Goal: Communication & Community: Answer question/provide support

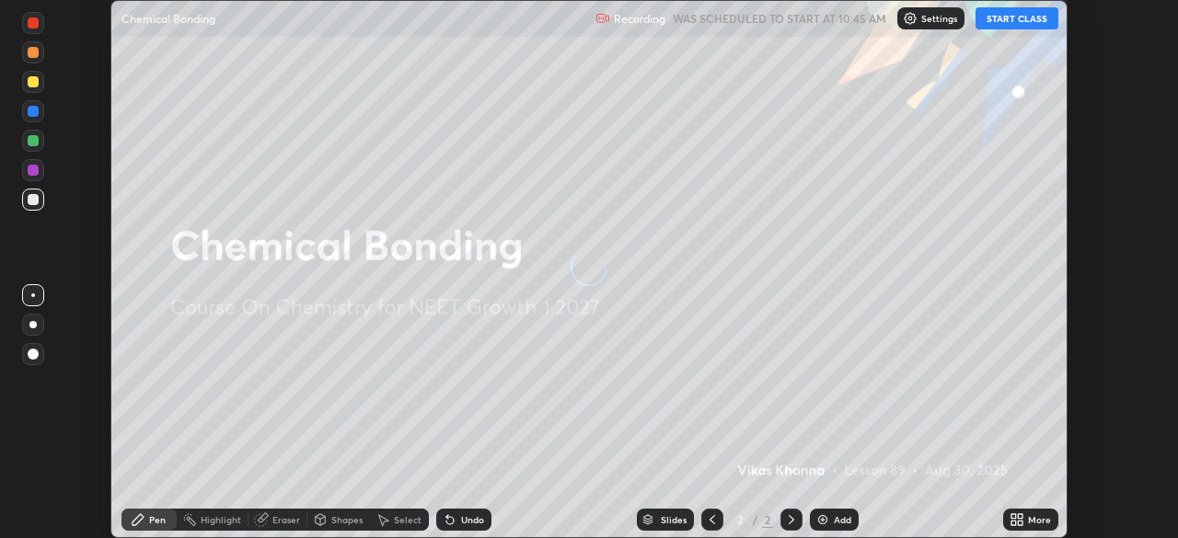
scroll to position [538, 1177]
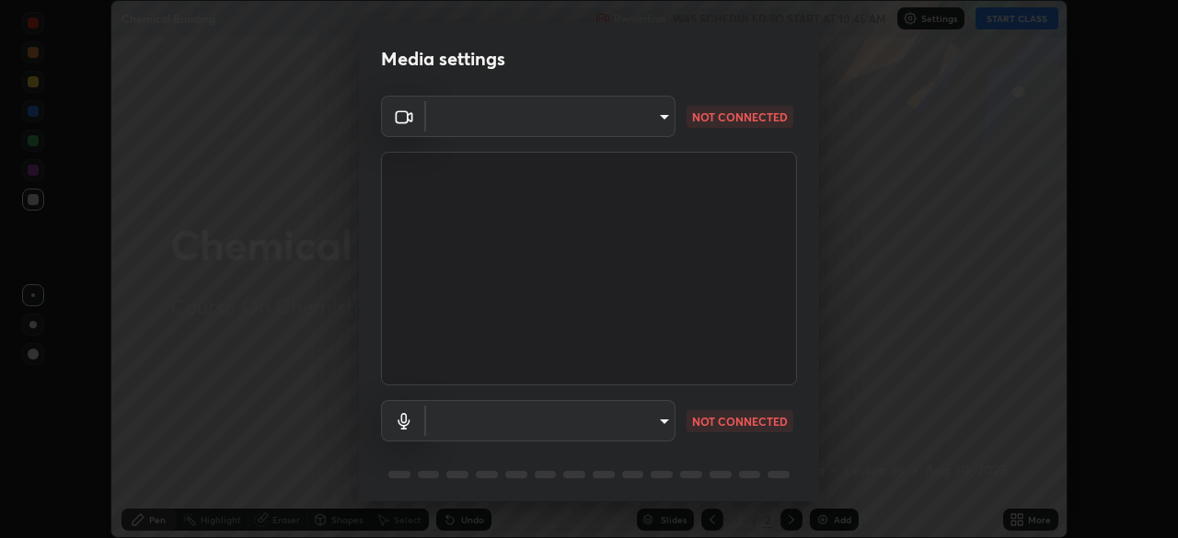
type input "1e49b53be58bf3658c32ba4c8e2538d2601885ca91182b01ba969948c87b8f29"
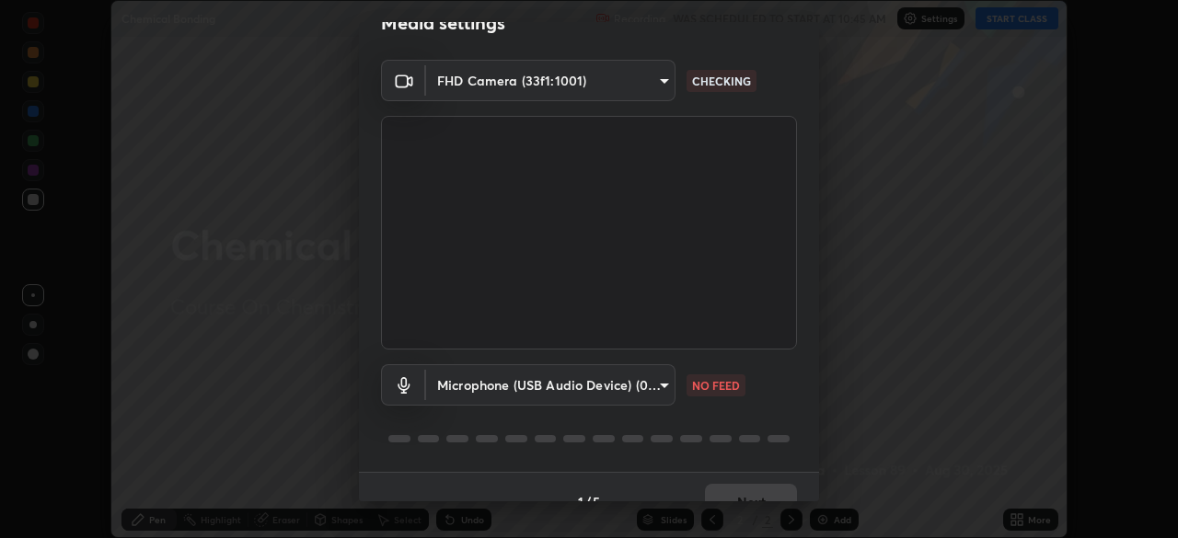
scroll to position [65, 0]
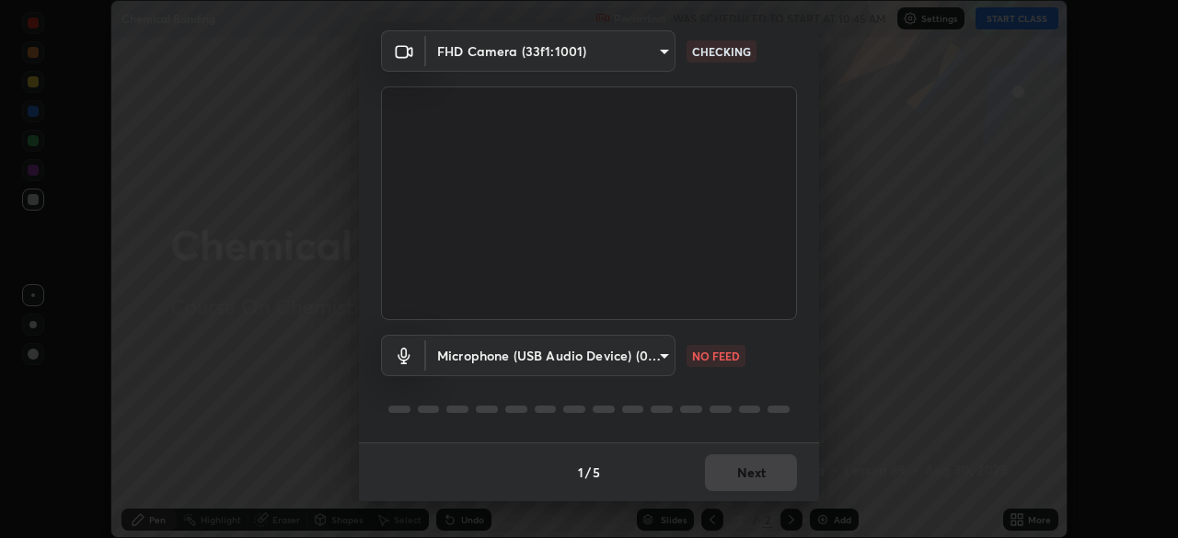
click at [644, 358] on body "Erase all Chemical Bonding Recording WAS SCHEDULED TO START AT 10:45 AM Setting…" at bounding box center [589, 269] width 1178 height 538
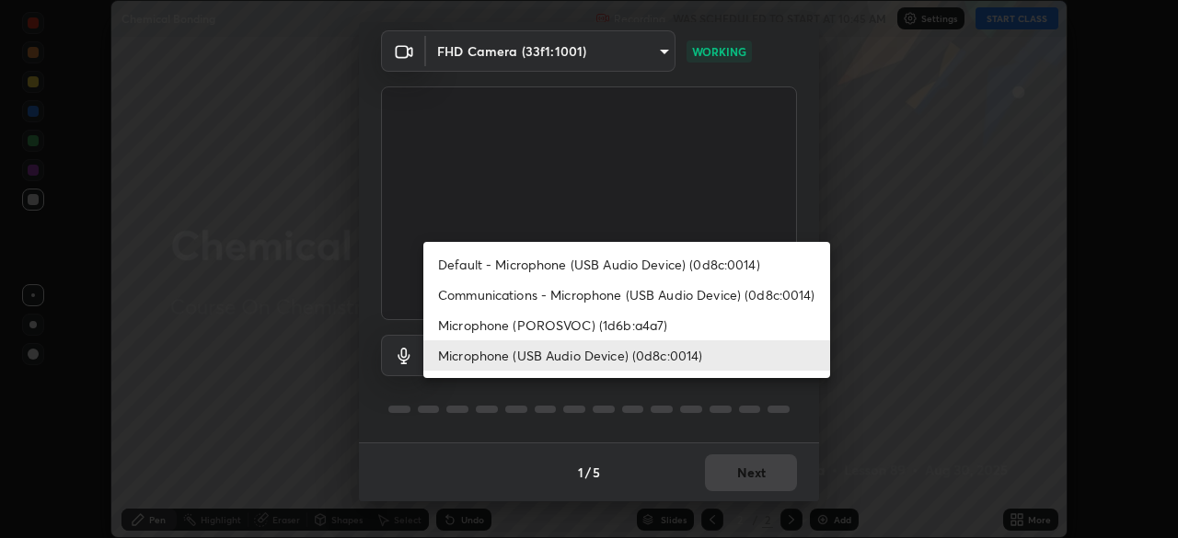
click at [579, 321] on li "Microphone (POROSVOC) (1d6b:a4a7)" at bounding box center [626, 325] width 407 height 30
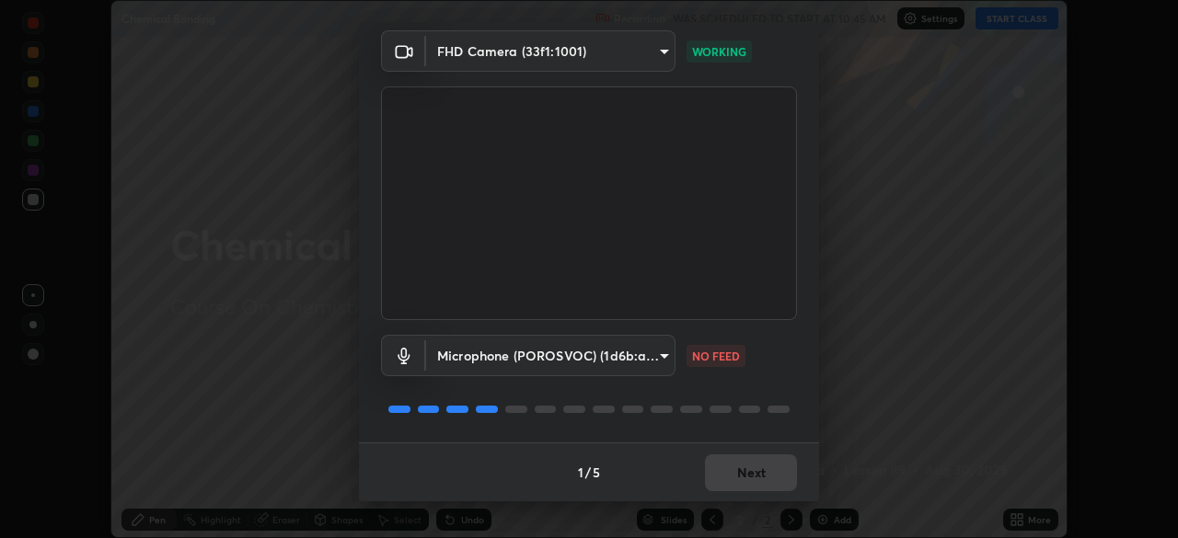
click at [627, 360] on body "Erase all Chemical Bonding Recording WAS SCHEDULED TO START AT 10:45 AM Setting…" at bounding box center [589, 269] width 1178 height 538
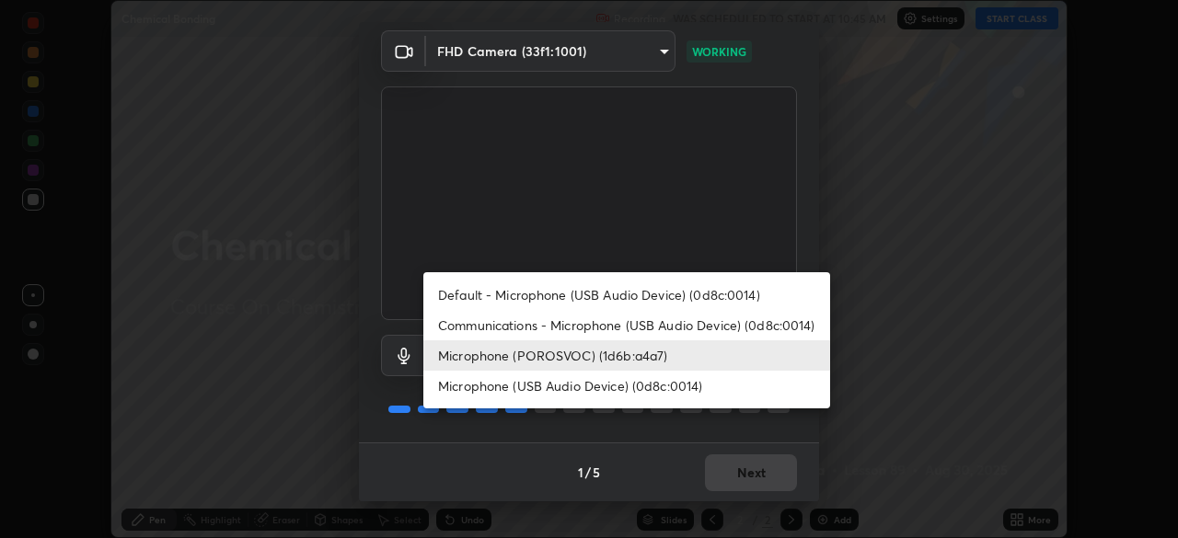
click at [620, 389] on li "Microphone (USB Audio Device) (0d8c:0014)" at bounding box center [626, 386] width 407 height 30
type input "c479ae5917e81ca6c629835639d3c14d73be07d1eae9ad26bfc29371bbaeb756"
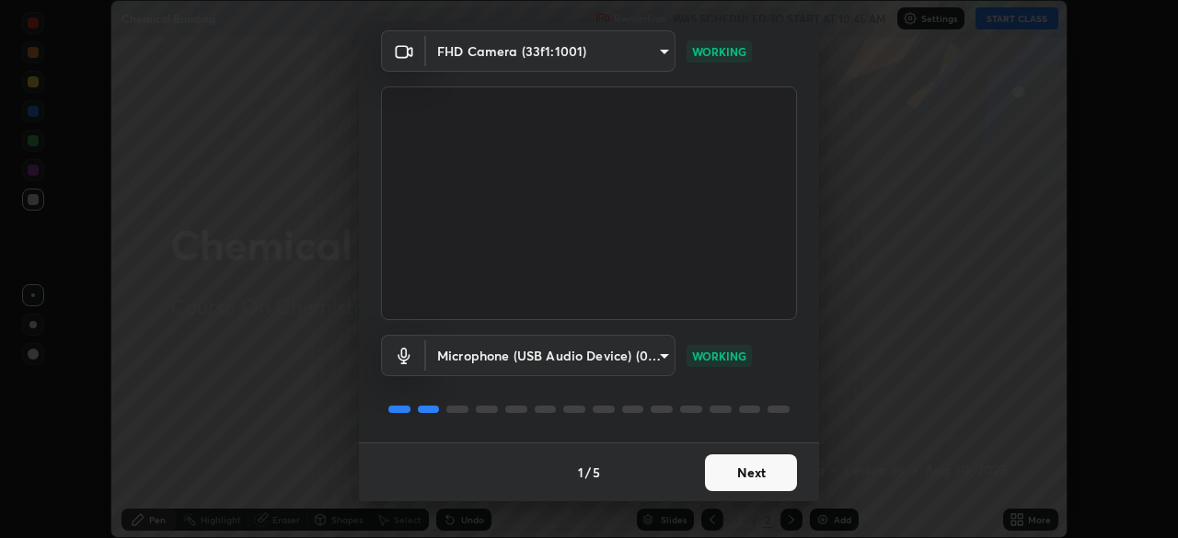
click at [754, 475] on button "Next" at bounding box center [751, 473] width 92 height 37
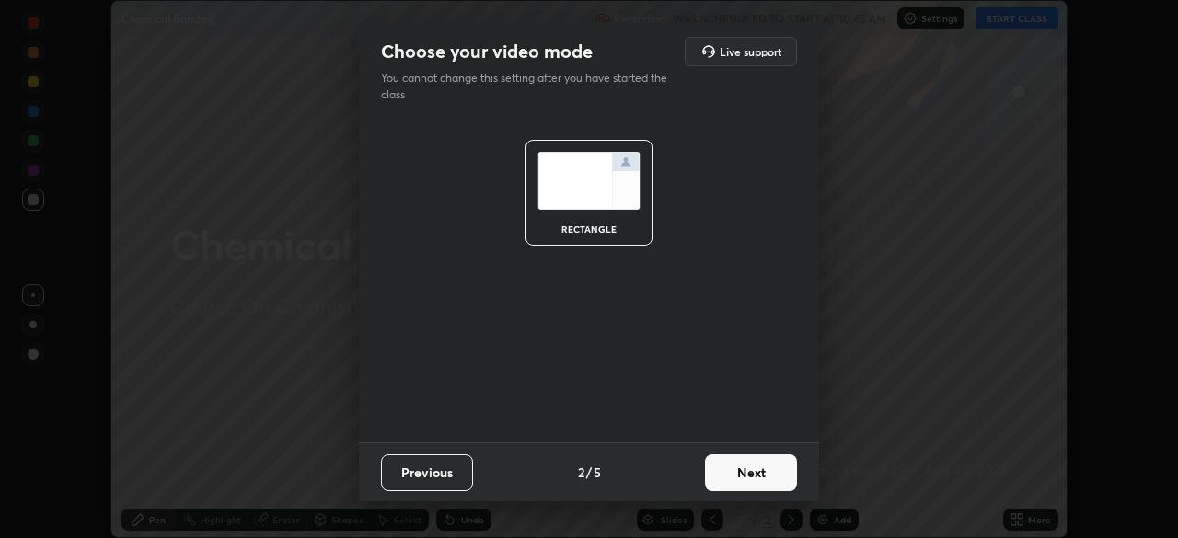
click at [767, 475] on button "Next" at bounding box center [751, 473] width 92 height 37
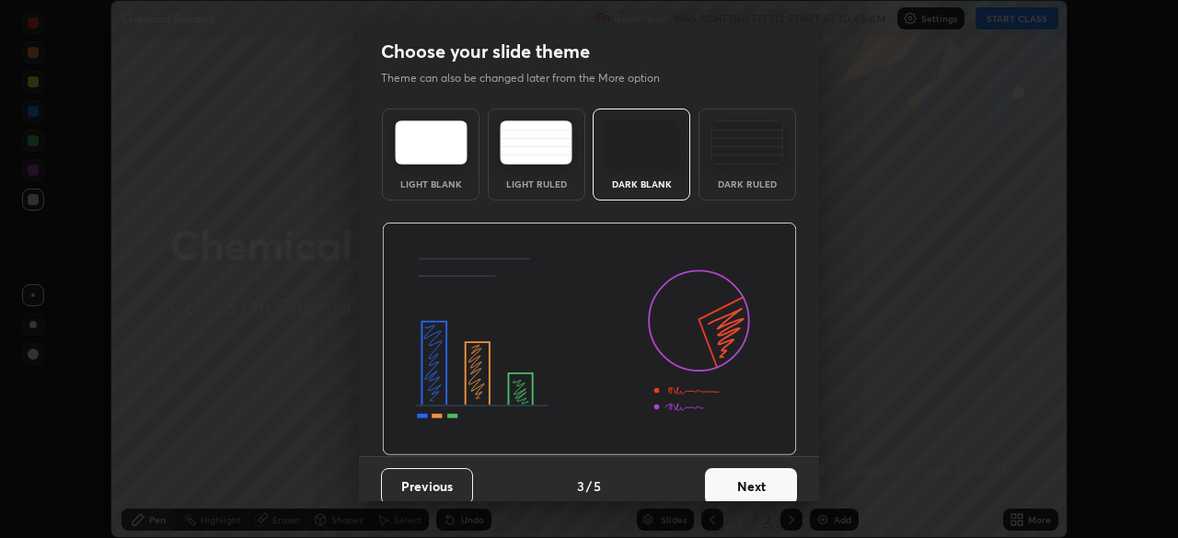
click at [773, 482] on button "Next" at bounding box center [751, 486] width 92 height 37
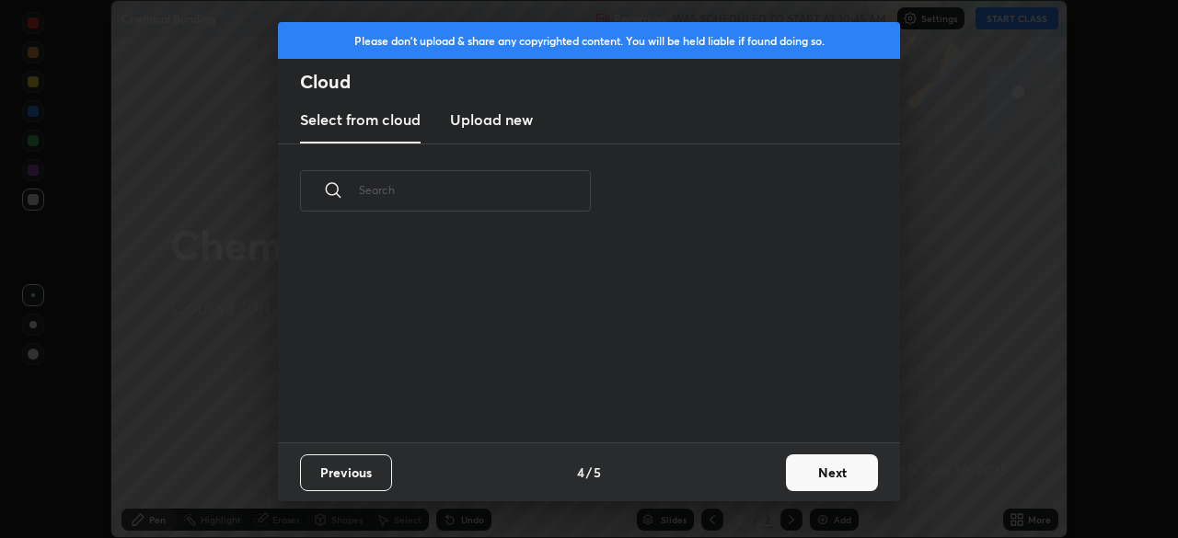
click at [819, 470] on button "Next" at bounding box center [832, 473] width 92 height 37
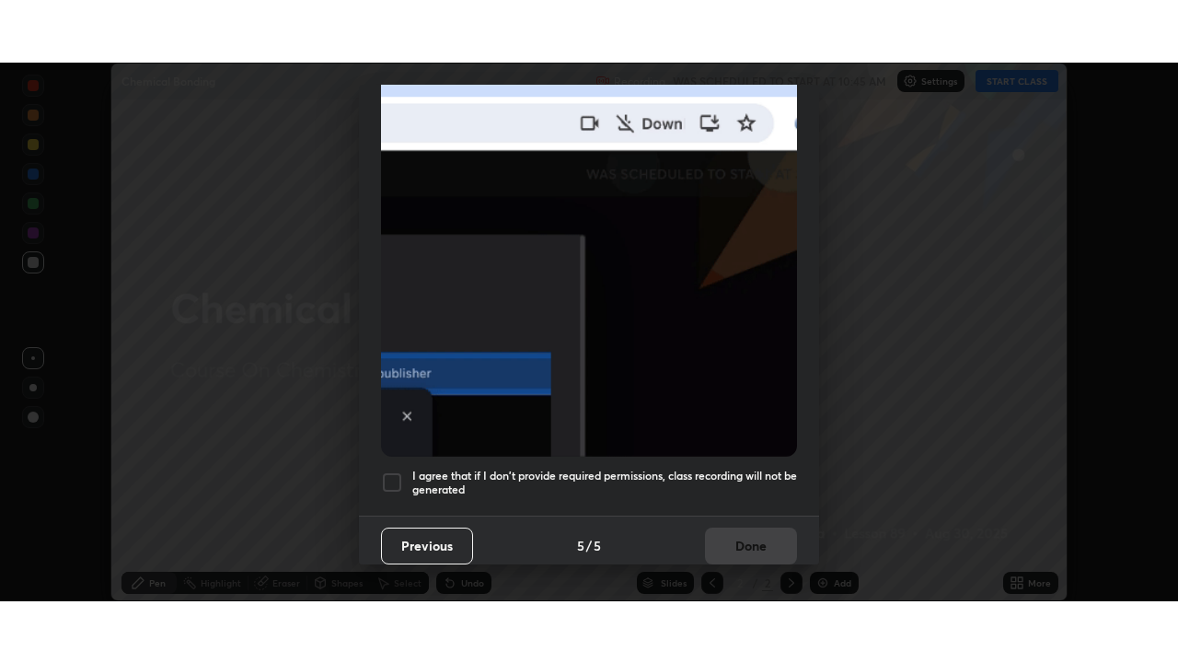
scroll to position [441, 0]
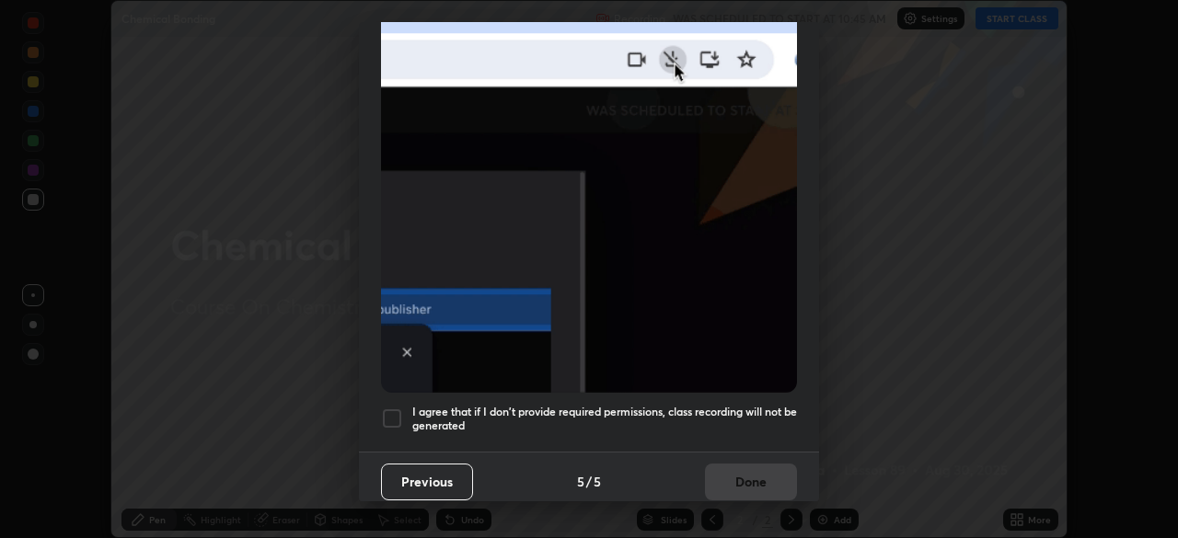
click at [395, 417] on div at bounding box center [392, 419] width 22 height 22
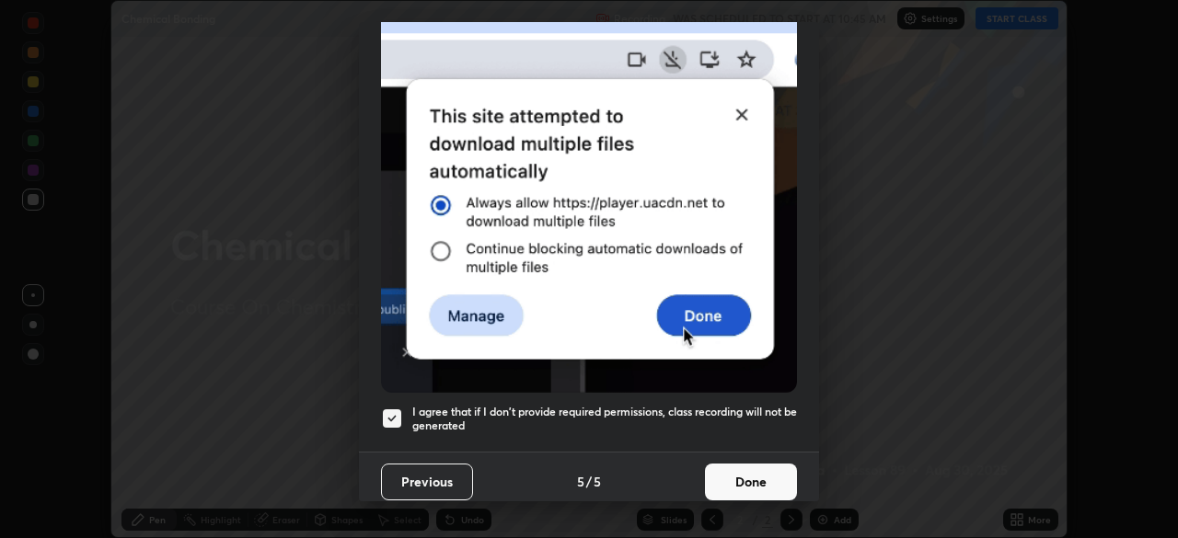
click at [758, 469] on button "Done" at bounding box center [751, 482] width 92 height 37
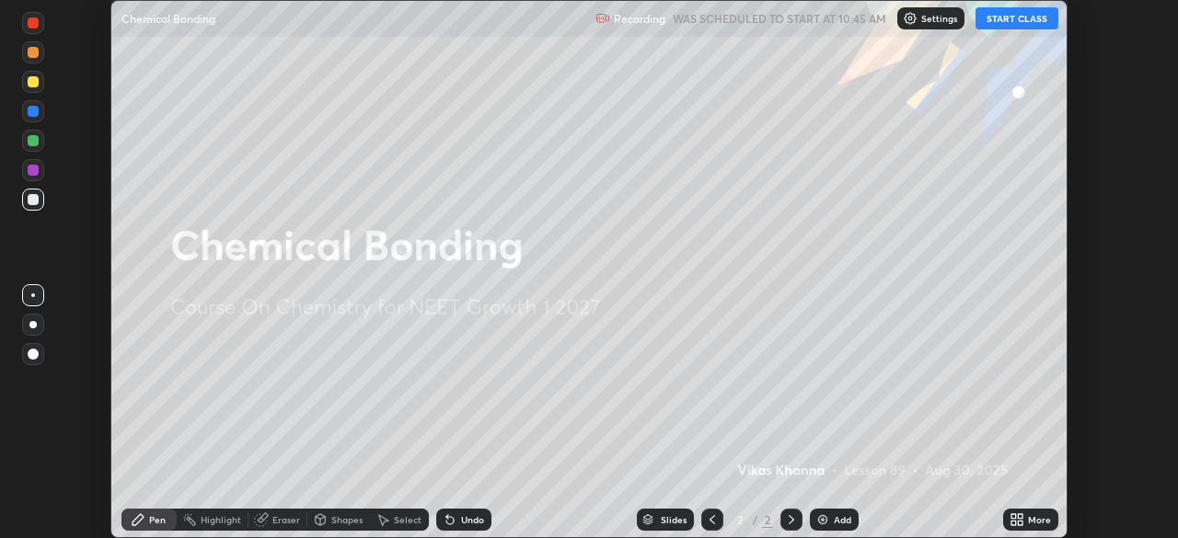
click at [1009, 22] on button "START CLASS" at bounding box center [1016, 18] width 83 height 22
click at [1037, 519] on div "More" at bounding box center [1039, 519] width 23 height 9
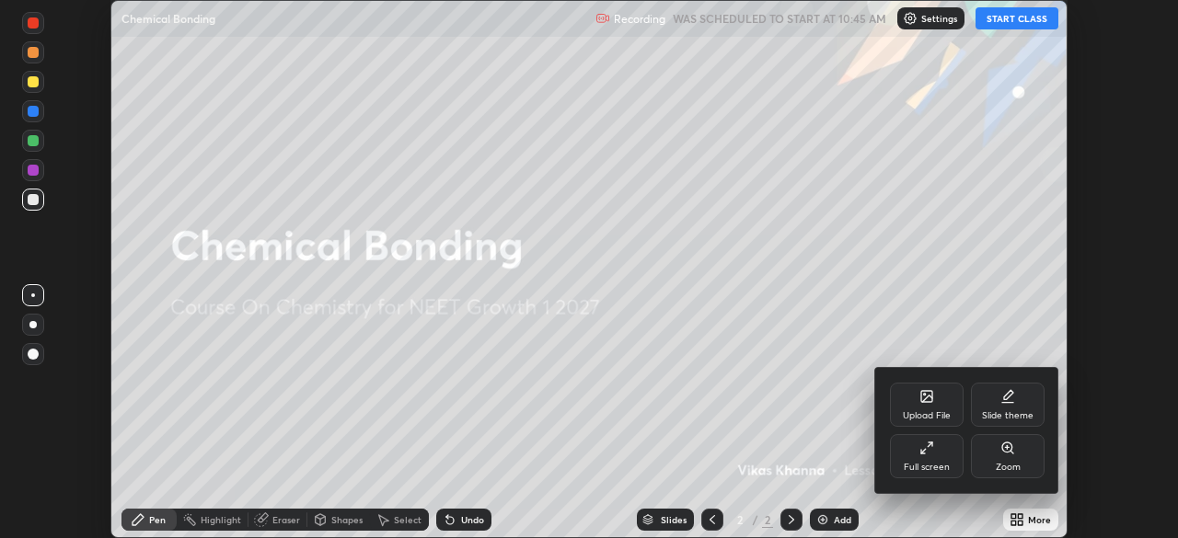
click at [935, 456] on div "Full screen" at bounding box center [927, 456] width 74 height 44
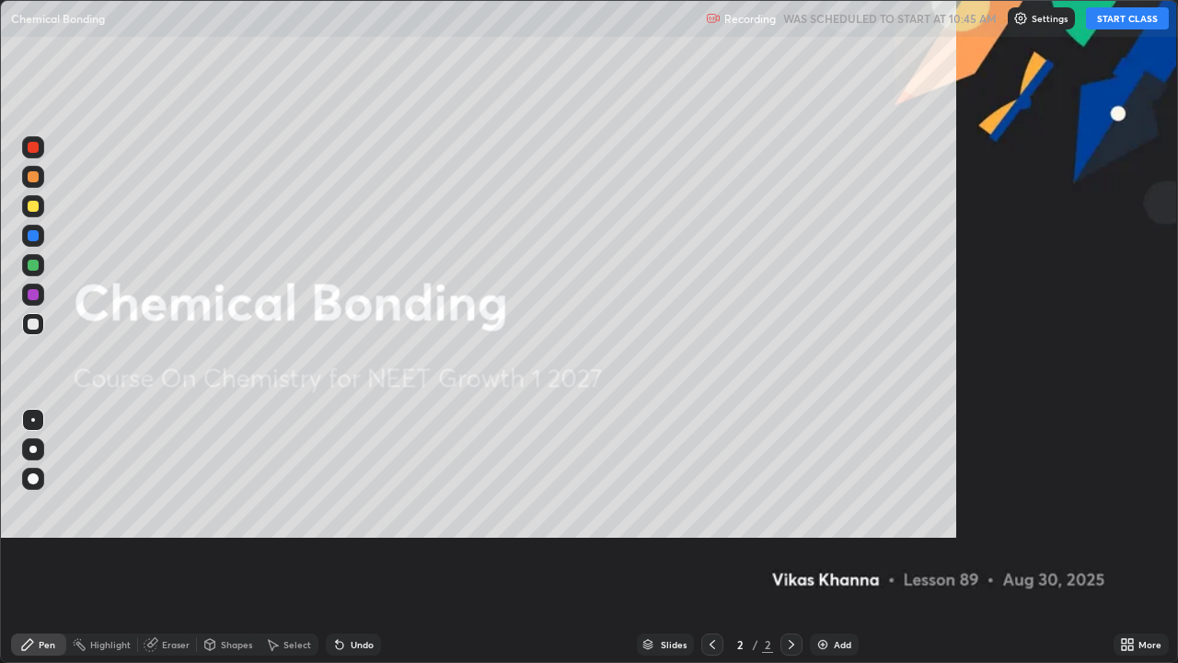
scroll to position [663, 1178]
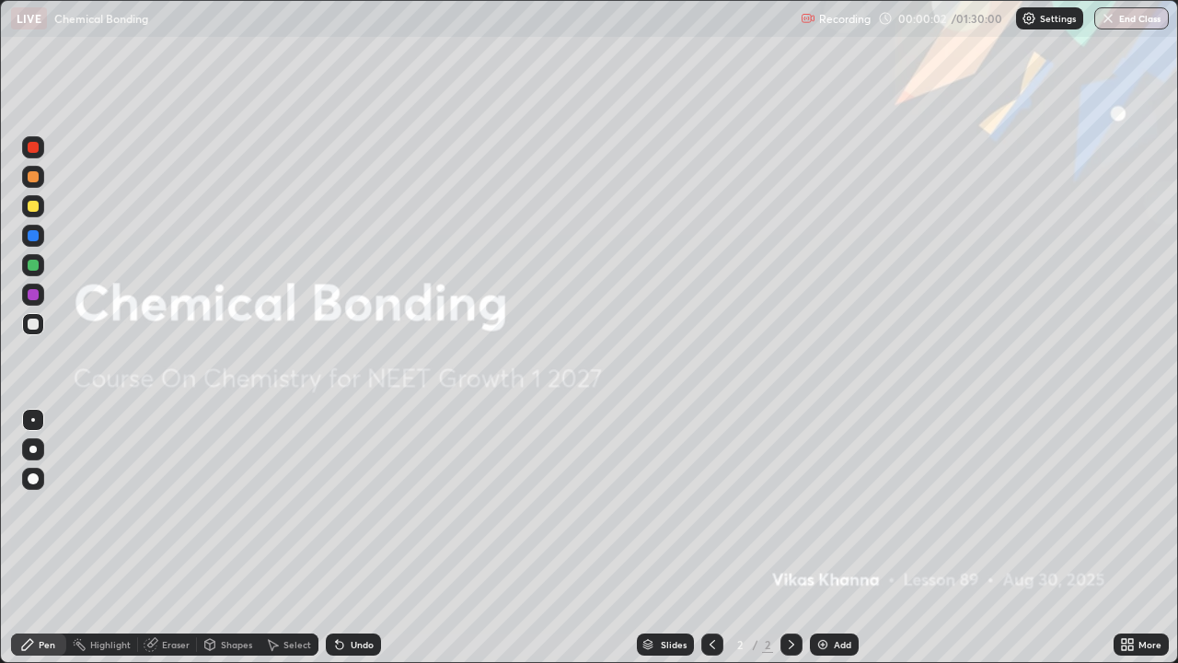
click at [34, 479] on div at bounding box center [33, 478] width 11 height 11
click at [232, 537] on div "Shapes" at bounding box center [236, 644] width 31 height 9
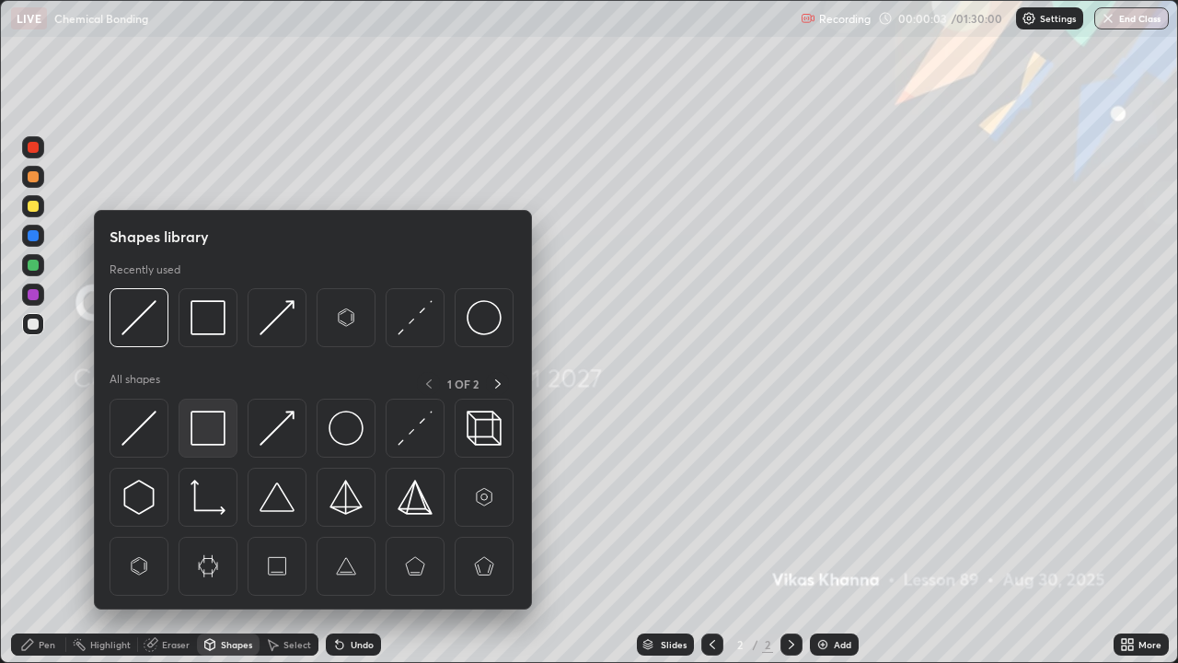
click at [209, 427] on img at bounding box center [207, 427] width 35 height 35
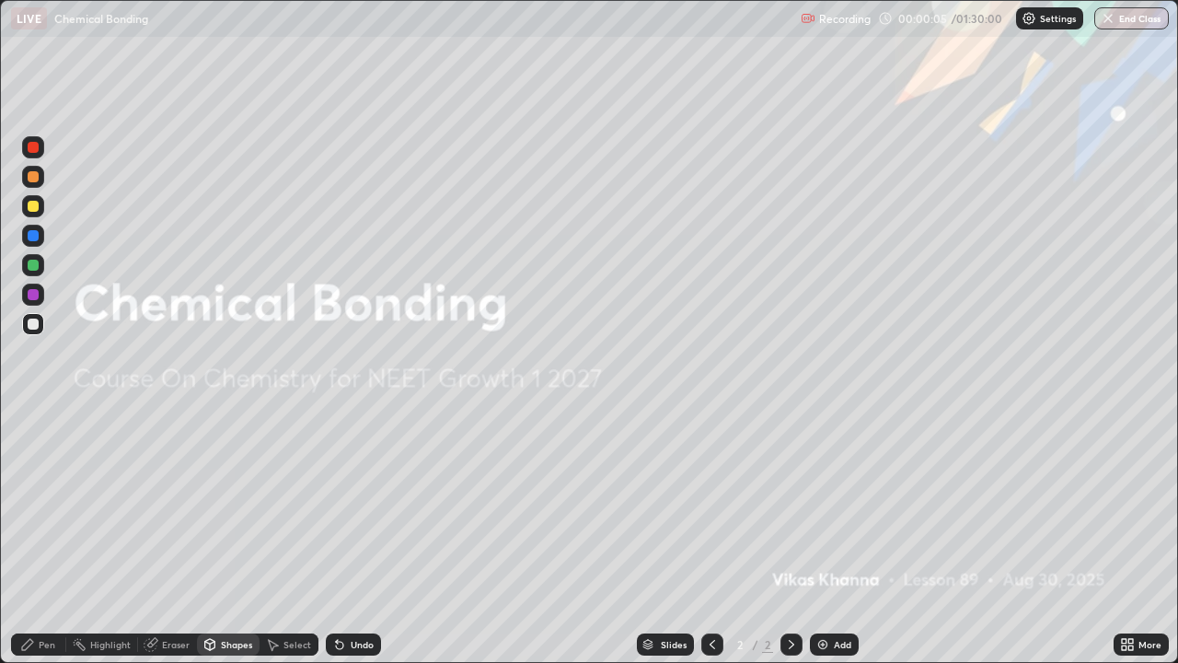
click at [841, 537] on div "Add" at bounding box center [842, 644] width 17 height 9
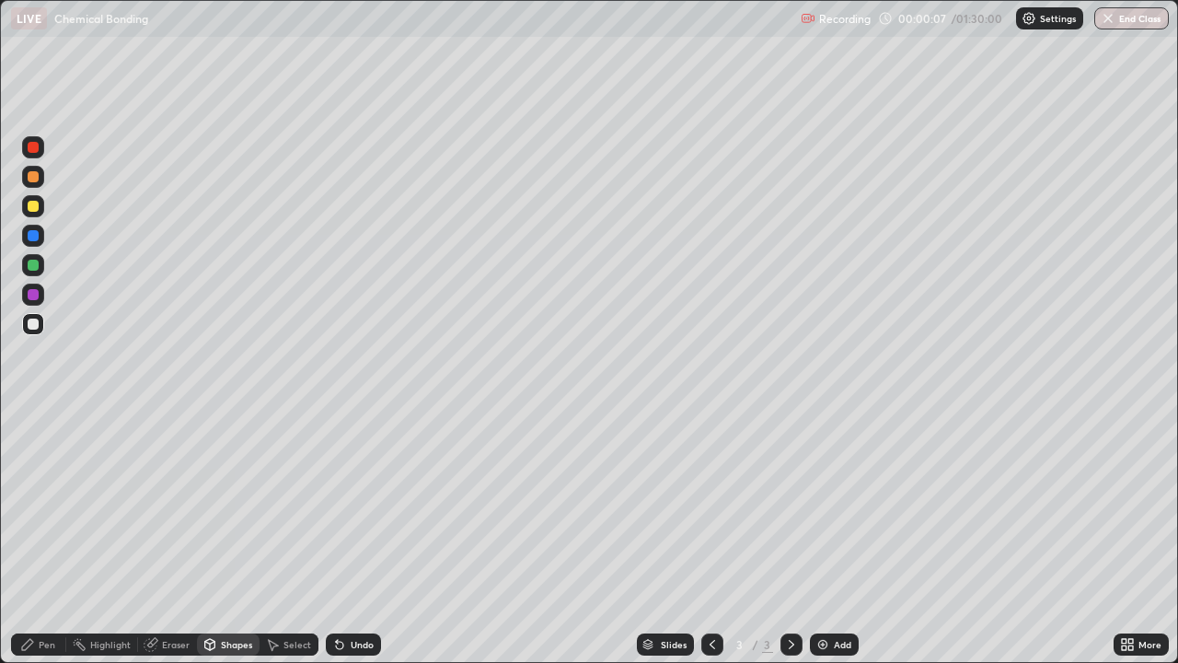
click at [40, 537] on div "Pen" at bounding box center [47, 644] width 17 height 9
click at [32, 265] on div at bounding box center [33, 265] width 11 height 11
click at [236, 537] on div "Shapes" at bounding box center [236, 644] width 31 height 9
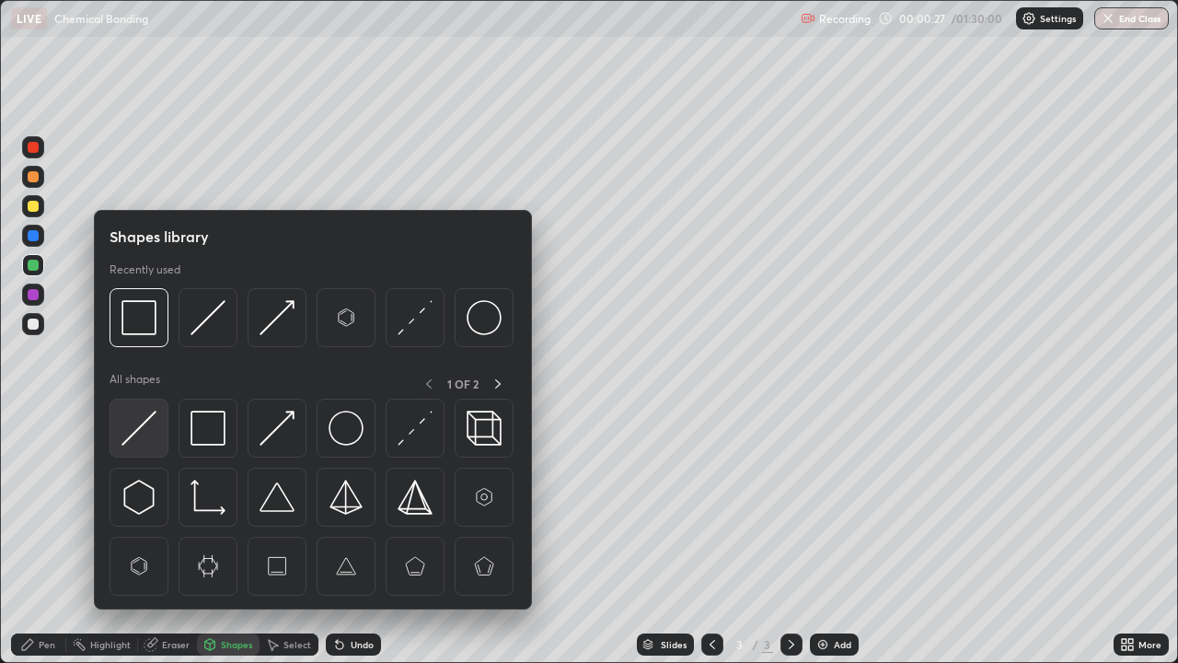
click at [150, 435] on img at bounding box center [138, 427] width 35 height 35
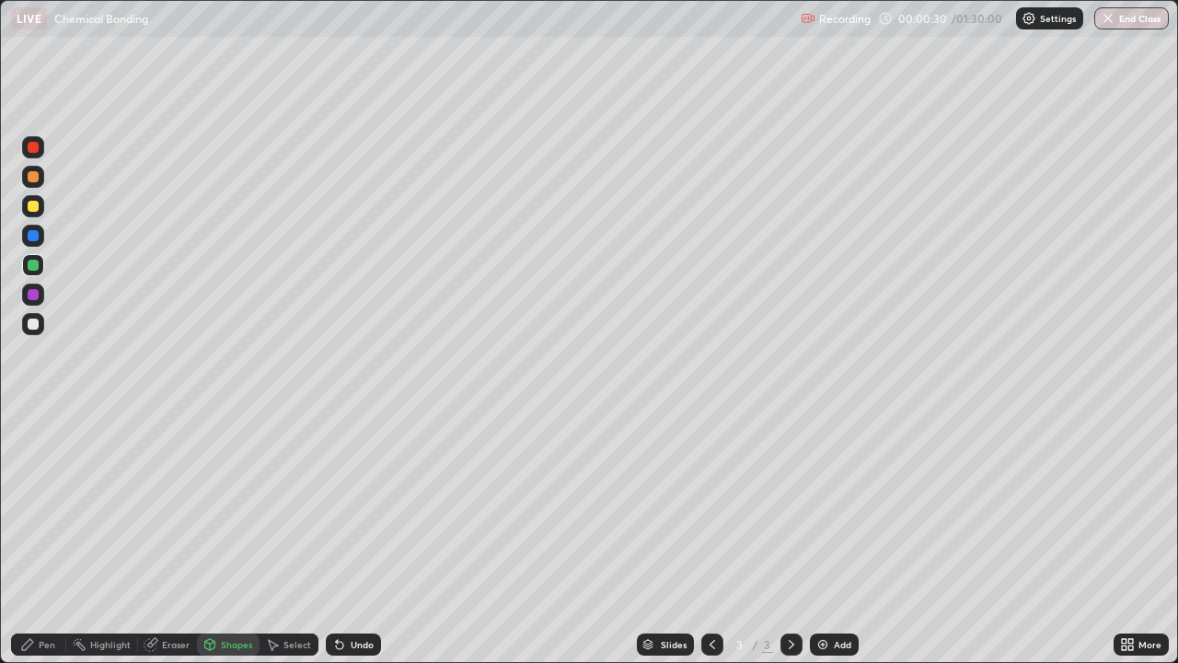
click at [46, 537] on div "Pen" at bounding box center [47, 644] width 17 height 9
click at [830, 537] on div "Add" at bounding box center [834, 644] width 49 height 22
click at [231, 537] on div "Shapes" at bounding box center [236, 644] width 31 height 9
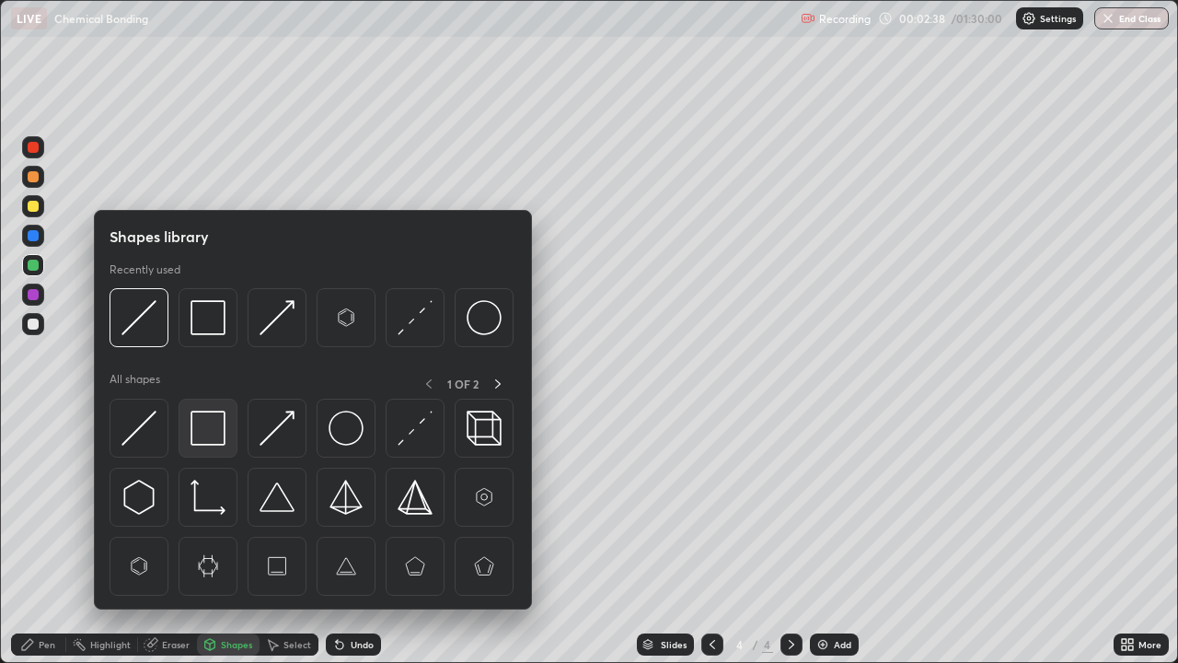
click at [217, 429] on img at bounding box center [207, 427] width 35 height 35
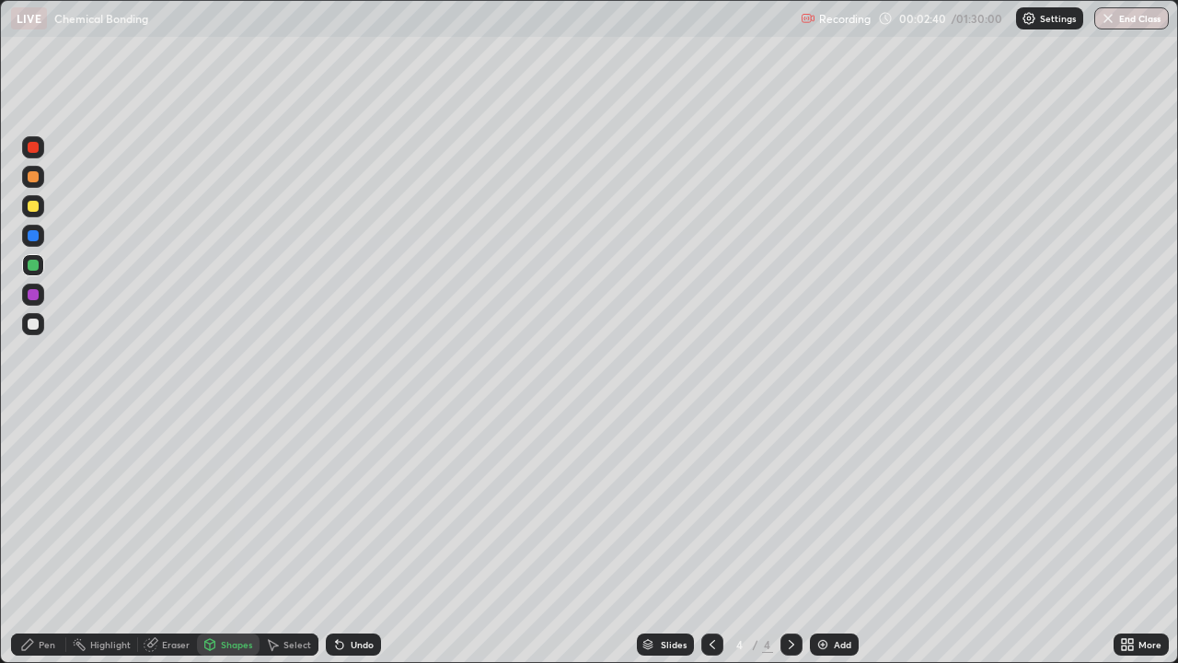
click at [43, 537] on div "Pen" at bounding box center [47, 644] width 17 height 9
click at [33, 293] on div at bounding box center [33, 294] width 11 height 11
click at [234, 537] on div "Shapes" at bounding box center [236, 644] width 31 height 9
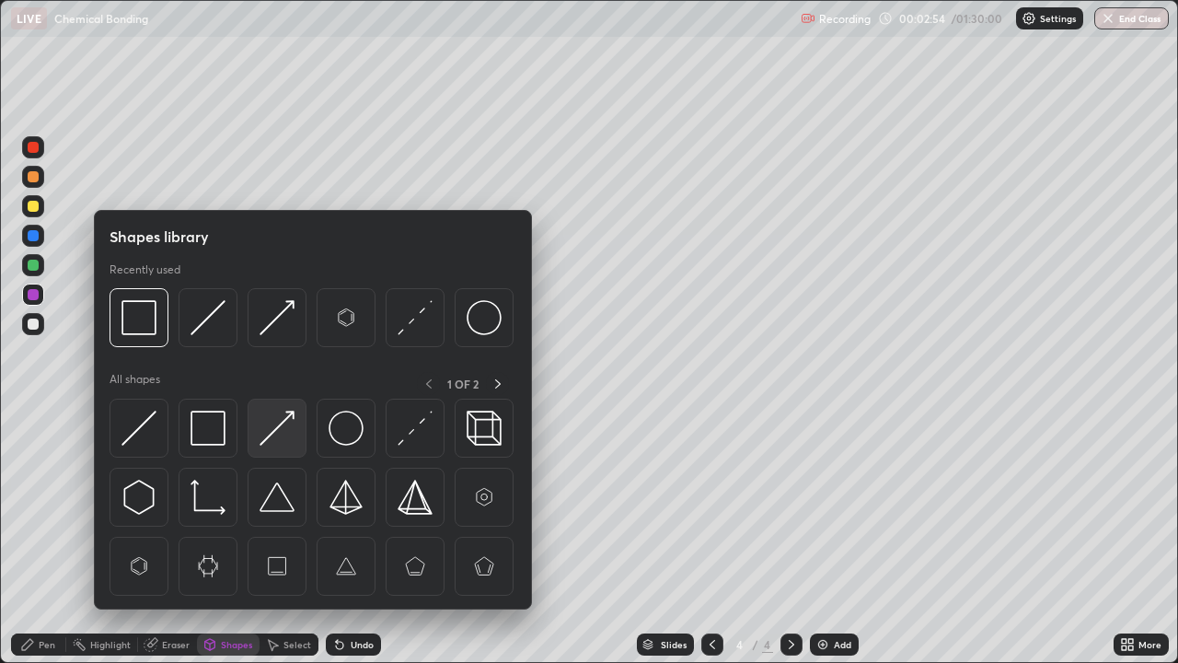
click at [274, 437] on img at bounding box center [277, 427] width 35 height 35
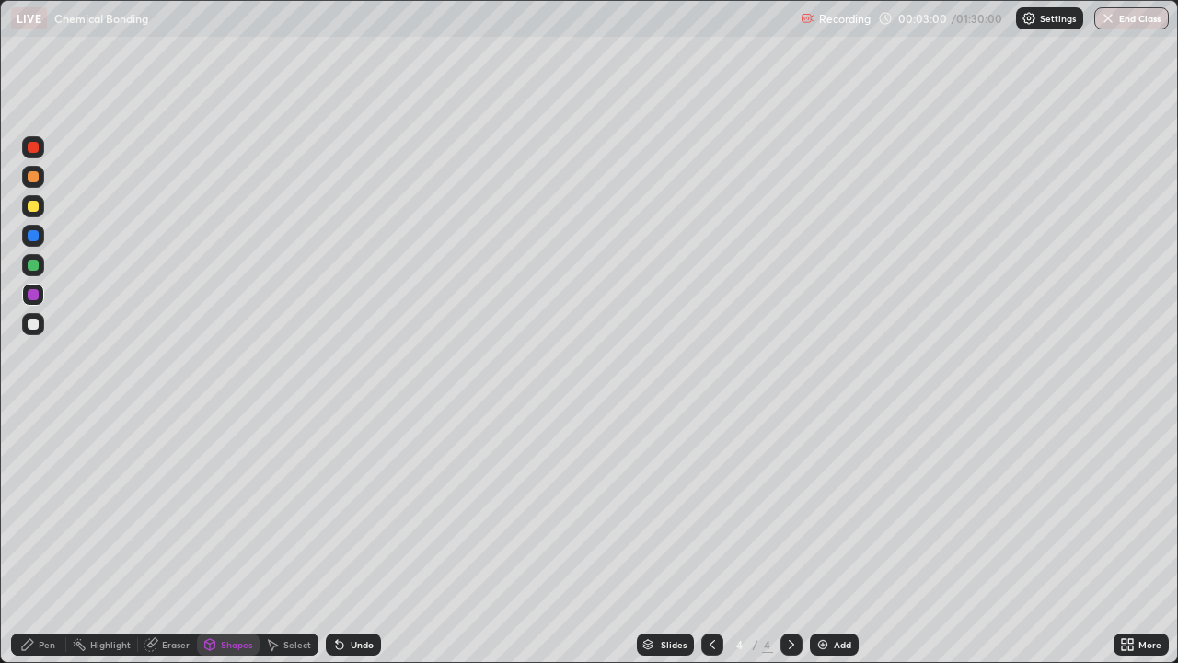
click at [230, 537] on div "Shapes" at bounding box center [236, 644] width 31 height 9
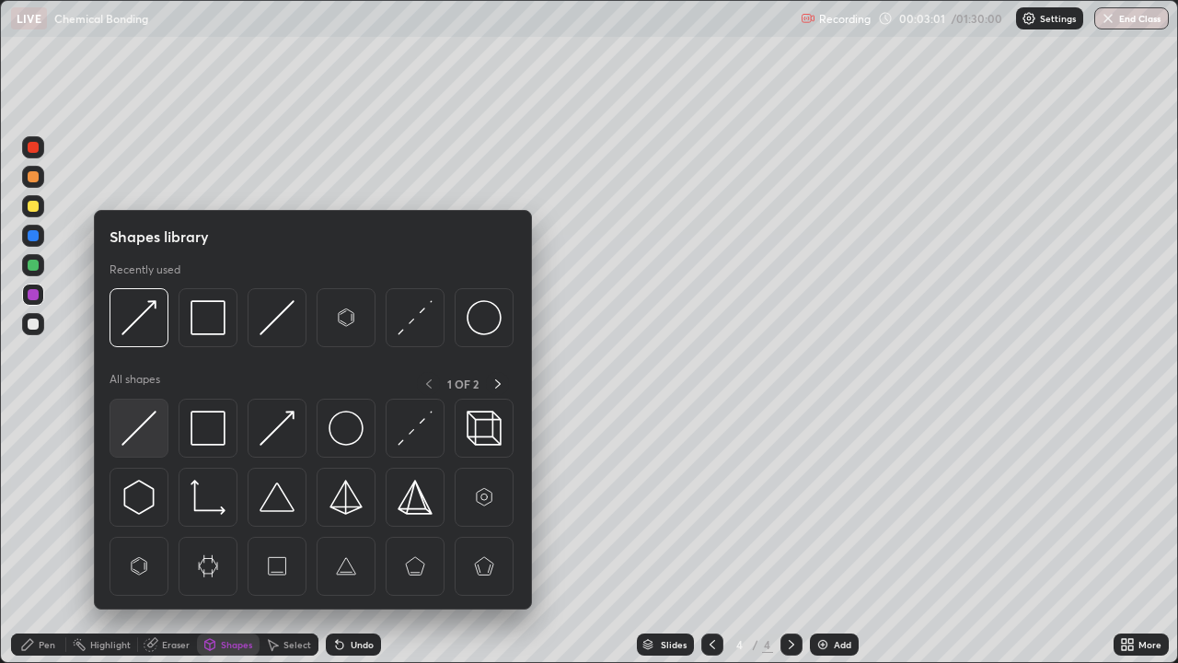
click at [145, 440] on img at bounding box center [138, 427] width 35 height 35
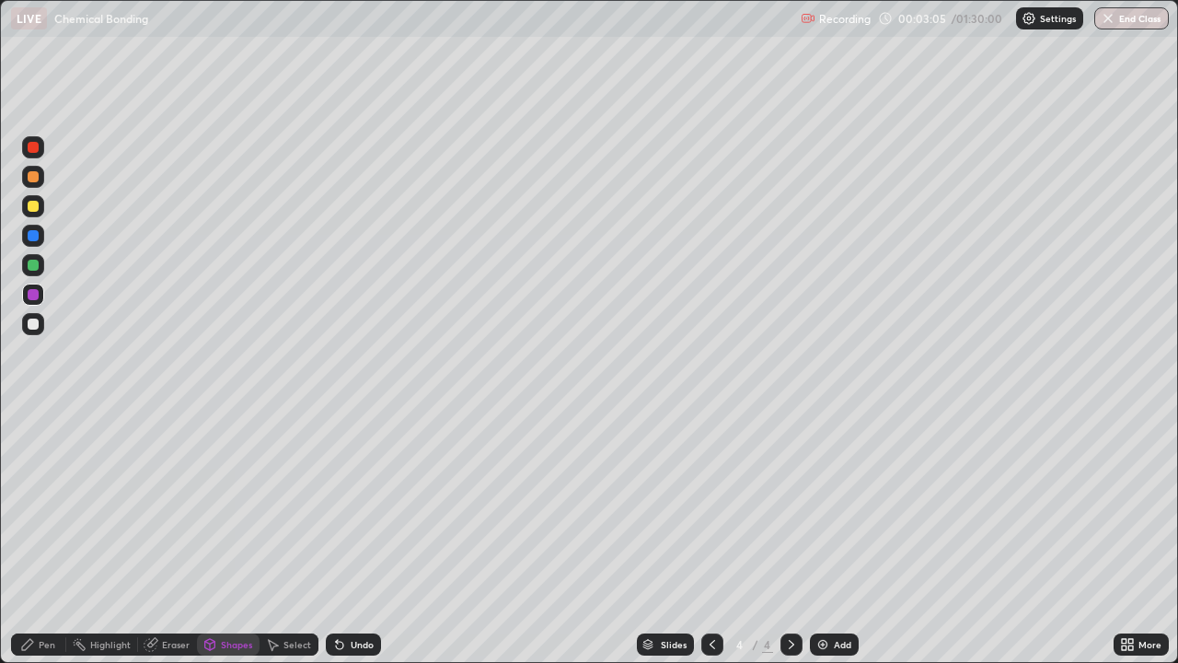
click at [39, 537] on div "Pen" at bounding box center [47, 644] width 17 height 9
click at [32, 324] on div at bounding box center [33, 323] width 11 height 11
click at [233, 537] on div "Shapes" at bounding box center [236, 644] width 31 height 9
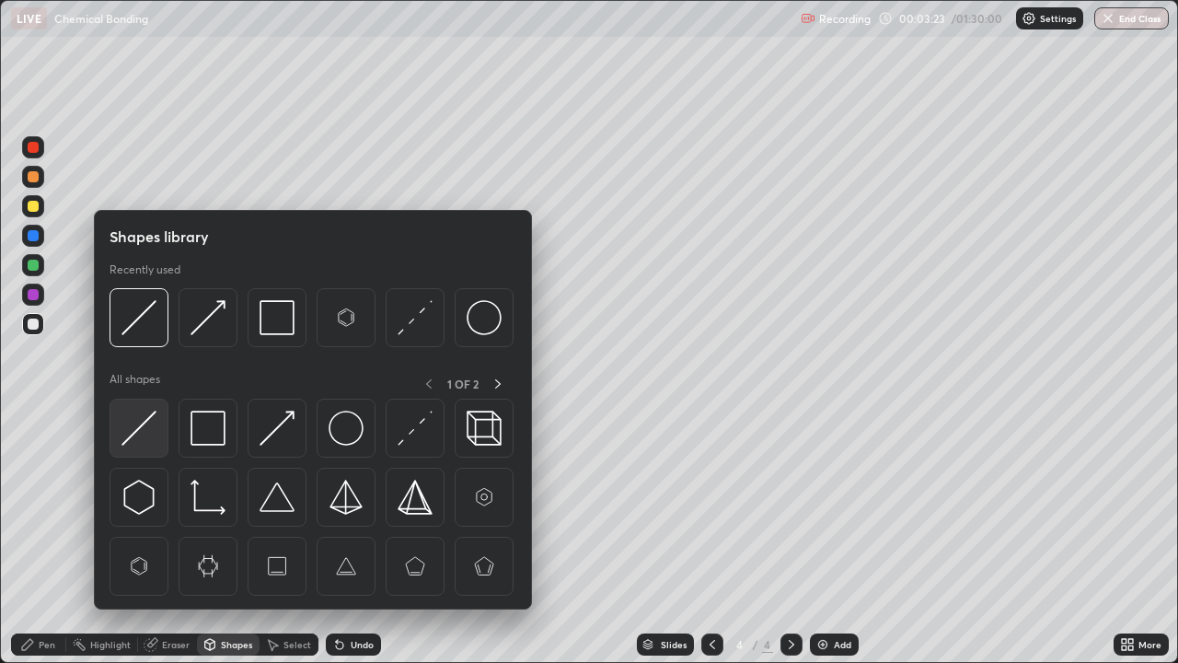
click at [162, 432] on div at bounding box center [139, 427] width 59 height 59
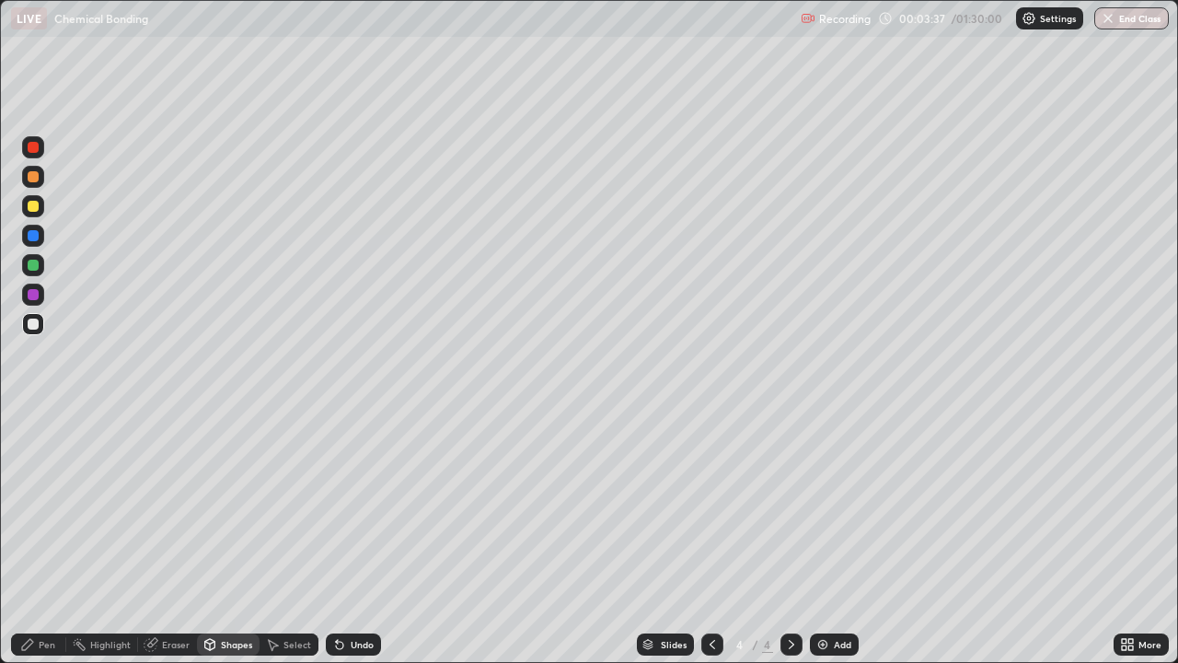
click at [30, 242] on div at bounding box center [33, 236] width 22 height 22
click at [38, 210] on div at bounding box center [33, 206] width 22 height 22
click at [354, 537] on div "Undo" at bounding box center [362, 644] width 23 height 9
click at [32, 537] on icon at bounding box center [27, 644] width 15 height 15
click at [237, 537] on div "Shapes" at bounding box center [236, 644] width 31 height 9
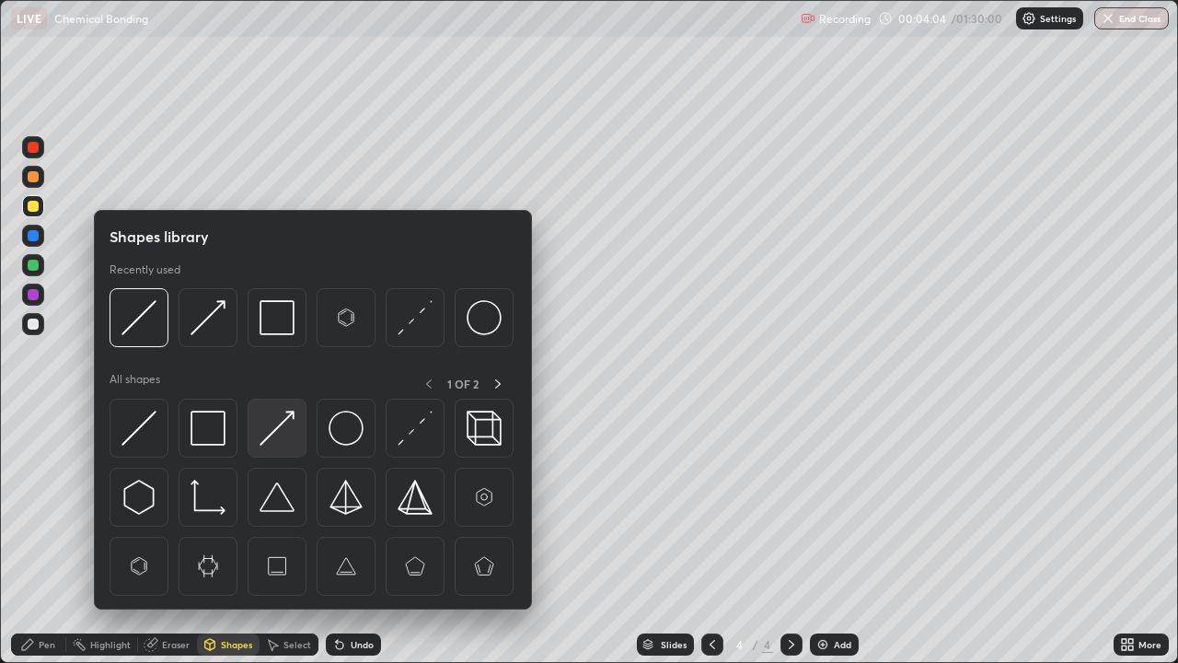
click at [275, 427] on img at bounding box center [277, 427] width 35 height 35
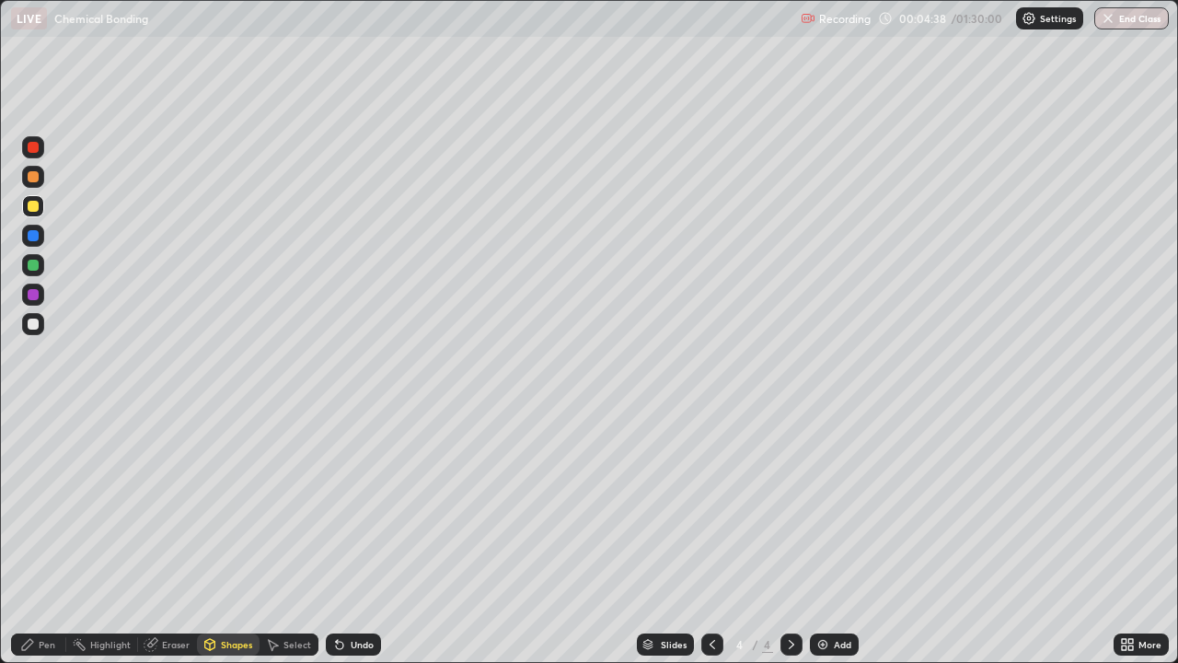
click at [40, 301] on div at bounding box center [33, 294] width 22 height 22
click at [173, 537] on div "Eraser" at bounding box center [176, 644] width 28 height 9
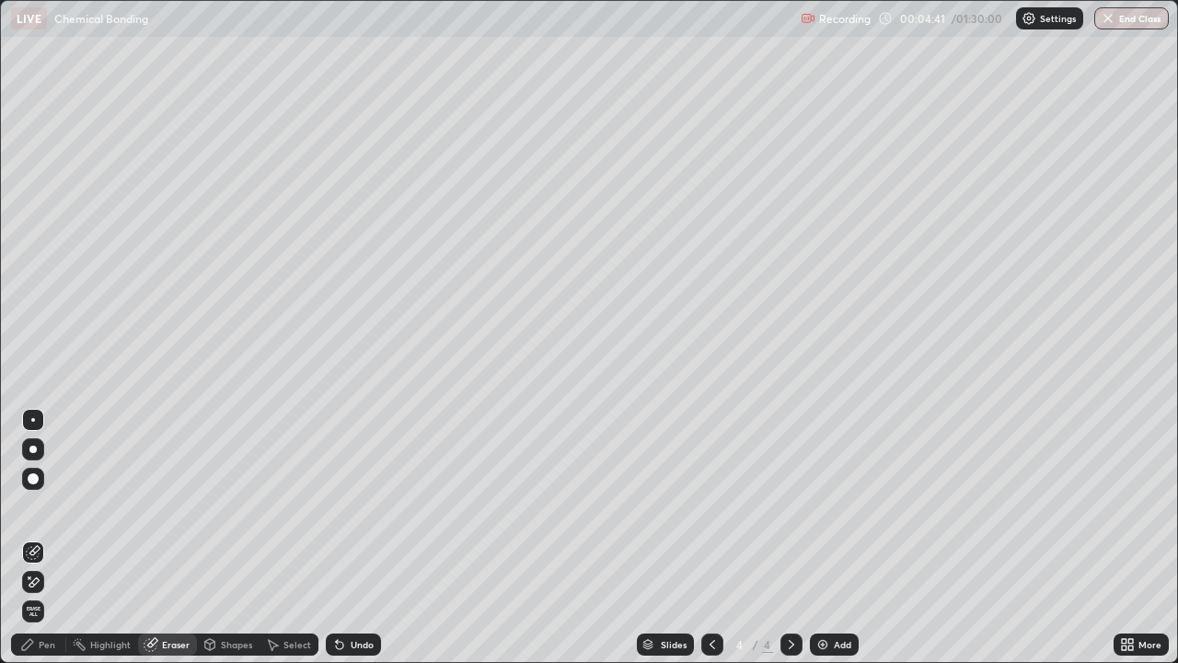
click at [42, 537] on div "Pen" at bounding box center [47, 644] width 17 height 9
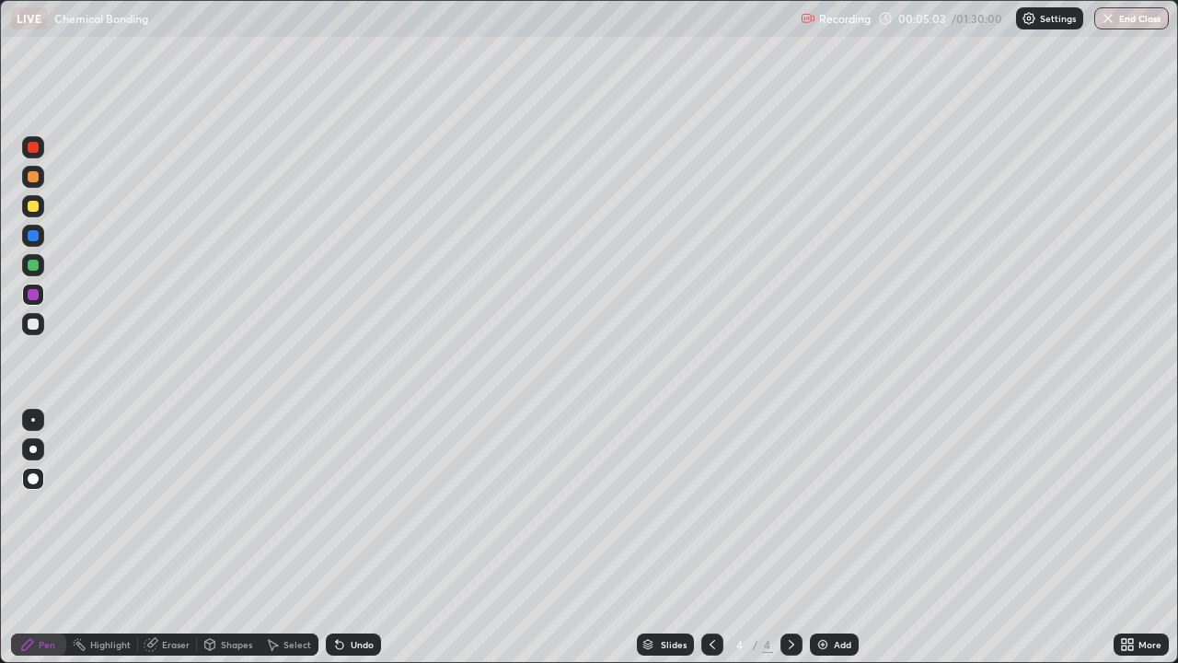
click at [336, 537] on icon at bounding box center [337, 641] width 2 height 2
click at [352, 537] on div "Undo" at bounding box center [362, 644] width 23 height 9
click at [838, 537] on div "Add" at bounding box center [834, 644] width 49 height 22
click at [30, 537] on icon at bounding box center [27, 644] width 15 height 15
click at [232, 537] on div "Shapes" at bounding box center [236, 644] width 31 height 9
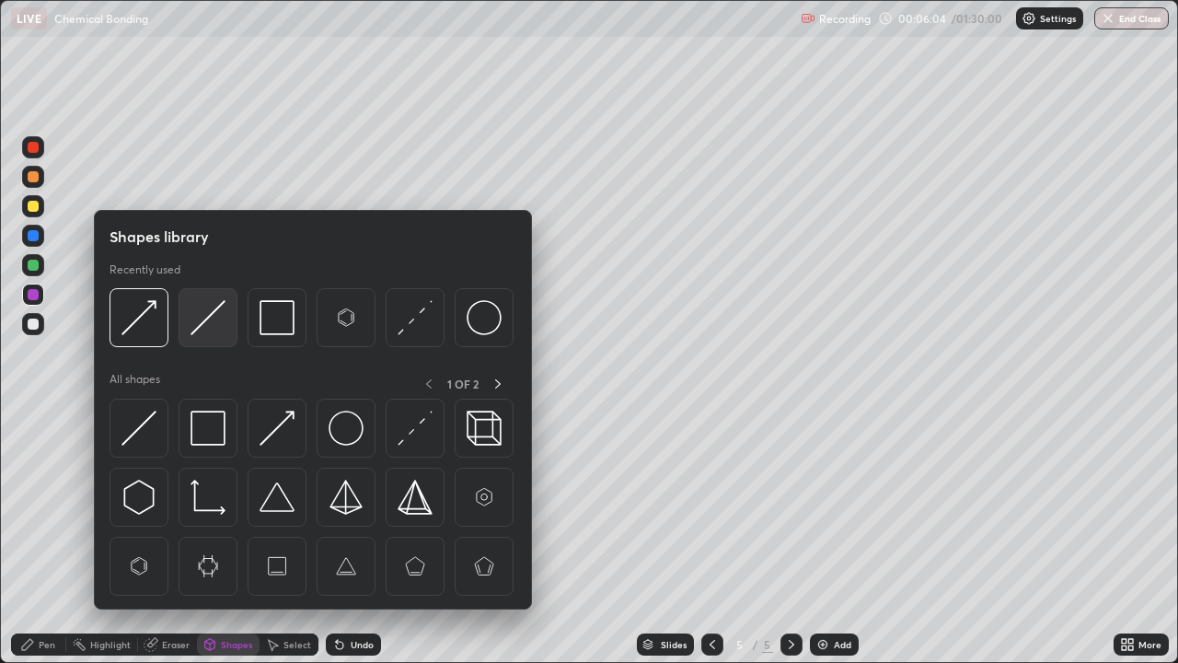
click at [207, 313] on img at bounding box center [207, 317] width 35 height 35
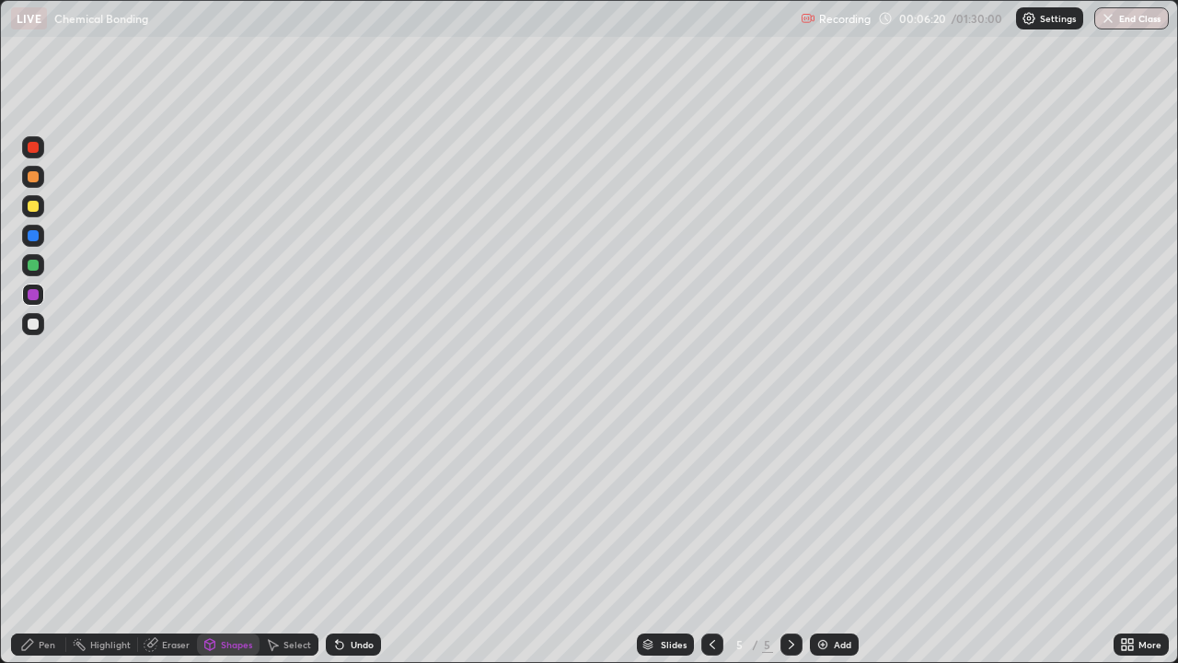
click at [225, 537] on div "Shapes" at bounding box center [228, 644] width 63 height 22
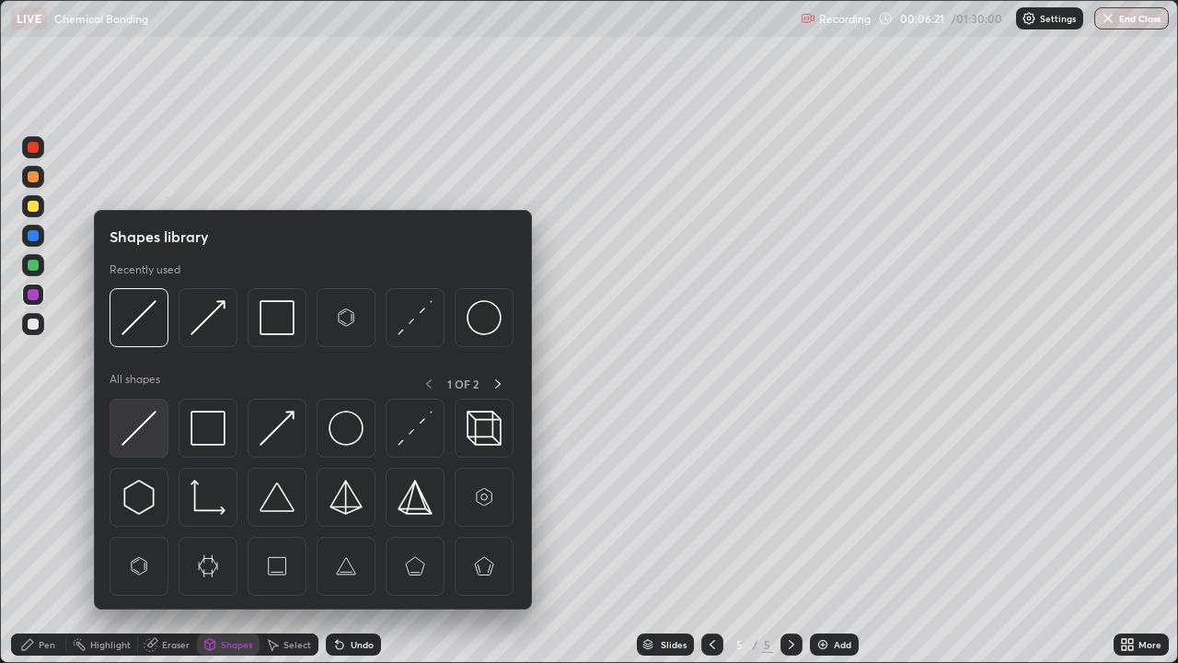
click at [147, 432] on img at bounding box center [138, 427] width 35 height 35
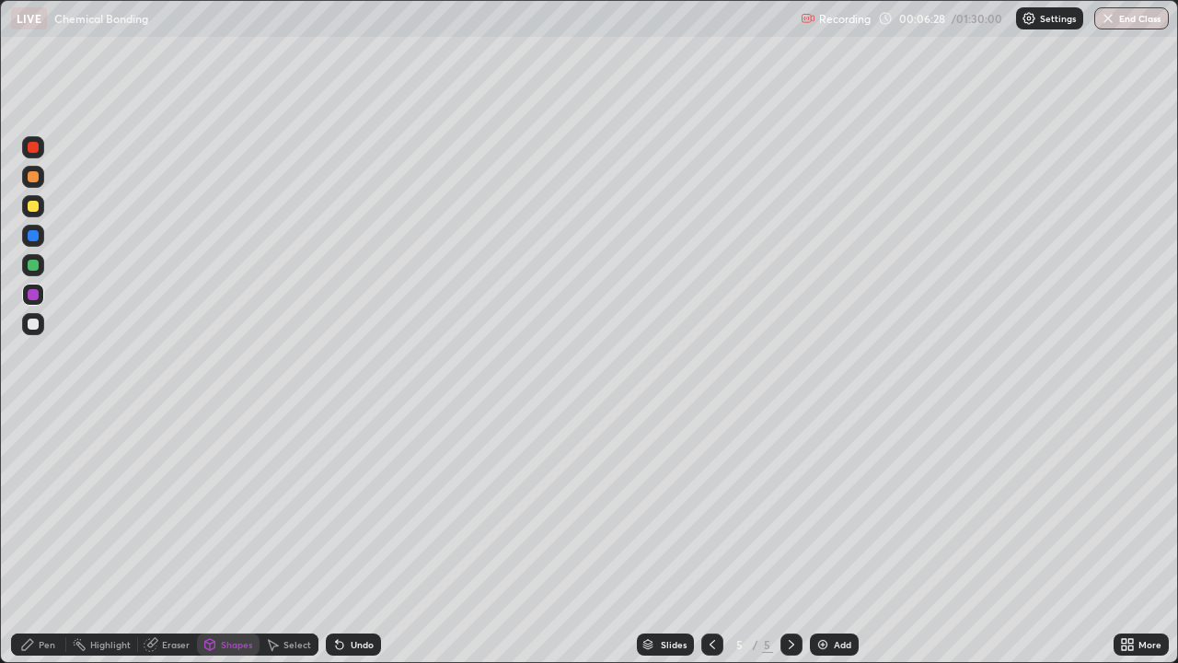
click at [42, 537] on div "Pen" at bounding box center [47, 644] width 17 height 9
click at [37, 327] on div at bounding box center [33, 323] width 11 height 11
click at [712, 537] on icon at bounding box center [712, 644] width 15 height 15
click at [787, 537] on icon at bounding box center [791, 644] width 15 height 15
click at [829, 537] on div "Add" at bounding box center [834, 644] width 49 height 22
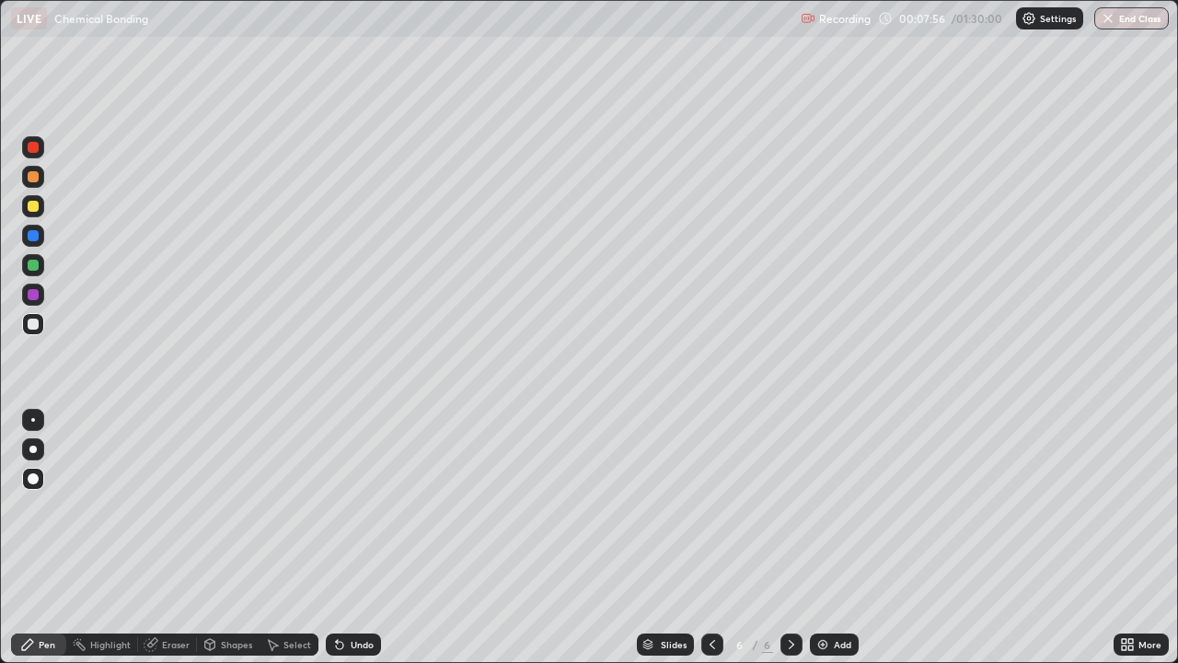
click at [30, 537] on icon at bounding box center [27, 644] width 15 height 15
click at [33, 236] on div at bounding box center [33, 235] width 11 height 11
click at [351, 537] on div "Undo" at bounding box center [362, 644] width 23 height 9
click at [233, 537] on div "Shapes" at bounding box center [236, 644] width 31 height 9
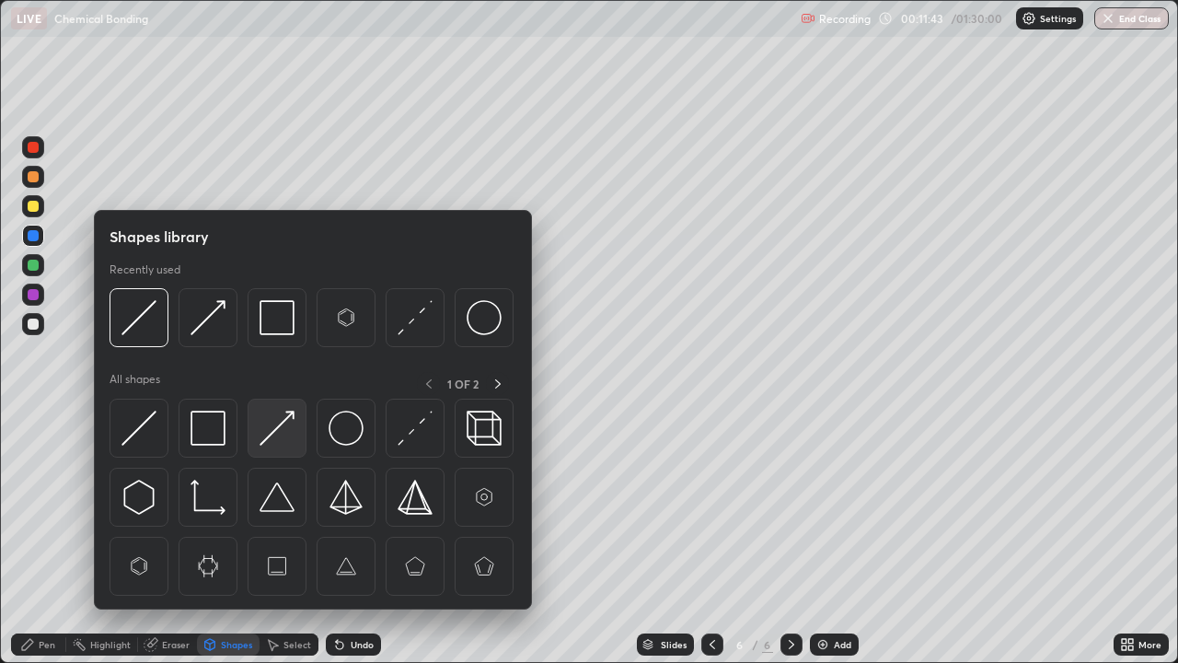
click at [275, 437] on img at bounding box center [277, 427] width 35 height 35
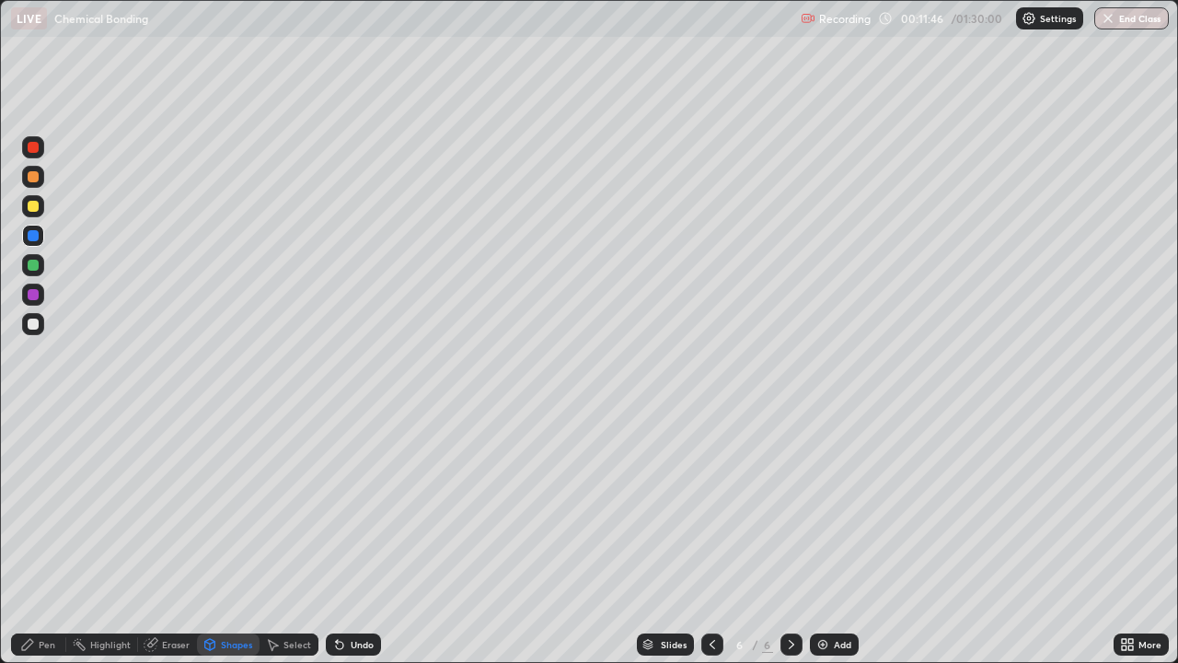
click at [47, 537] on div "Pen" at bounding box center [47, 644] width 17 height 9
click at [32, 326] on div at bounding box center [33, 323] width 11 height 11
click at [837, 537] on div "Add" at bounding box center [842, 644] width 17 height 9
click at [42, 537] on div "Pen" at bounding box center [38, 644] width 55 height 22
click at [38, 266] on div at bounding box center [33, 265] width 11 height 11
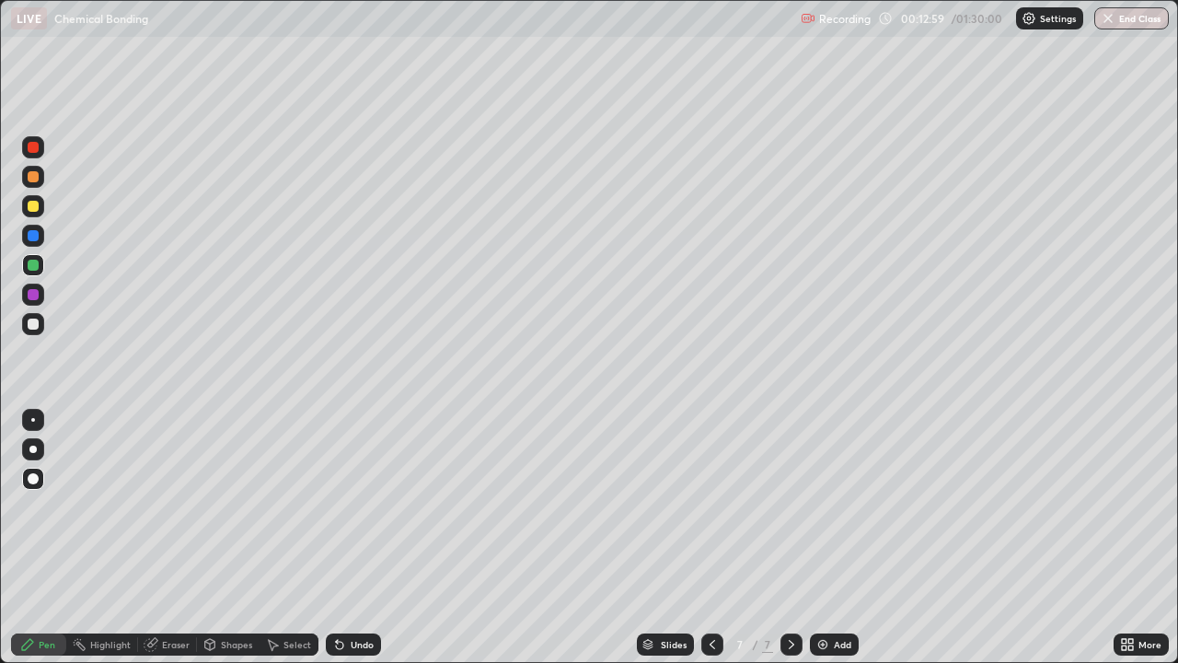
click at [232, 537] on div "Shapes" at bounding box center [236, 644] width 31 height 9
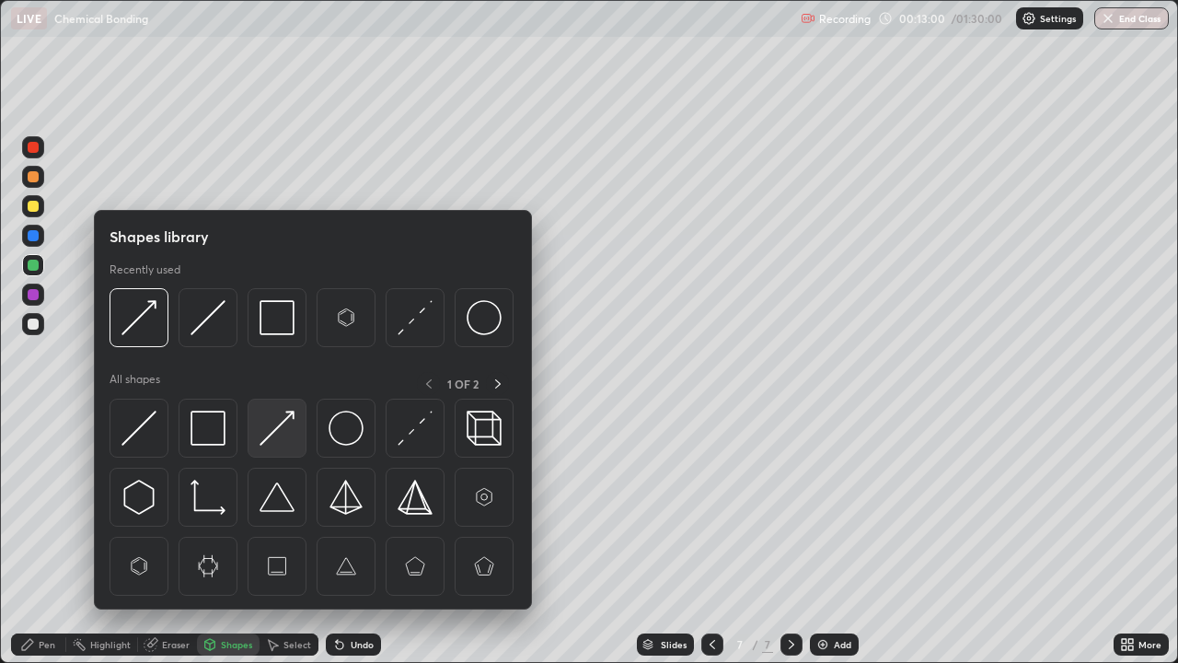
click at [282, 433] on img at bounding box center [277, 427] width 35 height 35
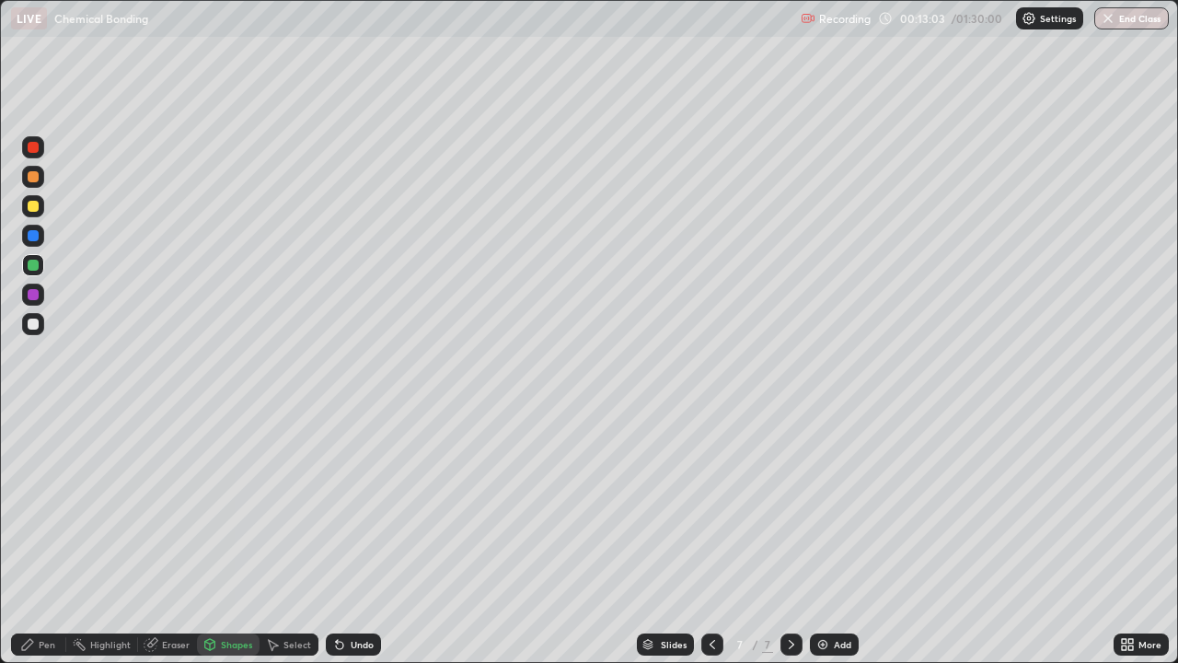
click at [43, 537] on div "Pen" at bounding box center [38, 644] width 55 height 22
click at [182, 537] on div "Eraser" at bounding box center [167, 644] width 59 height 22
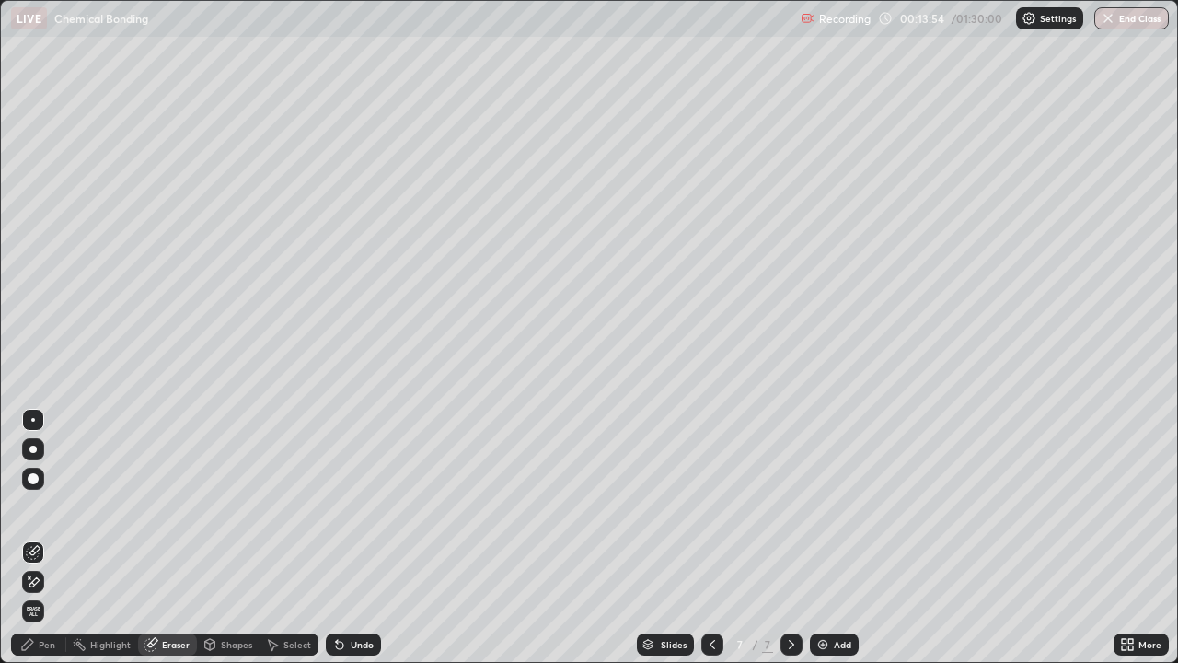
click at [46, 537] on div "Pen" at bounding box center [38, 644] width 55 height 22
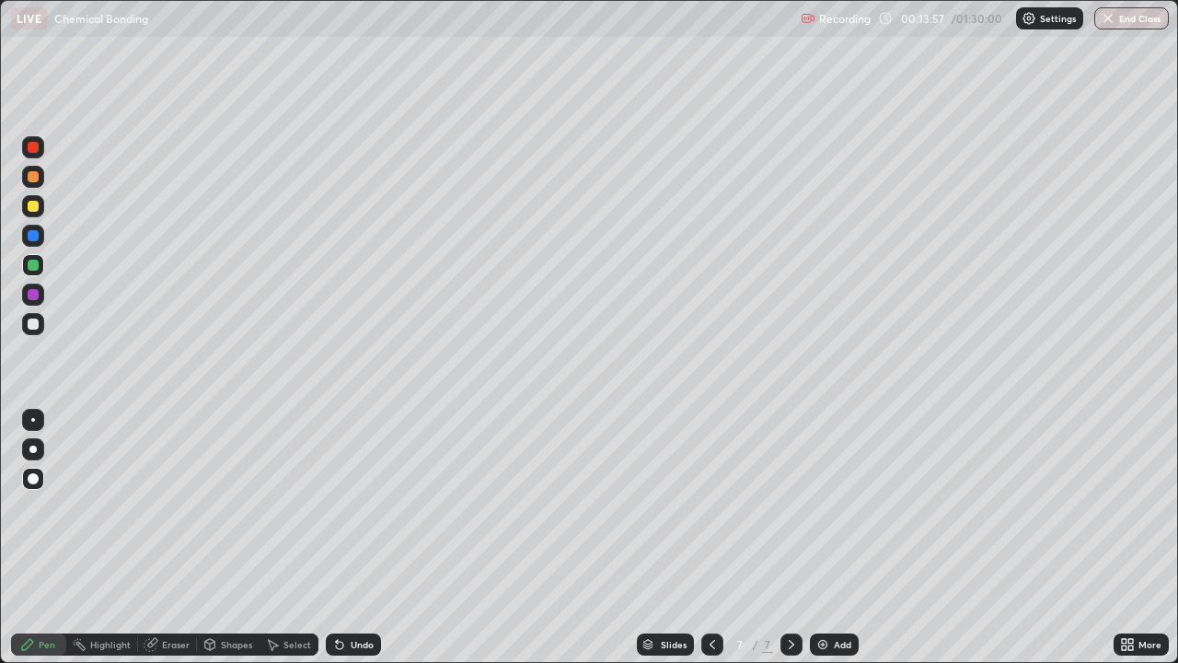
click at [38, 290] on div at bounding box center [33, 294] width 22 height 22
click at [343, 537] on icon at bounding box center [339, 644] width 15 height 15
click at [31, 272] on div at bounding box center [33, 265] width 22 height 22
click at [710, 537] on icon at bounding box center [712, 644] width 15 height 15
click at [707, 537] on div at bounding box center [712, 644] width 22 height 22
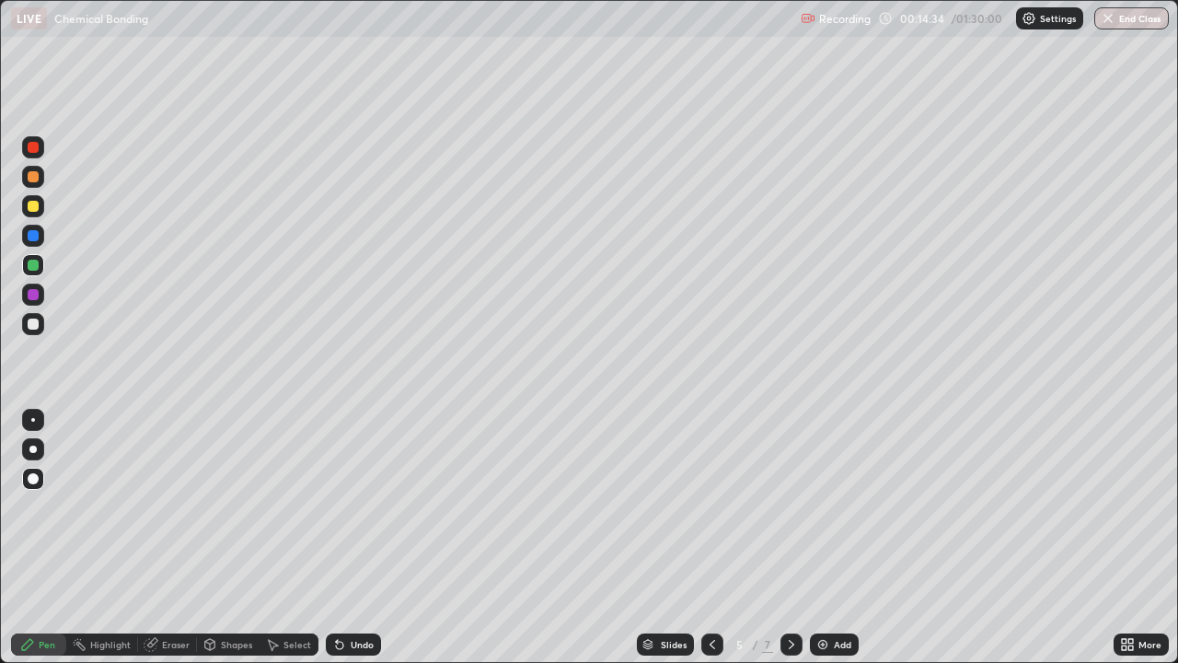
click at [710, 537] on icon at bounding box center [712, 644] width 15 height 15
click at [791, 537] on icon at bounding box center [791, 644] width 15 height 15
click at [790, 537] on icon at bounding box center [791, 644] width 15 height 15
click at [784, 537] on icon at bounding box center [791, 644] width 15 height 15
click at [827, 537] on img at bounding box center [822, 644] width 15 height 15
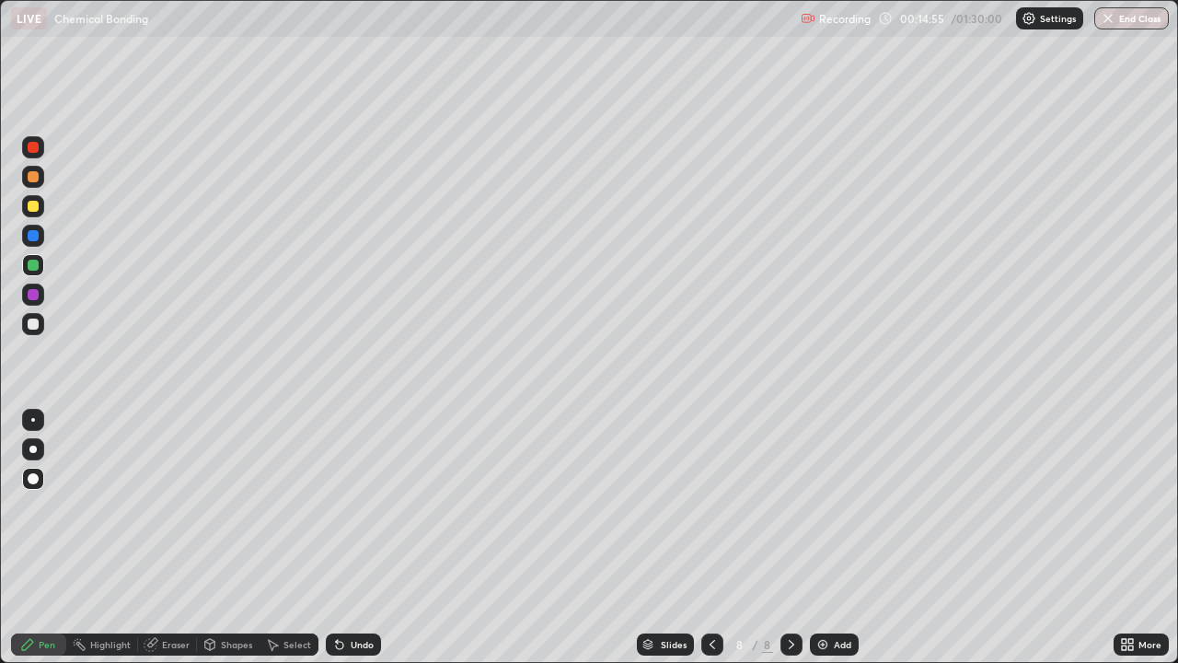
click at [38, 537] on div "Pen" at bounding box center [38, 644] width 55 height 22
click at [348, 537] on div "Undo" at bounding box center [353, 644] width 55 height 22
click at [35, 294] on div at bounding box center [33, 294] width 11 height 11
click at [35, 261] on div at bounding box center [33, 265] width 11 height 11
click at [835, 537] on div "Add" at bounding box center [842, 644] width 17 height 9
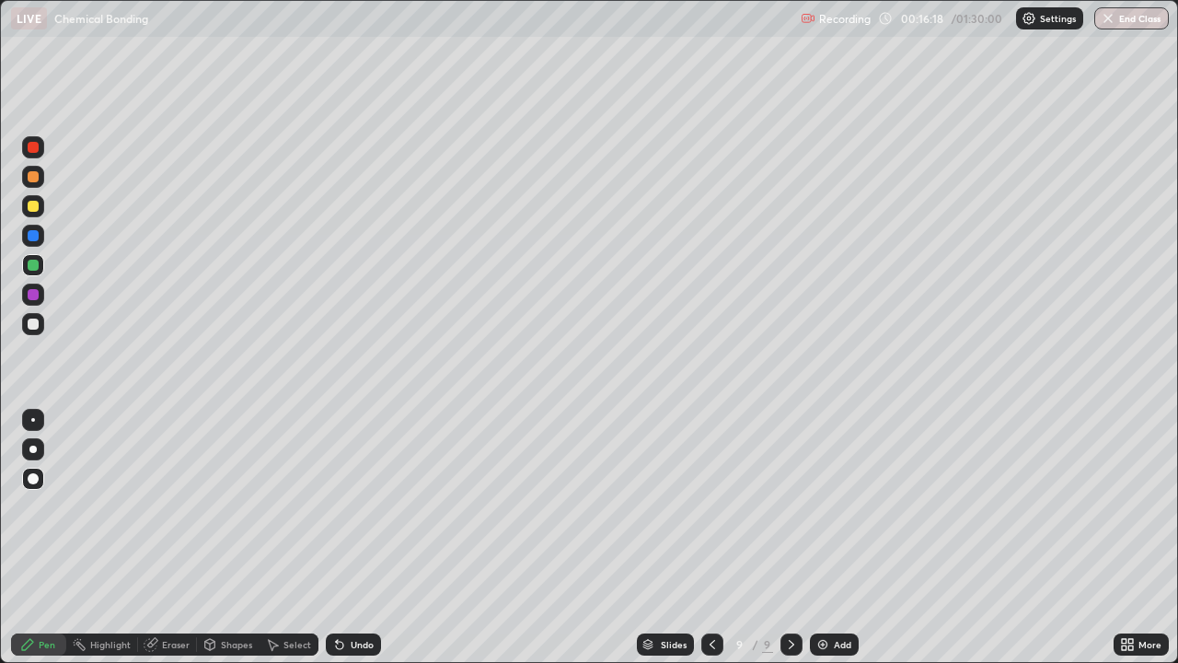
click at [26, 537] on icon at bounding box center [27, 644] width 11 height 11
click at [710, 537] on icon at bounding box center [712, 644] width 15 height 15
click at [708, 537] on icon at bounding box center [712, 644] width 15 height 15
click at [787, 537] on icon at bounding box center [791, 644] width 15 height 15
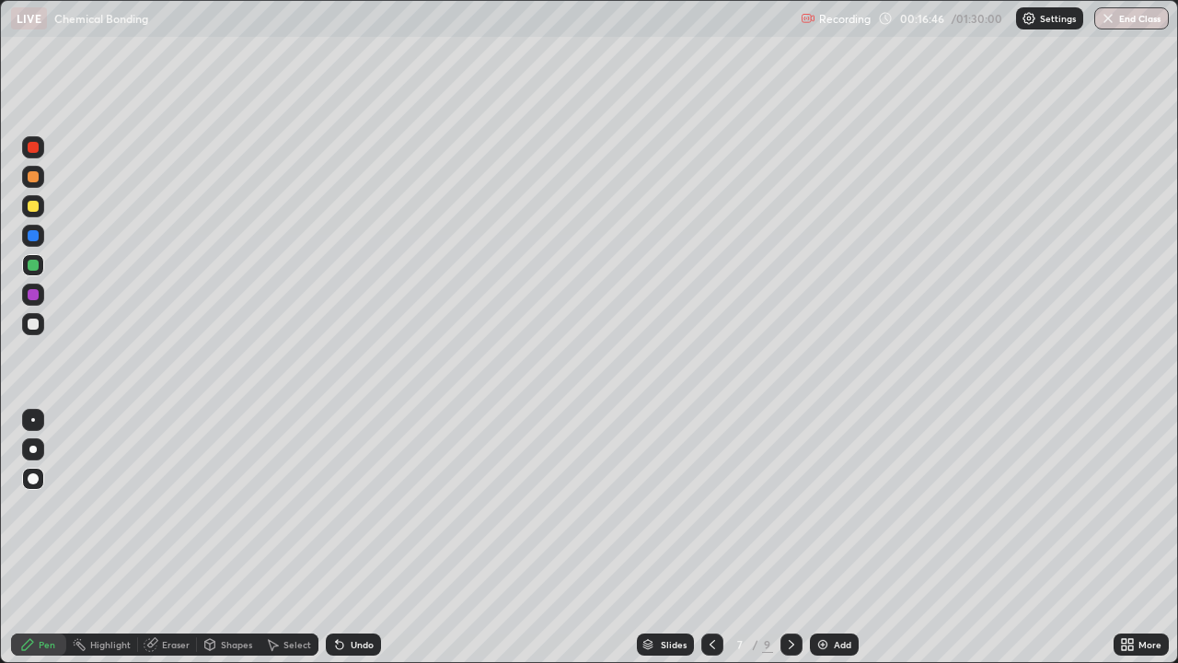
click at [787, 537] on icon at bounding box center [791, 644] width 15 height 15
click at [790, 537] on icon at bounding box center [791, 644] width 15 height 15
click at [29, 231] on div at bounding box center [33, 235] width 11 height 11
click at [357, 537] on div "Undo" at bounding box center [353, 644] width 55 height 22
click at [237, 537] on div "Shapes" at bounding box center [236, 644] width 31 height 9
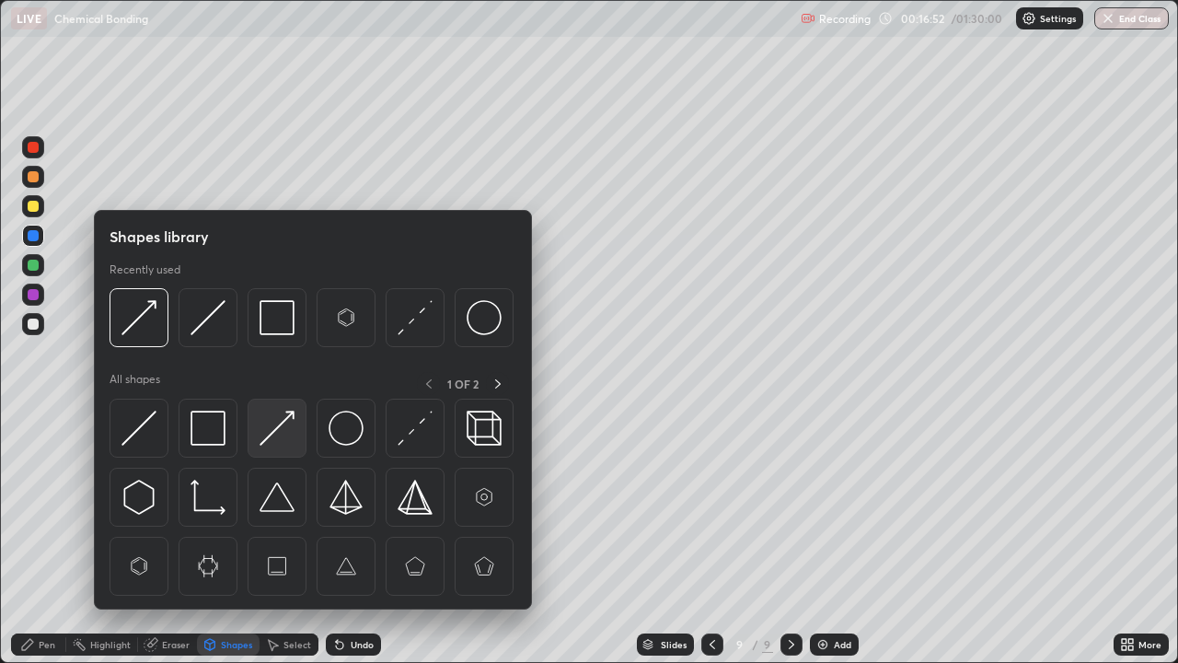
click at [279, 433] on img at bounding box center [277, 427] width 35 height 35
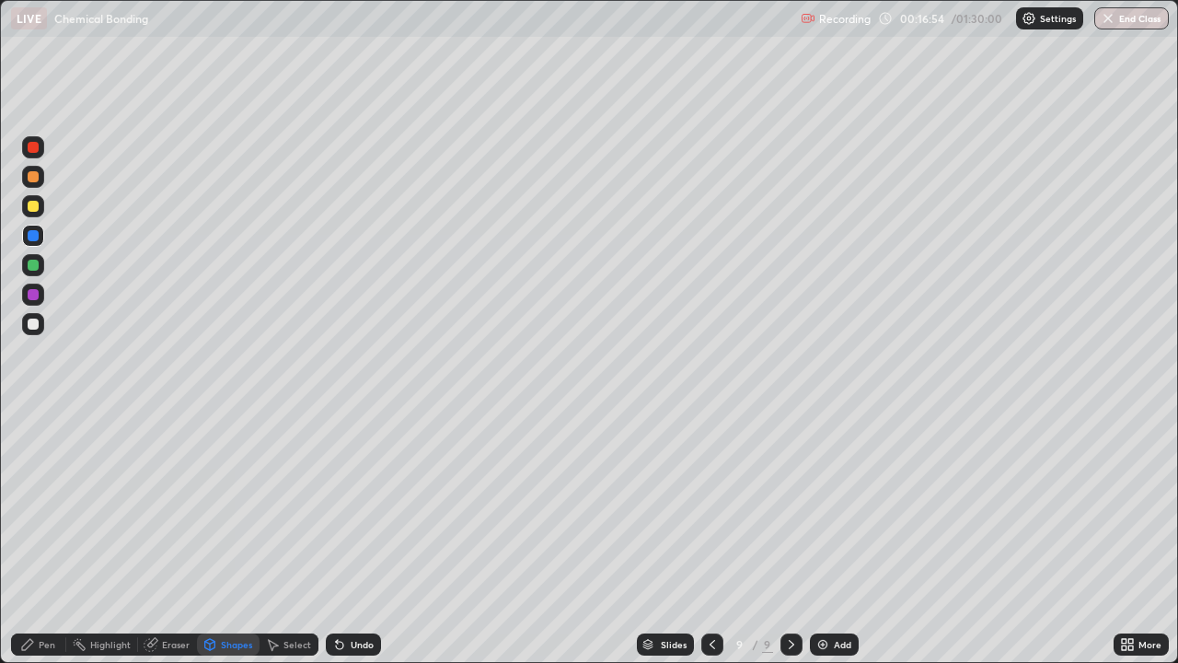
click at [35, 537] on icon at bounding box center [27, 644] width 15 height 15
click at [351, 537] on div "Undo" at bounding box center [362, 644] width 23 height 9
click at [230, 537] on div "Shapes" at bounding box center [236, 644] width 31 height 9
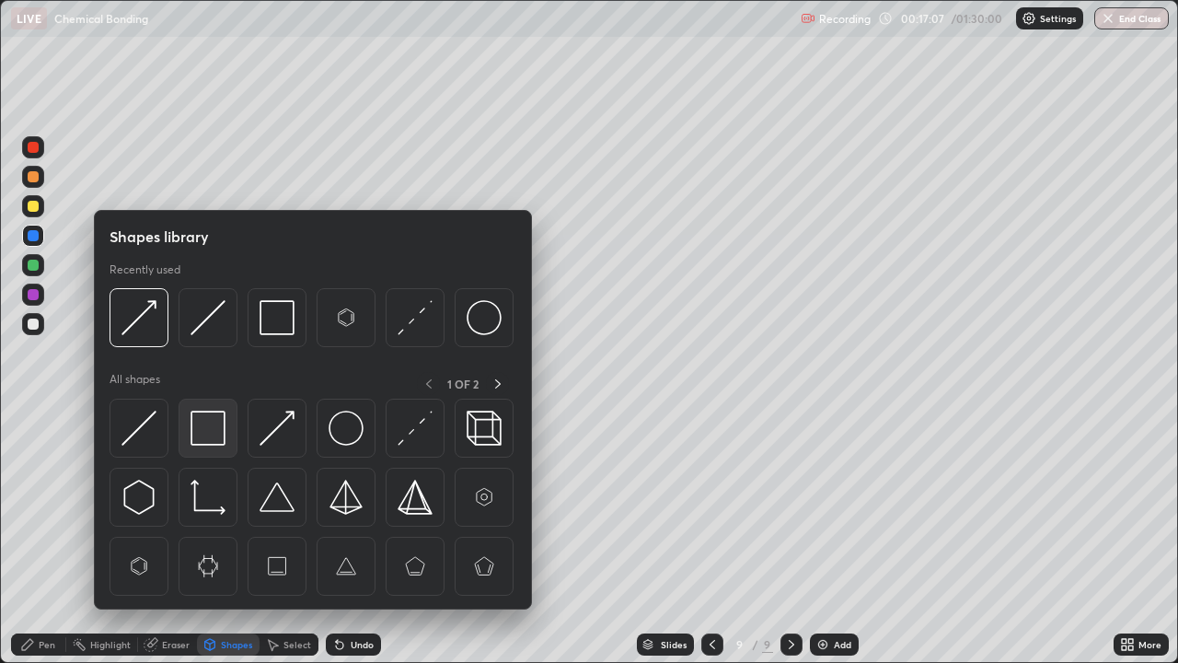
click at [216, 433] on img at bounding box center [207, 427] width 35 height 35
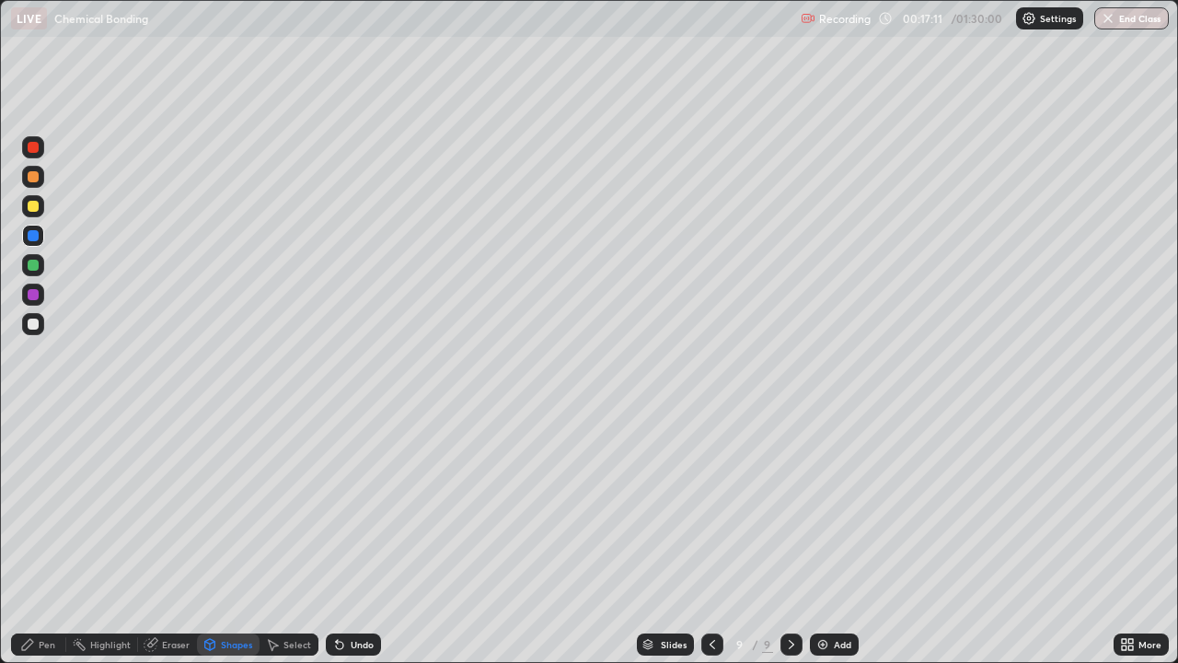
click at [42, 537] on div "Pen" at bounding box center [38, 644] width 55 height 22
click at [37, 294] on div at bounding box center [33, 294] width 11 height 11
click at [835, 537] on div "Add" at bounding box center [842, 644] width 17 height 9
click at [36, 537] on div "Pen" at bounding box center [38, 644] width 55 height 22
click at [35, 210] on div at bounding box center [33, 206] width 11 height 11
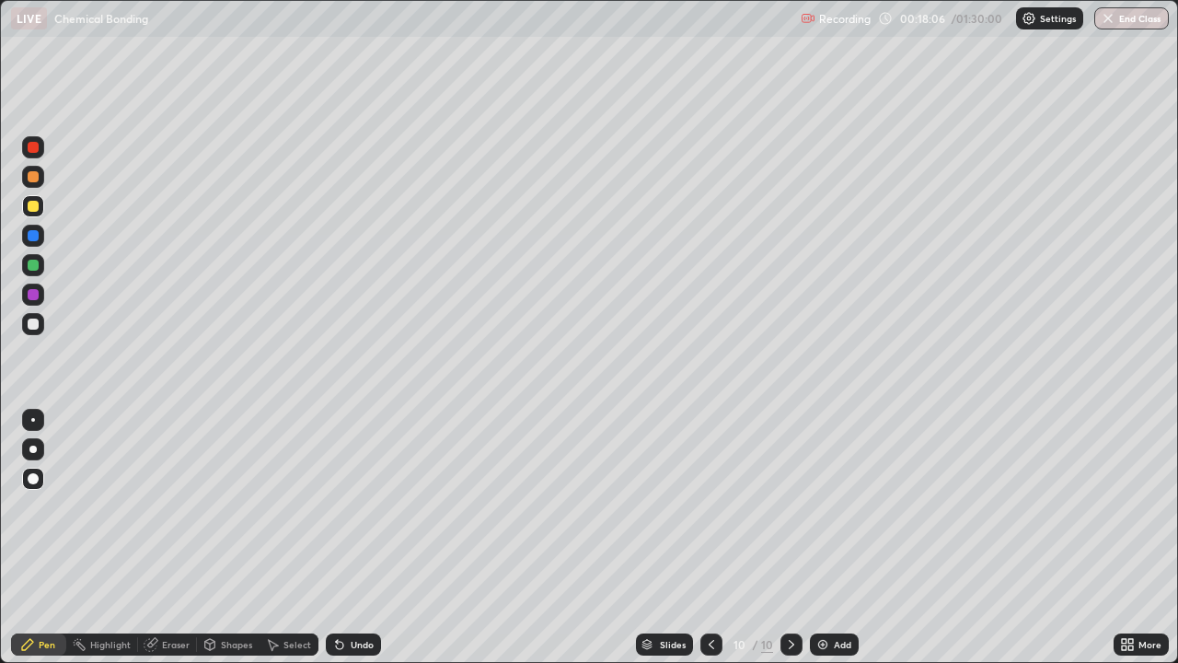
click at [353, 537] on div "Undo" at bounding box center [362, 644] width 23 height 9
click at [829, 537] on div "Add" at bounding box center [834, 644] width 49 height 22
click at [39, 537] on div "Pen" at bounding box center [38, 644] width 55 height 22
click at [231, 537] on div "Shapes" at bounding box center [236, 644] width 31 height 9
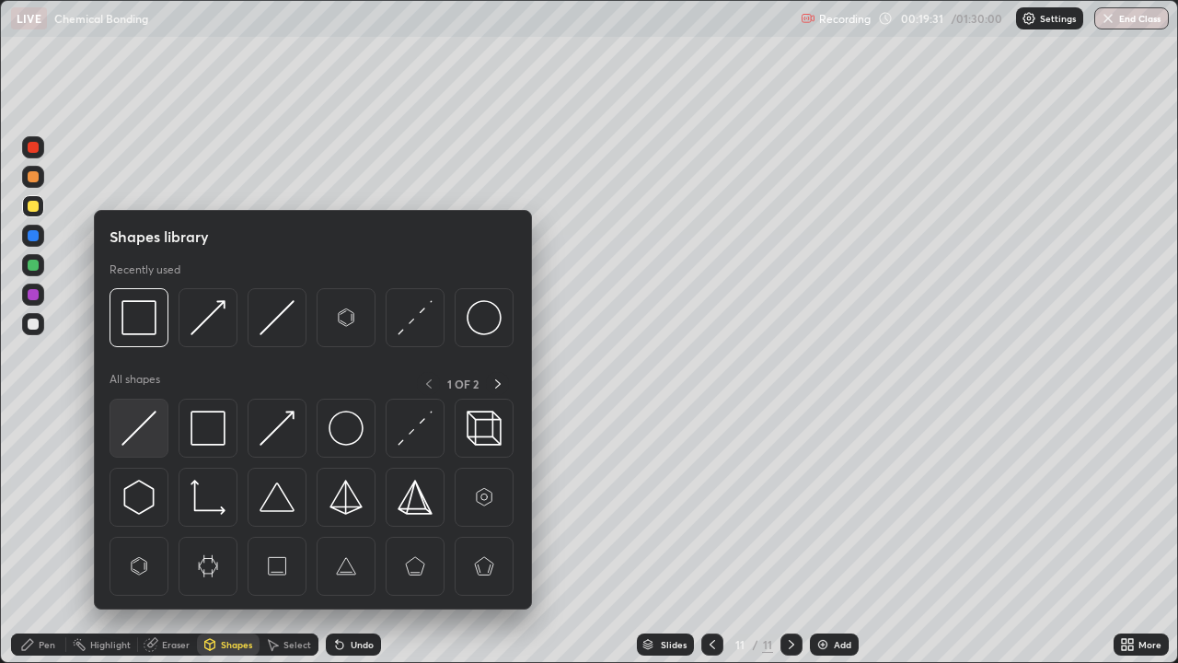
click at [149, 437] on img at bounding box center [138, 427] width 35 height 35
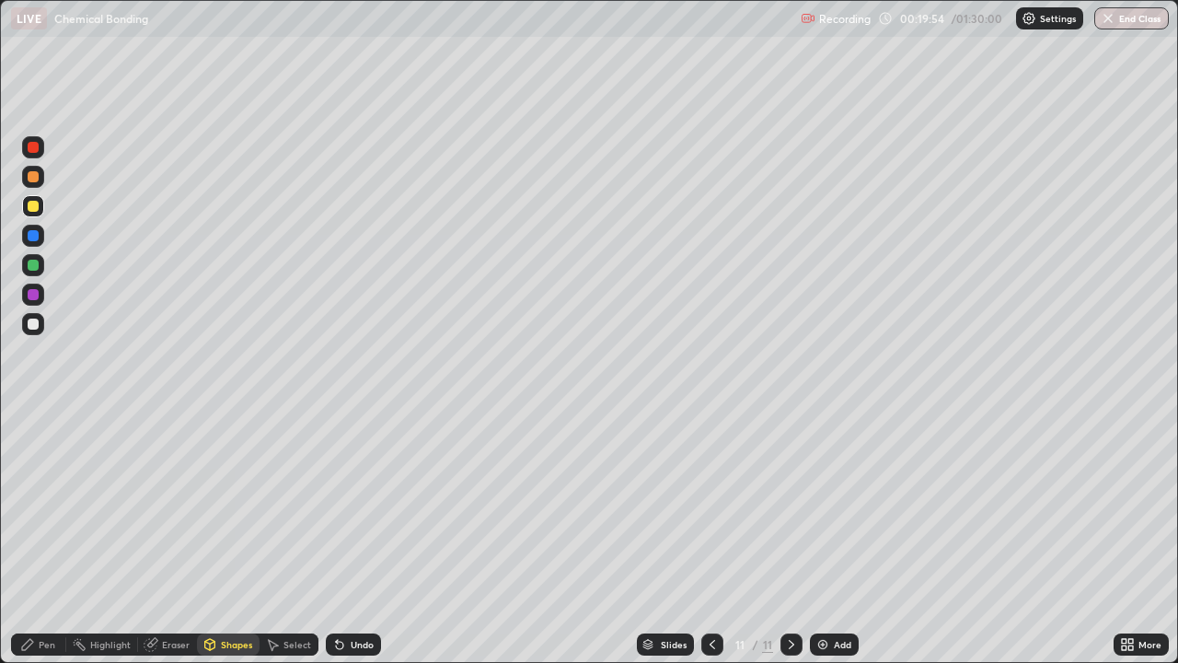
click at [30, 294] on div at bounding box center [33, 294] width 11 height 11
click at [35, 537] on icon at bounding box center [27, 644] width 15 height 15
click at [706, 537] on div at bounding box center [712, 644] width 22 height 22
click at [788, 537] on icon at bounding box center [791, 644] width 15 height 15
click at [836, 537] on div "Add" at bounding box center [842, 644] width 17 height 9
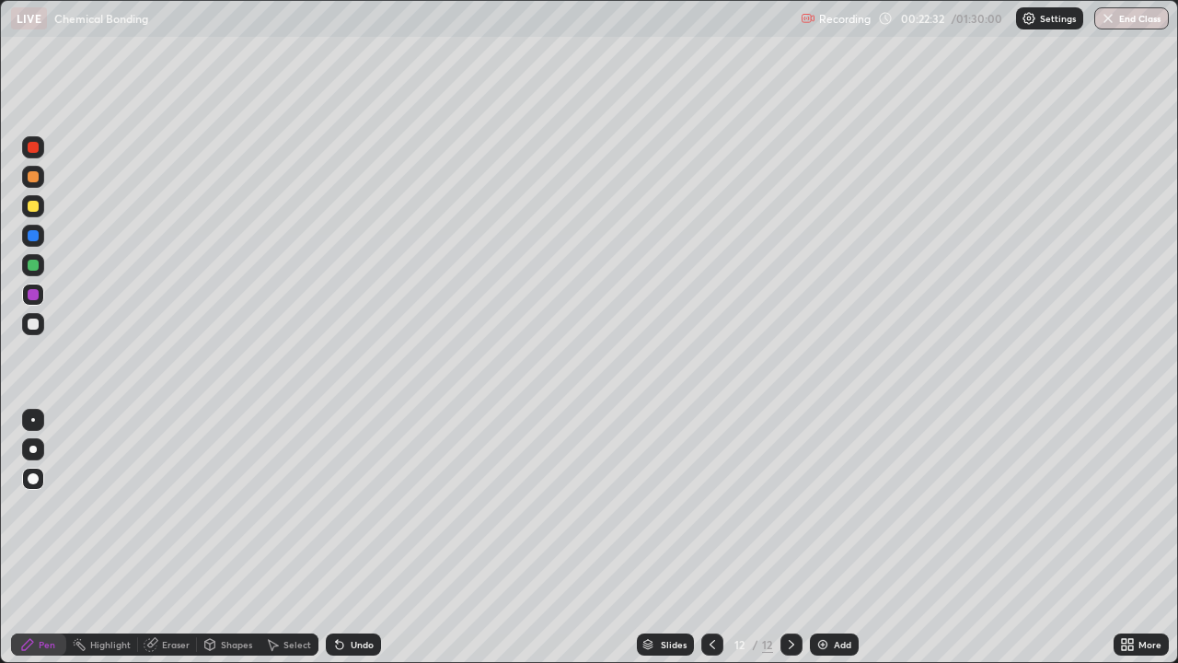
click at [236, 537] on div "Shapes" at bounding box center [236, 644] width 31 height 9
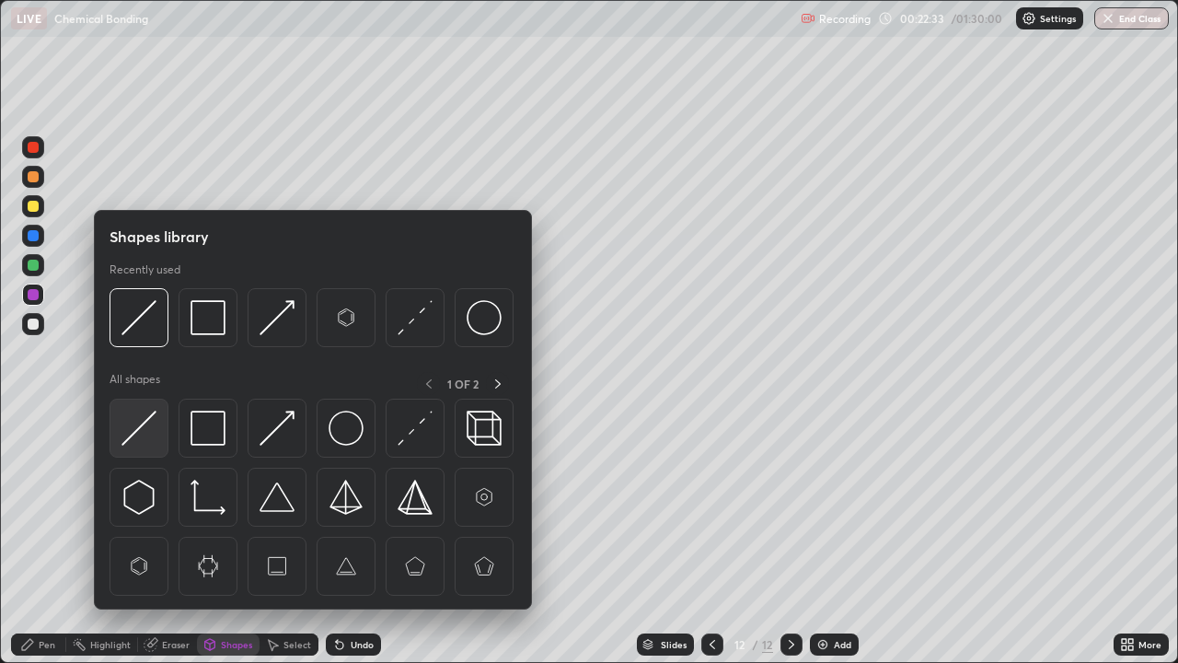
click at [144, 432] on img at bounding box center [138, 427] width 35 height 35
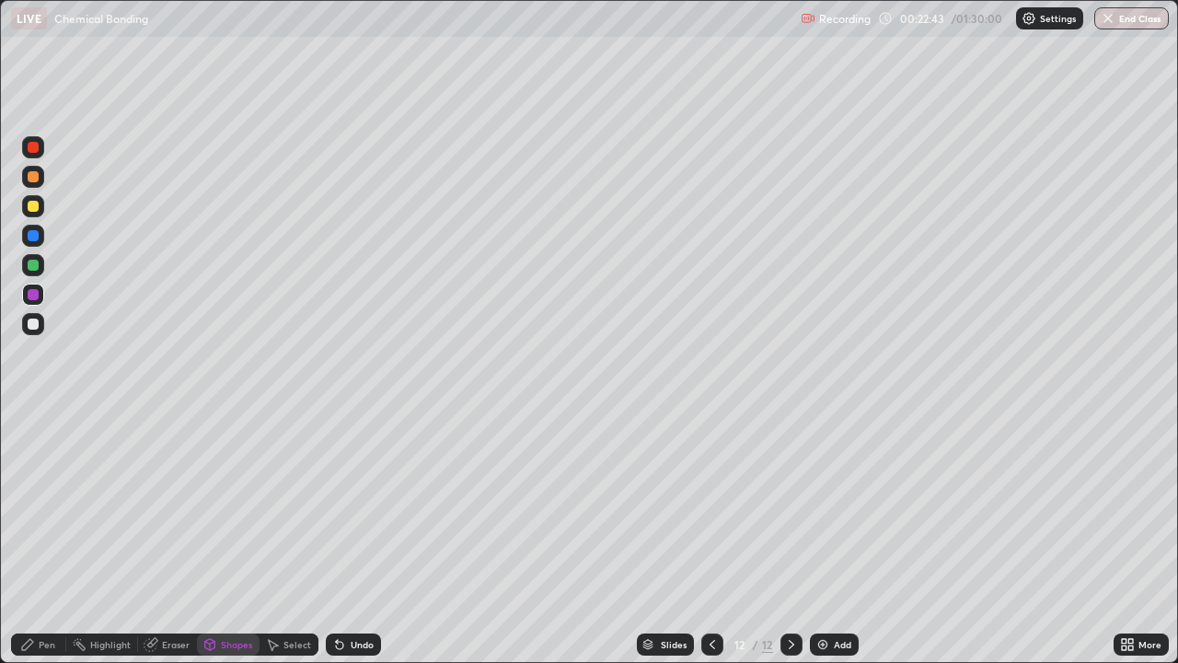
click at [42, 537] on div "Pen" at bounding box center [47, 644] width 17 height 9
click at [29, 208] on div at bounding box center [33, 206] width 11 height 11
click at [169, 537] on div "Eraser" at bounding box center [176, 644] width 28 height 9
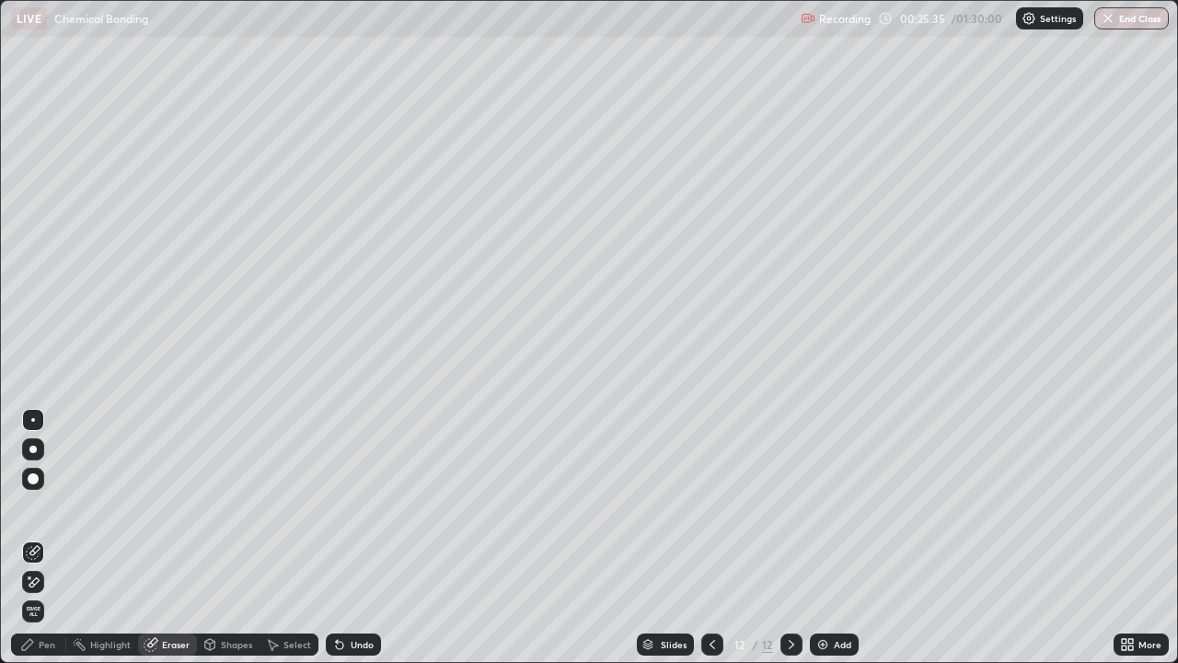
click at [48, 537] on div "Pen" at bounding box center [47, 644] width 17 height 9
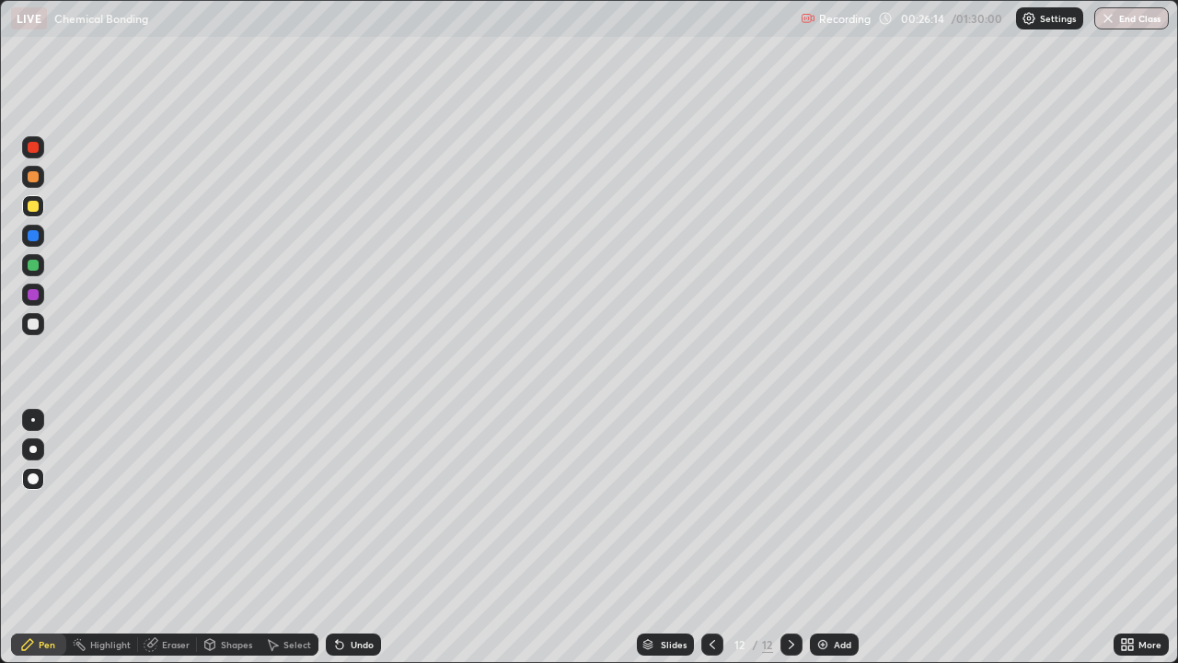
click at [825, 537] on img at bounding box center [822, 644] width 15 height 15
click at [28, 293] on div at bounding box center [33, 294] width 11 height 11
click at [31, 204] on div at bounding box center [33, 206] width 11 height 11
click at [37, 322] on div at bounding box center [33, 323] width 11 height 11
click at [341, 537] on icon at bounding box center [339, 644] width 15 height 15
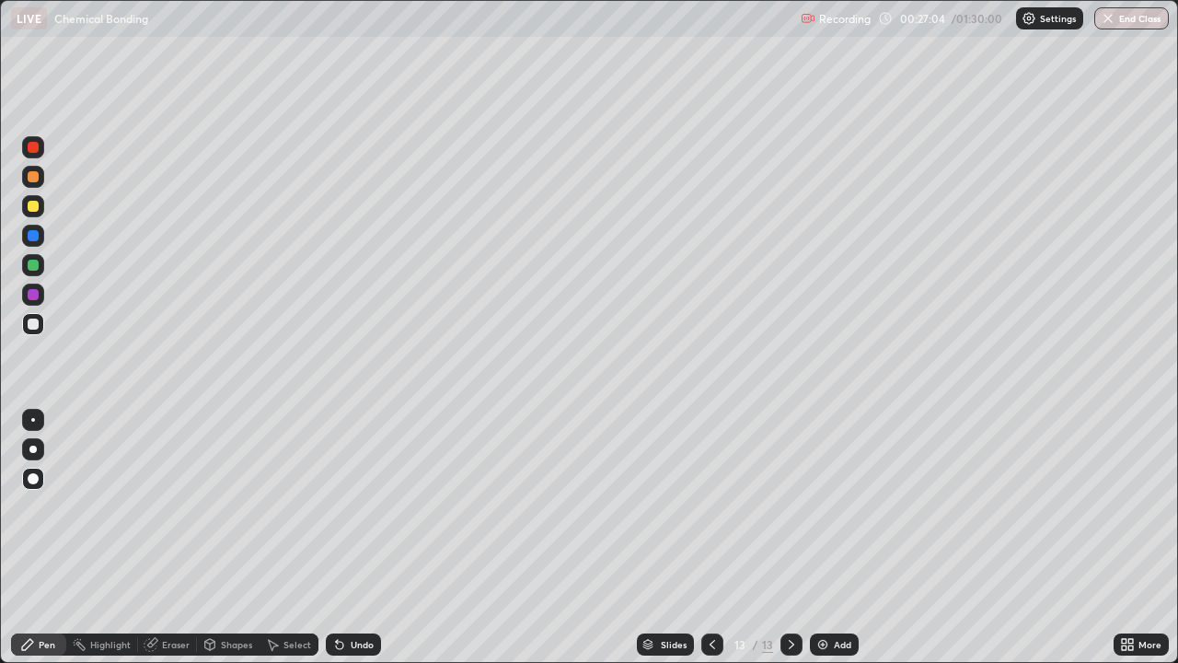
click at [346, 537] on div "Undo" at bounding box center [353, 644] width 55 height 22
click at [35, 294] on div at bounding box center [33, 294] width 11 height 11
click at [825, 537] on img at bounding box center [822, 644] width 15 height 15
click at [50, 537] on div "Pen" at bounding box center [47, 644] width 17 height 9
click at [37, 203] on div at bounding box center [33, 206] width 11 height 11
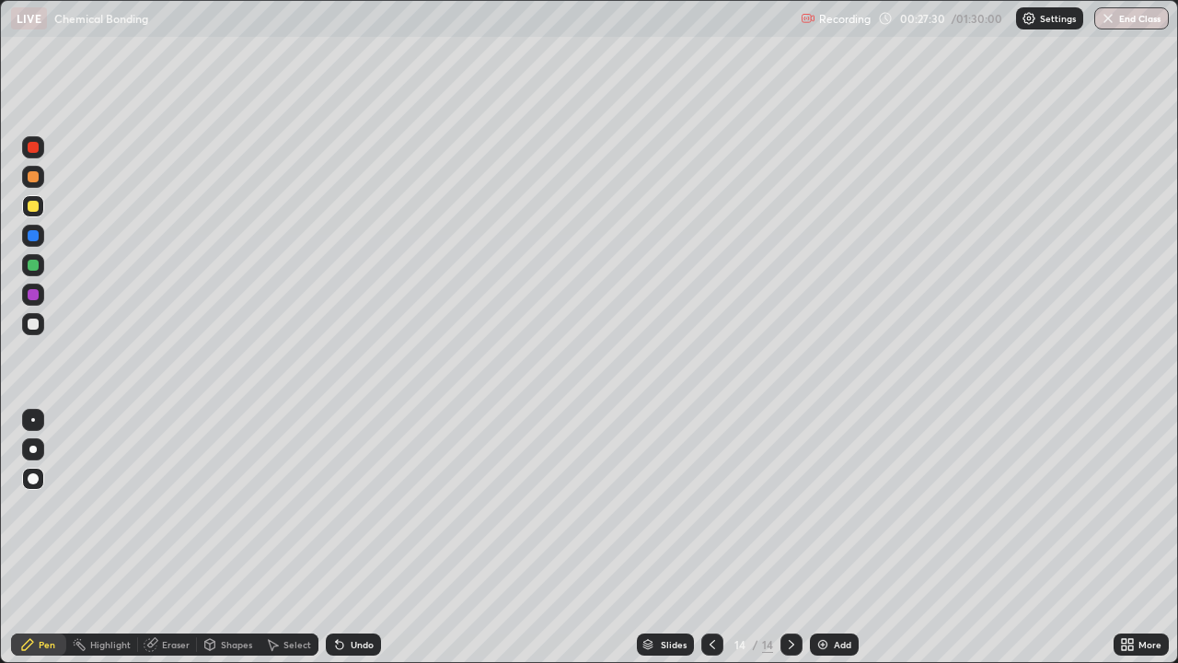
click at [362, 537] on div "Undo" at bounding box center [362, 644] width 23 height 9
click at [365, 537] on div "Undo" at bounding box center [362, 644] width 23 height 9
click at [360, 537] on div "Undo" at bounding box center [362, 644] width 23 height 9
click at [38, 264] on div at bounding box center [33, 265] width 11 height 11
click at [836, 537] on div "Add" at bounding box center [842, 644] width 17 height 9
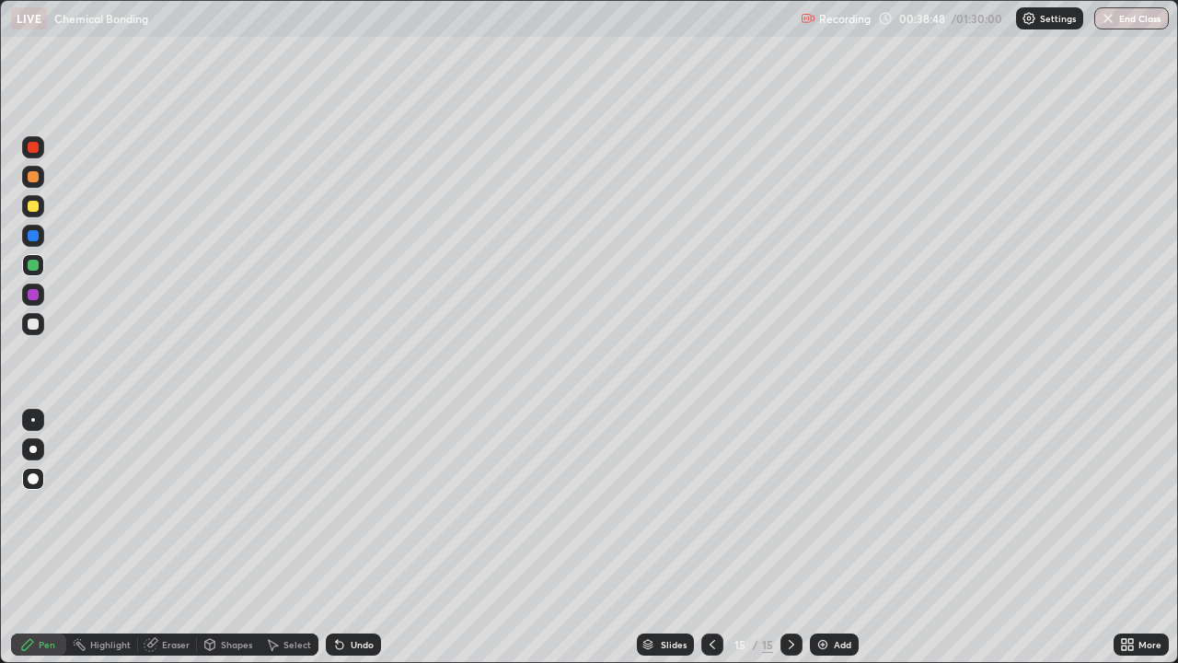
click at [38, 320] on div at bounding box center [33, 323] width 11 height 11
click at [42, 262] on div at bounding box center [33, 265] width 22 height 22
click at [710, 537] on icon at bounding box center [712, 644] width 15 height 15
click at [780, 537] on div at bounding box center [791, 644] width 22 height 22
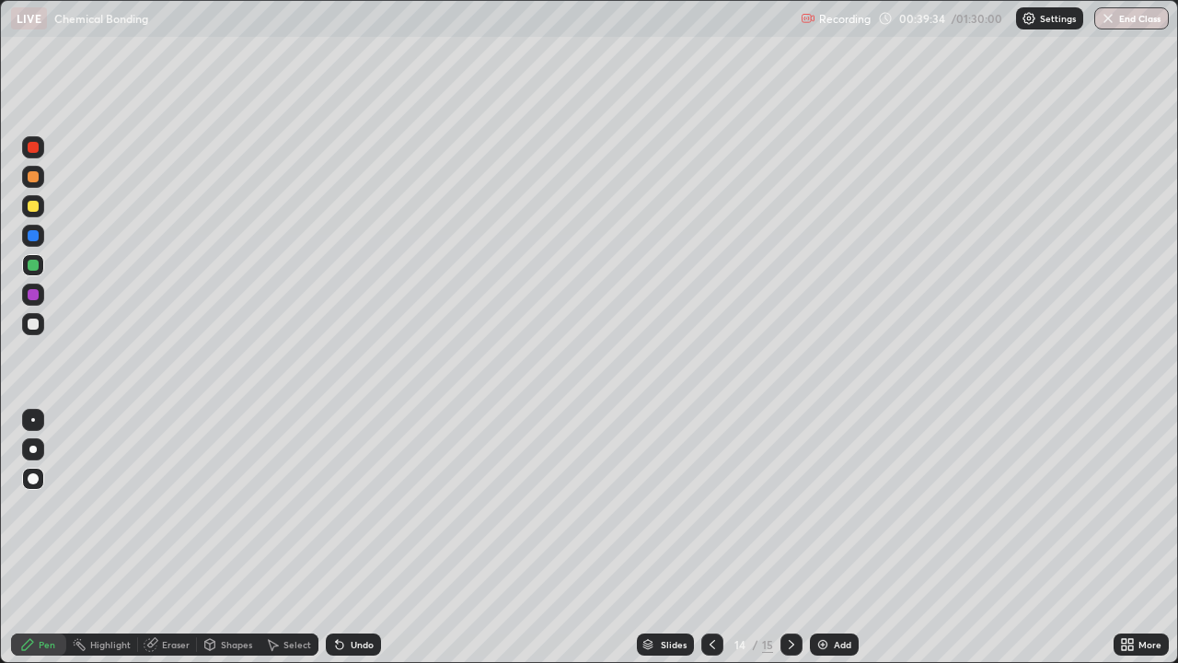
click at [710, 537] on icon at bounding box center [712, 644] width 15 height 15
click at [790, 537] on icon at bounding box center [792, 644] width 6 height 9
click at [32, 294] on div at bounding box center [33, 294] width 11 height 11
click at [790, 537] on icon at bounding box center [791, 644] width 15 height 15
click at [38, 238] on div at bounding box center [33, 235] width 11 height 11
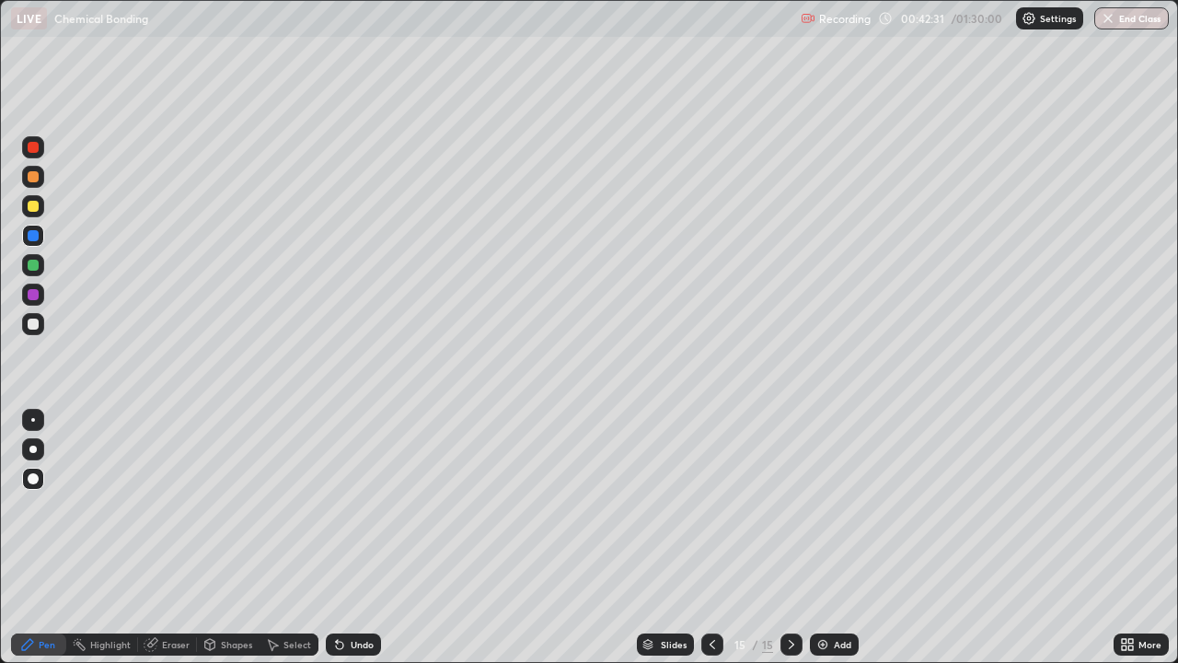
click at [836, 537] on div "Add" at bounding box center [842, 644] width 17 height 9
click at [41, 537] on div "Pen" at bounding box center [47, 644] width 17 height 9
click at [710, 537] on icon at bounding box center [712, 644] width 15 height 15
click at [29, 216] on div at bounding box center [33, 206] width 22 height 22
click at [791, 537] on icon at bounding box center [791, 644] width 15 height 15
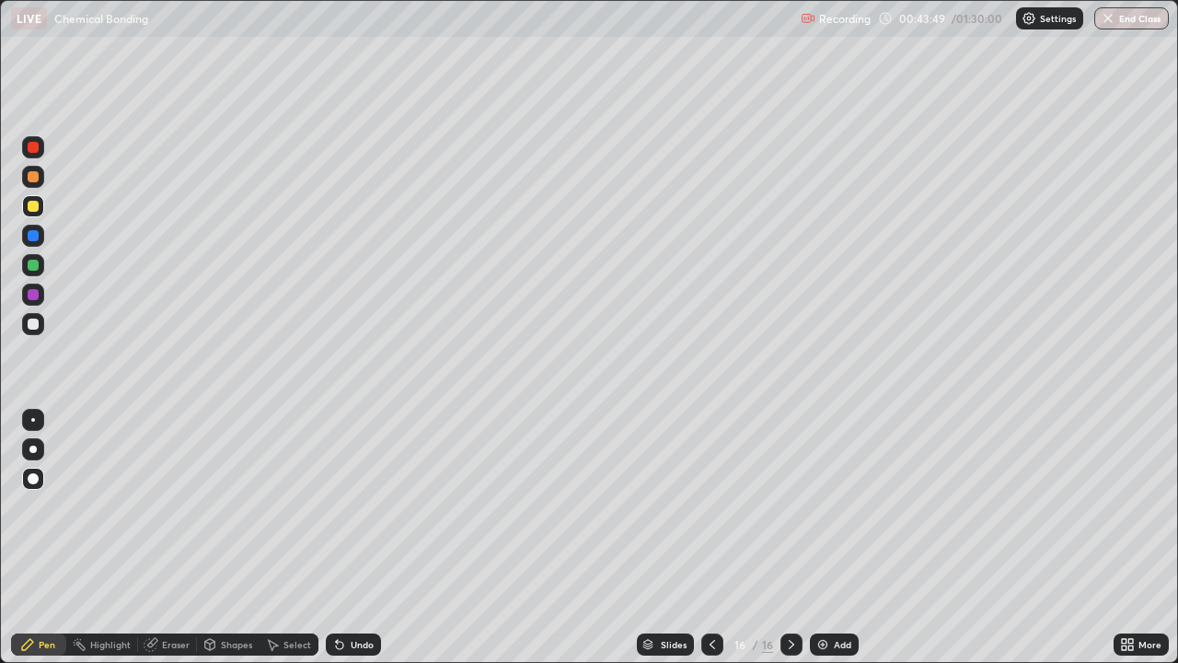
click at [216, 537] on div "Shapes" at bounding box center [228, 644] width 63 height 22
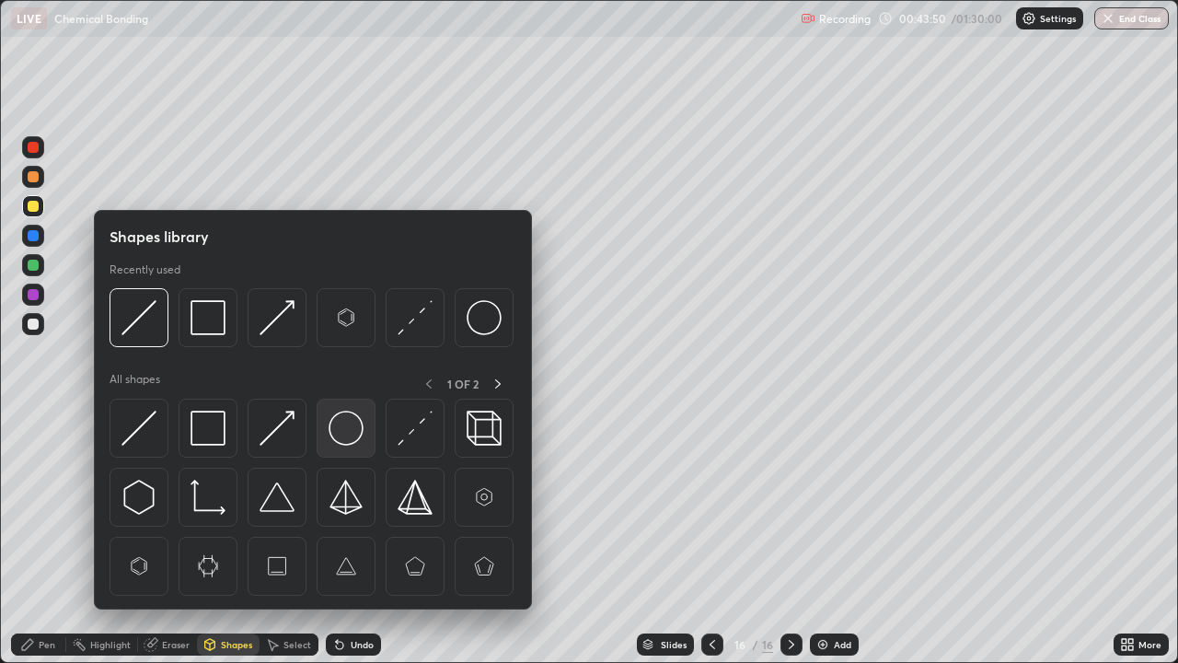
click at [343, 421] on img at bounding box center [346, 427] width 35 height 35
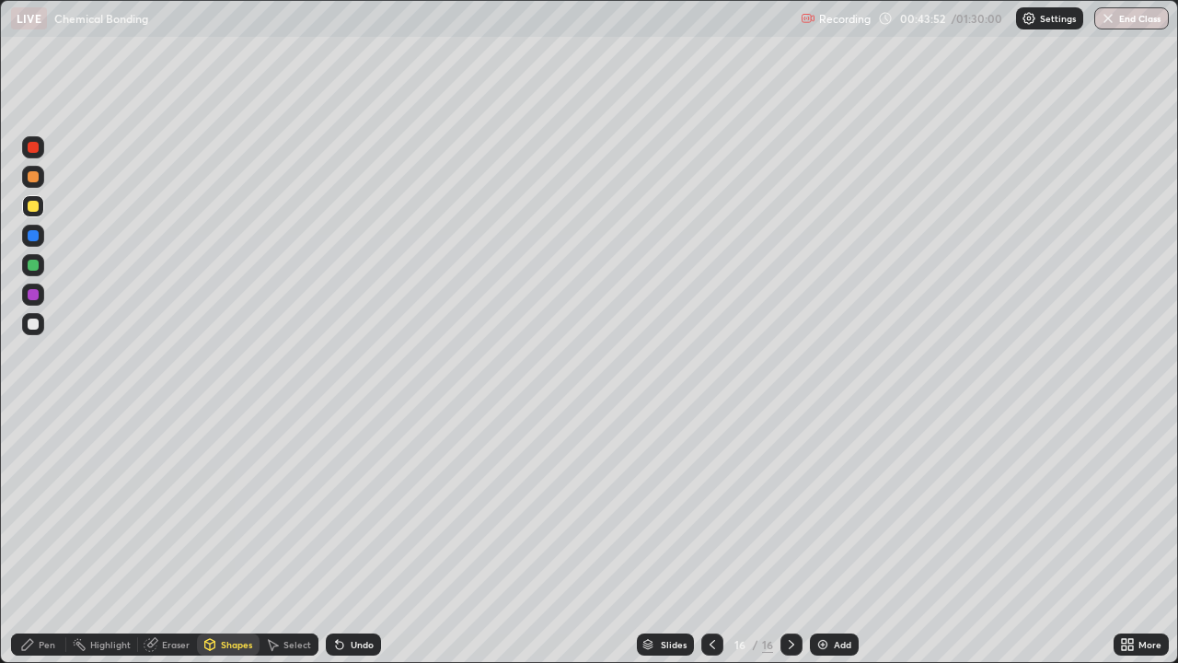
click at [348, 537] on div "Undo" at bounding box center [353, 644] width 55 height 22
click at [226, 537] on div "Shapes" at bounding box center [236, 644] width 31 height 9
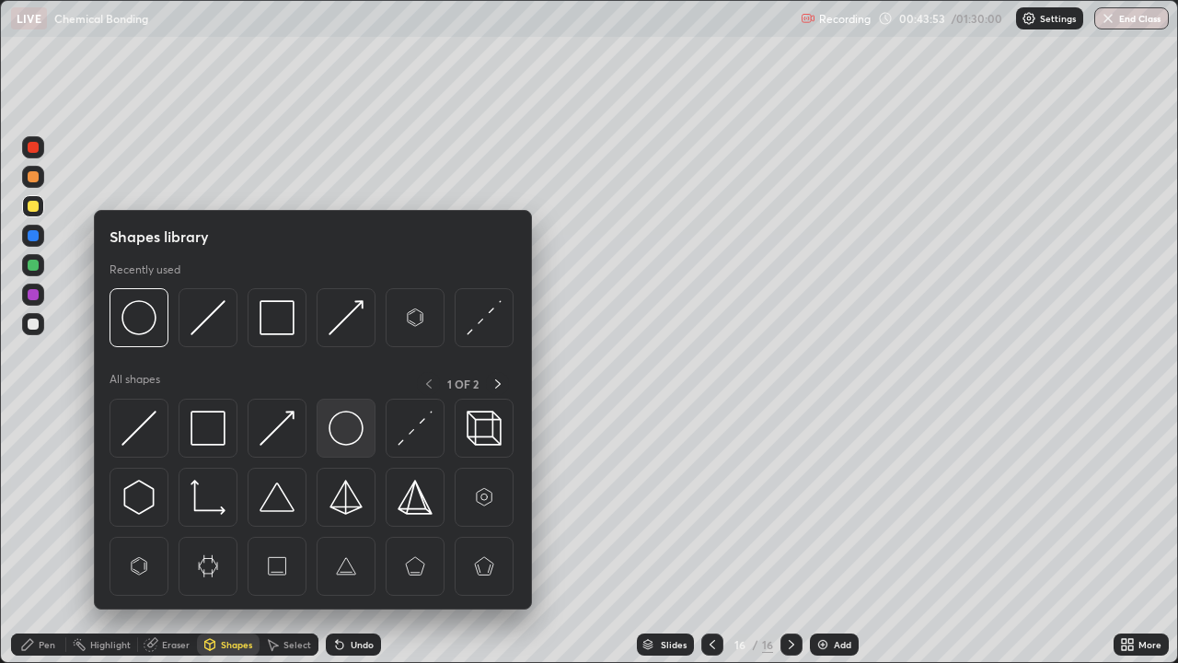
click at [344, 423] on img at bounding box center [346, 427] width 35 height 35
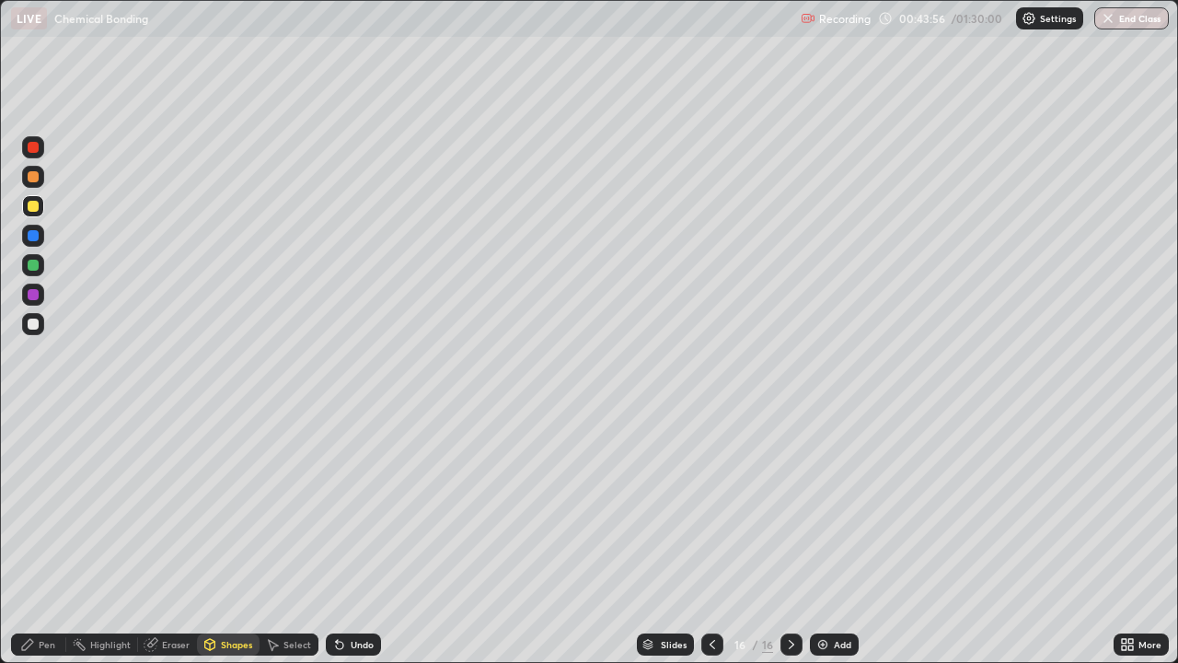
click at [34, 537] on icon at bounding box center [27, 644] width 15 height 15
click at [226, 537] on div "Shapes" at bounding box center [236, 644] width 31 height 9
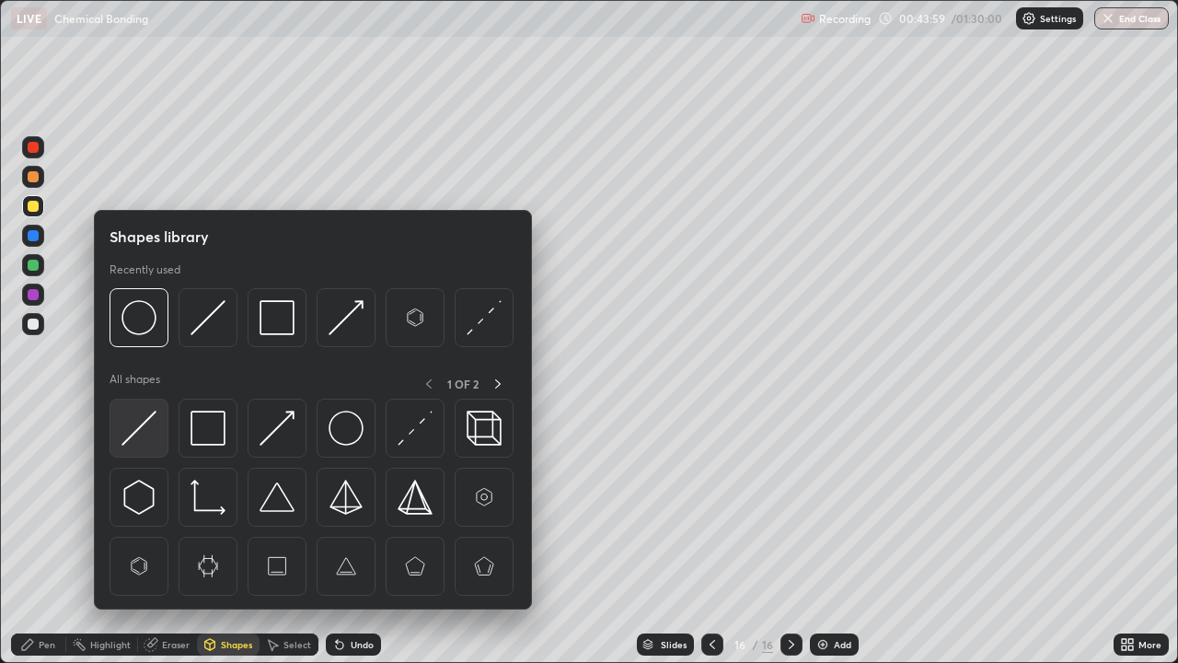
click at [152, 423] on img at bounding box center [138, 427] width 35 height 35
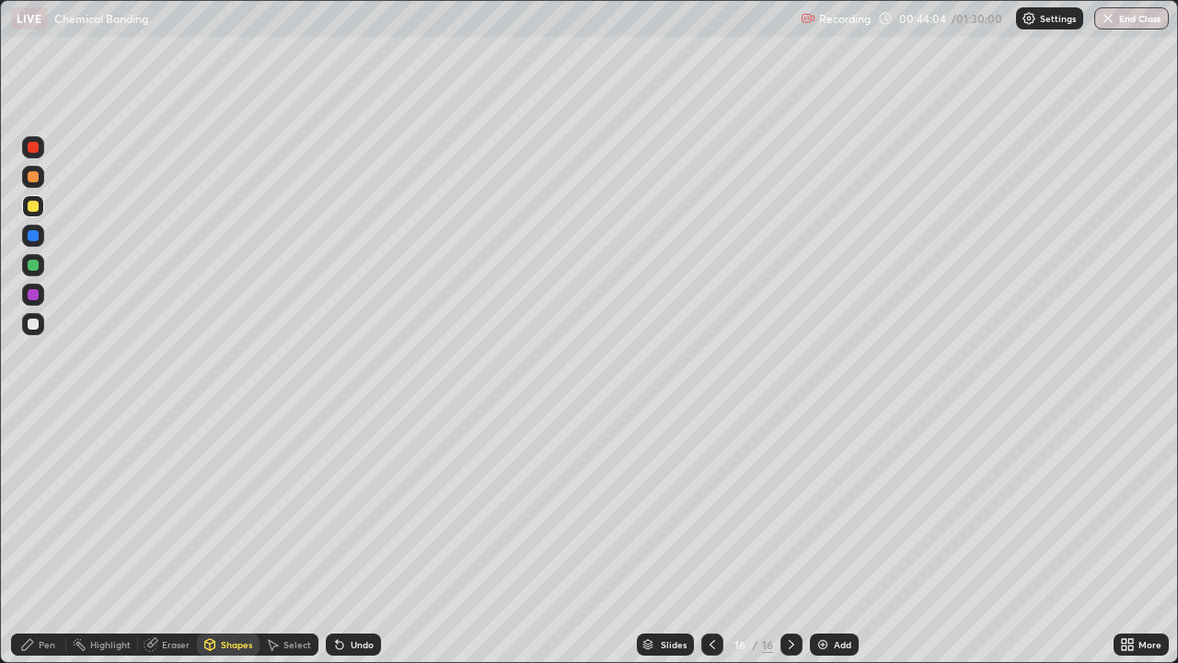
click at [51, 537] on div "Pen" at bounding box center [38, 644] width 55 height 22
click at [29, 292] on div at bounding box center [33, 294] width 11 height 11
click at [825, 537] on img at bounding box center [822, 644] width 15 height 15
click at [231, 537] on div "Shapes" at bounding box center [236, 644] width 31 height 9
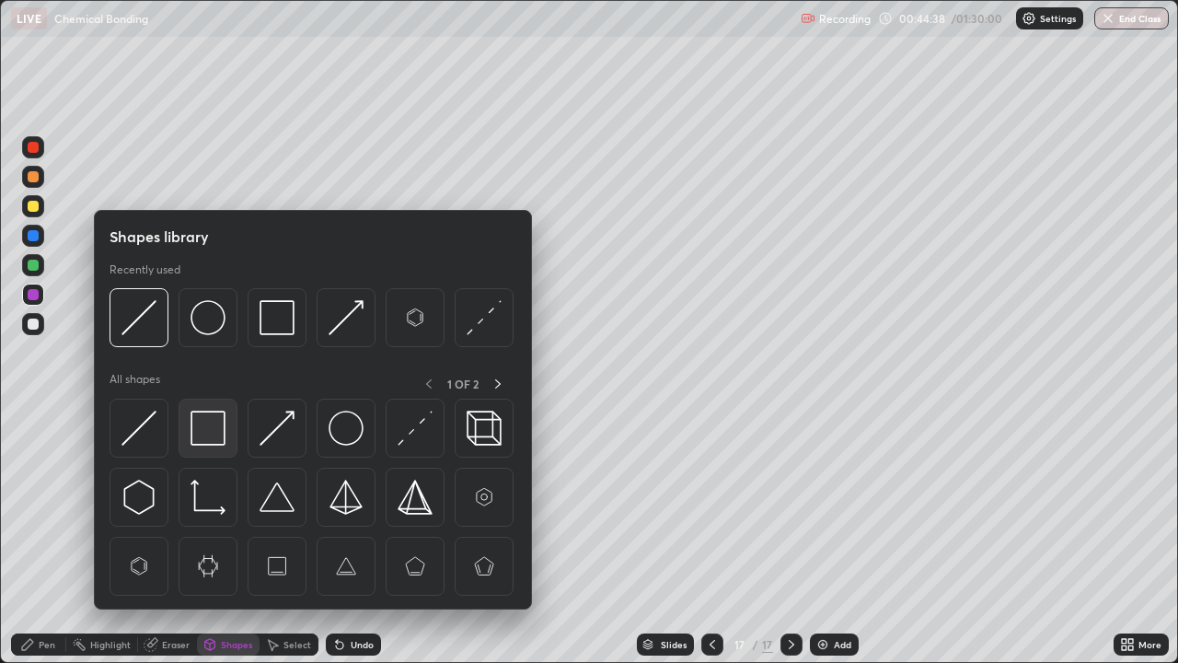
click at [212, 431] on img at bounding box center [207, 427] width 35 height 35
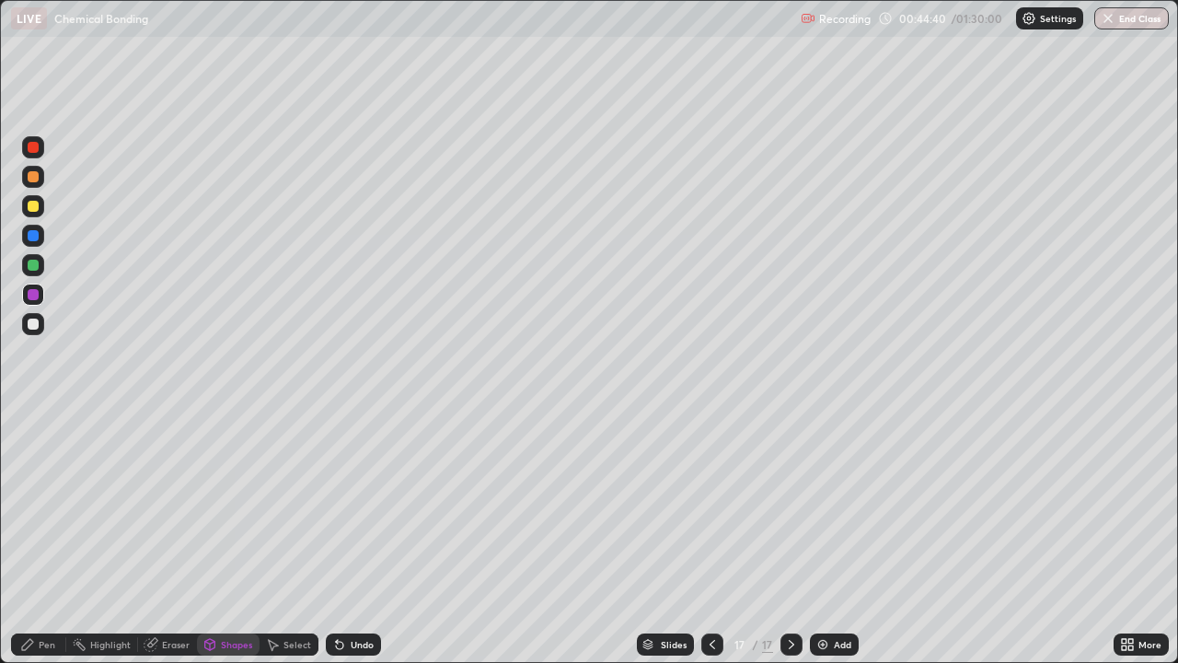
click at [33, 537] on icon at bounding box center [27, 644] width 15 height 15
click at [30, 205] on div at bounding box center [33, 206] width 11 height 11
click at [360, 537] on div "Undo" at bounding box center [362, 644] width 23 height 9
click at [230, 537] on div "Shapes" at bounding box center [228, 644] width 63 height 22
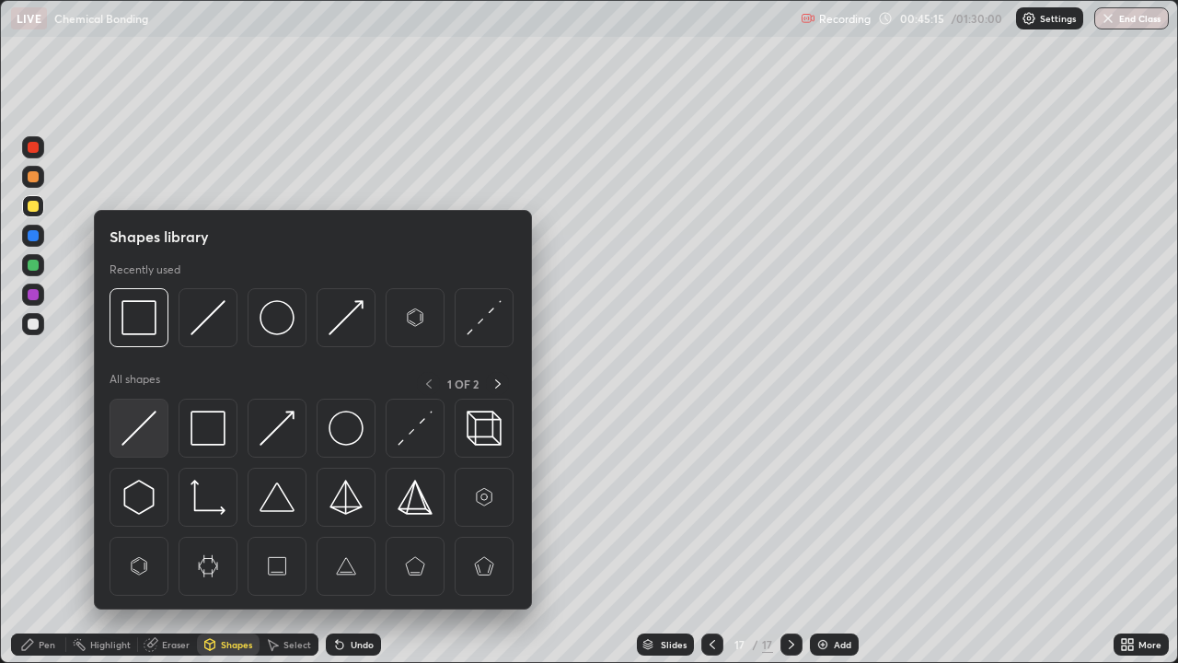
click at [132, 439] on img at bounding box center [138, 427] width 35 height 35
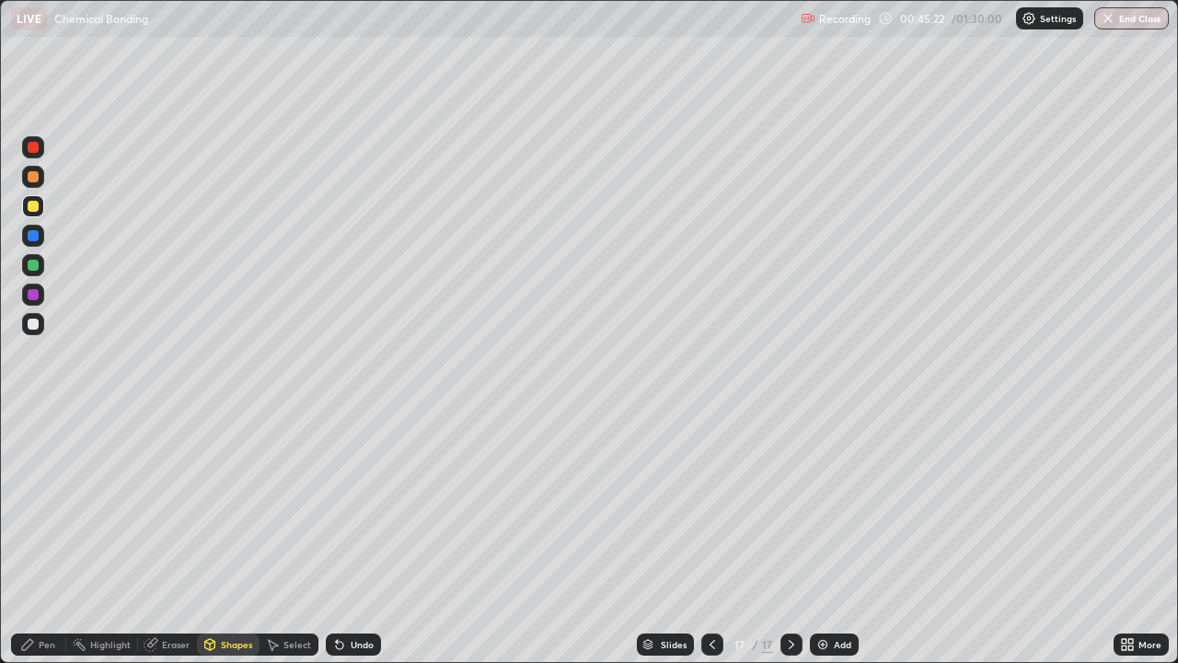
click at [38, 297] on div at bounding box center [33, 294] width 11 height 11
click at [223, 537] on div "Shapes" at bounding box center [236, 644] width 31 height 9
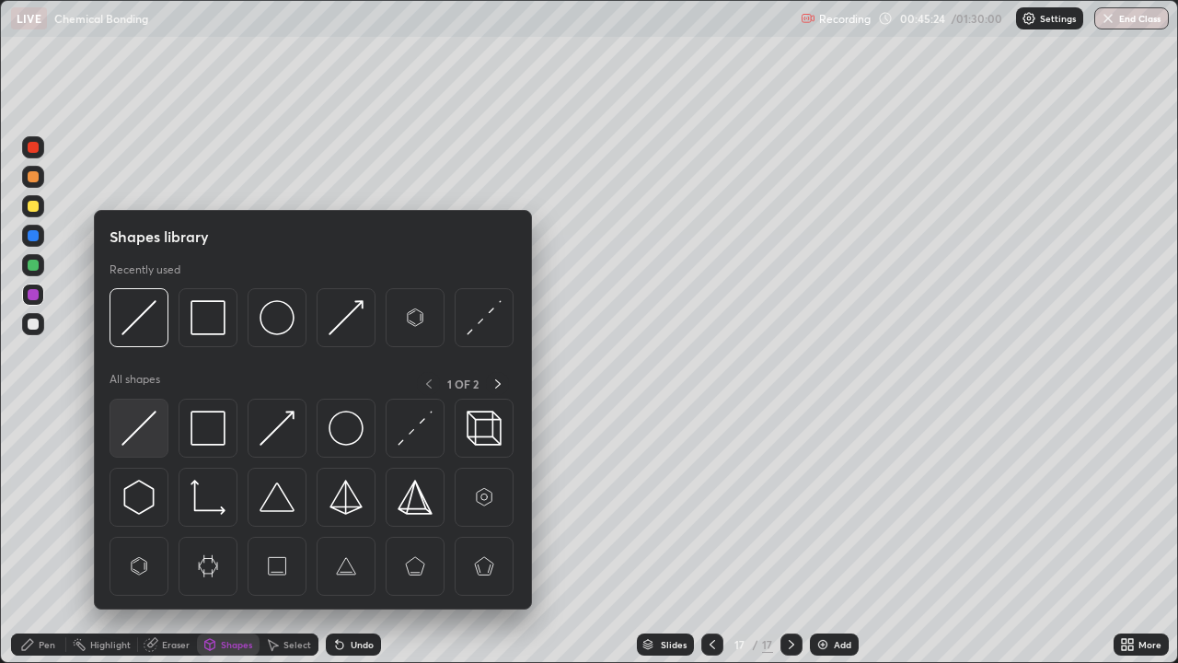
click at [138, 430] on img at bounding box center [138, 427] width 35 height 35
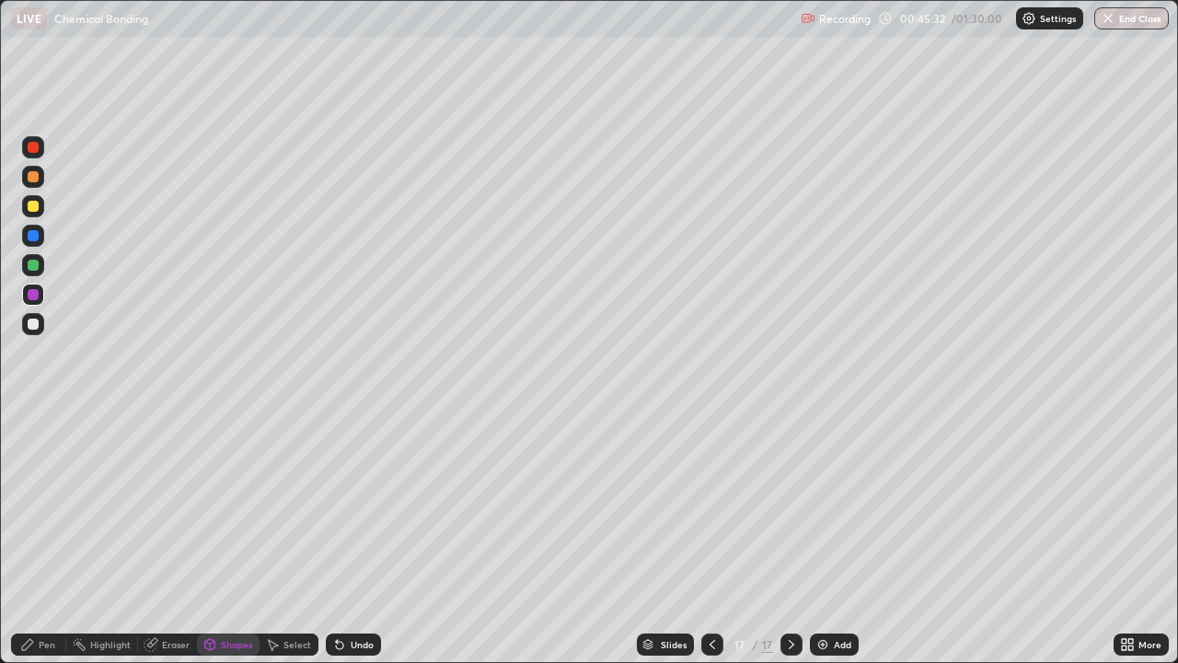
click at [40, 537] on div "Pen" at bounding box center [47, 644] width 17 height 9
click at [31, 265] on div at bounding box center [33, 265] width 11 height 11
click at [351, 537] on div "Undo" at bounding box center [362, 644] width 23 height 9
click at [823, 537] on img at bounding box center [822, 644] width 15 height 15
click at [230, 537] on div "Shapes" at bounding box center [236, 644] width 31 height 9
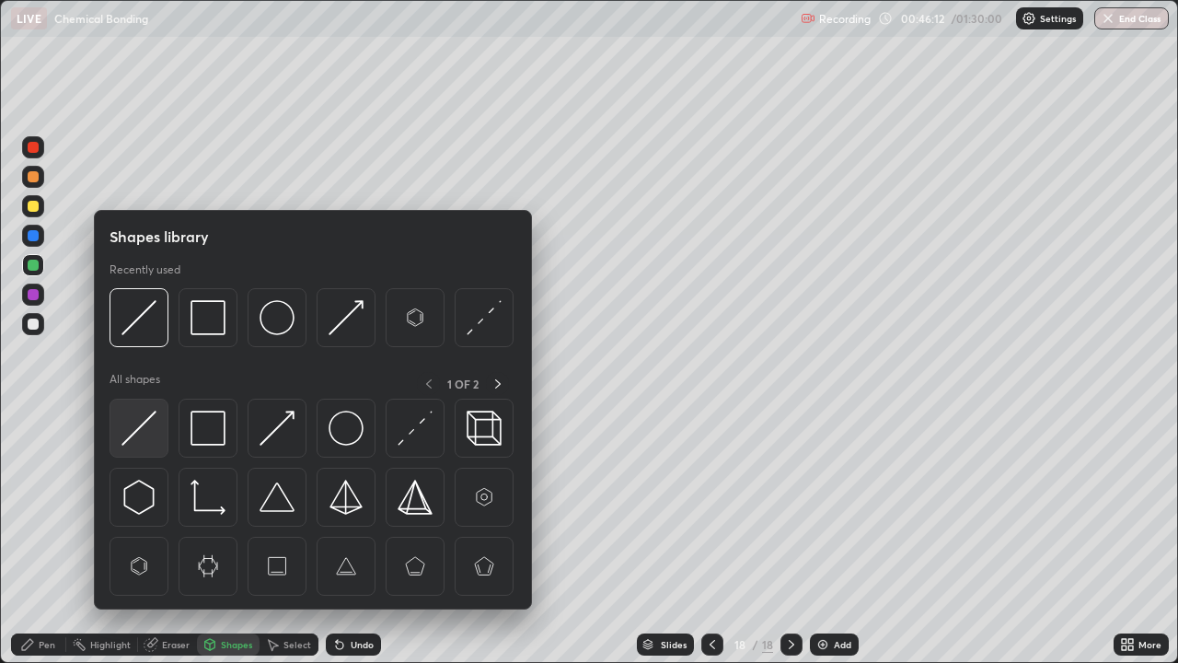
click at [149, 427] on img at bounding box center [138, 427] width 35 height 35
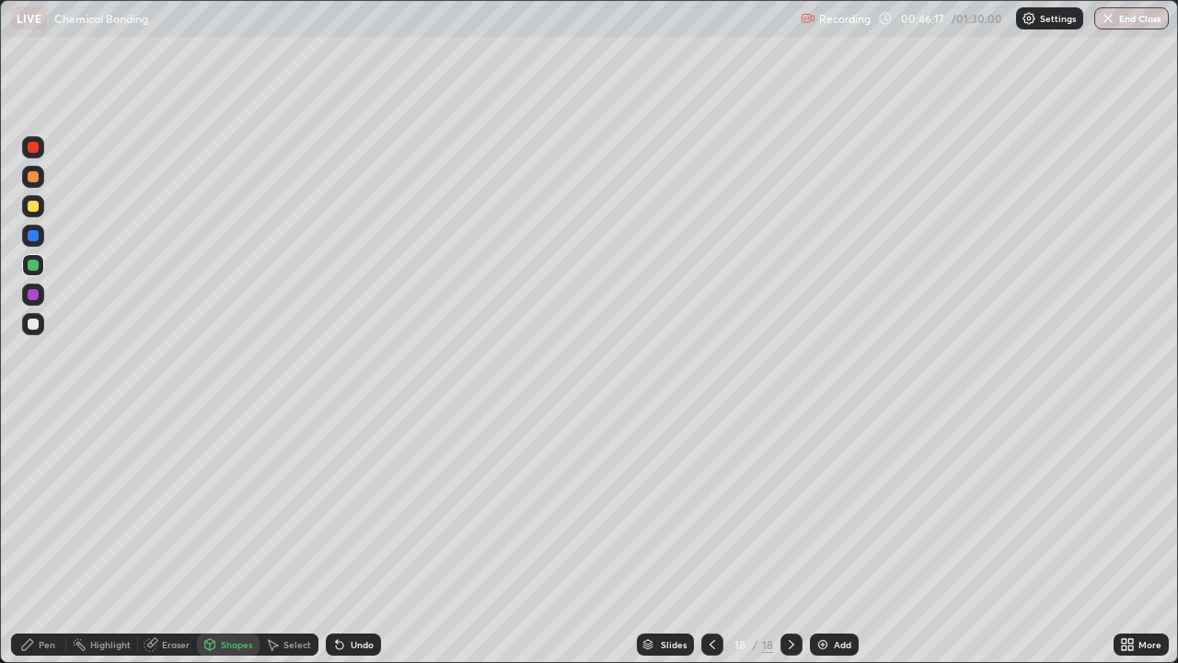
click at [53, 537] on div "Pen" at bounding box center [47, 644] width 17 height 9
click at [35, 207] on div at bounding box center [33, 206] width 11 height 11
click at [228, 537] on div "Shapes" at bounding box center [236, 644] width 31 height 9
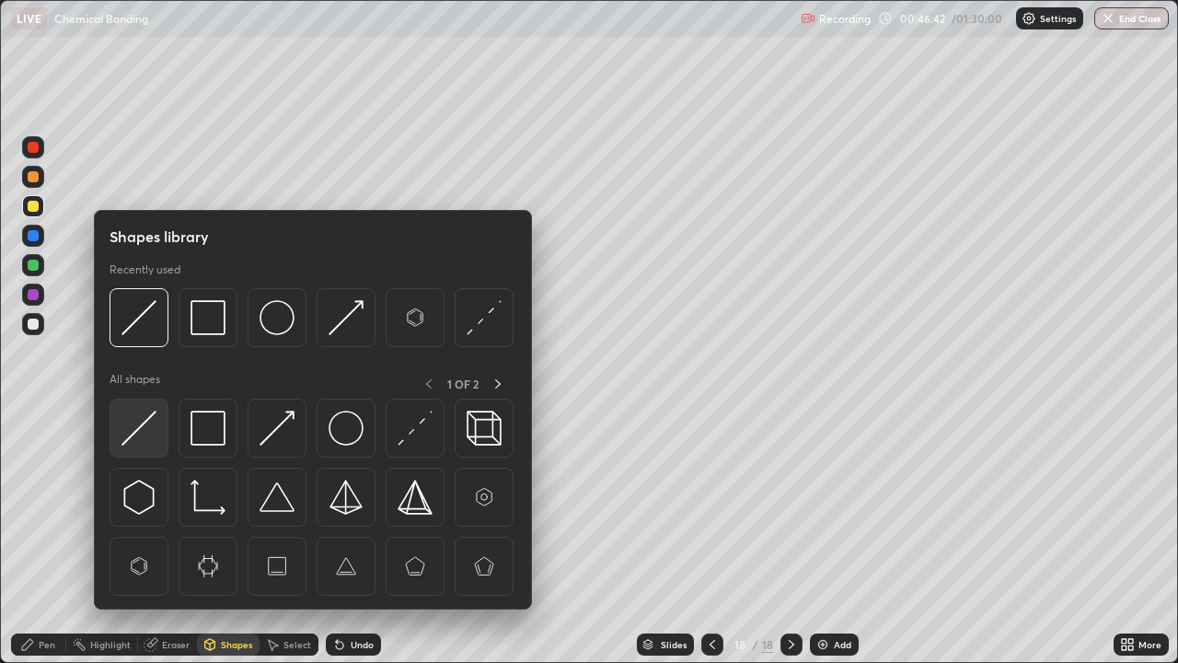
click at [143, 432] on img at bounding box center [138, 427] width 35 height 35
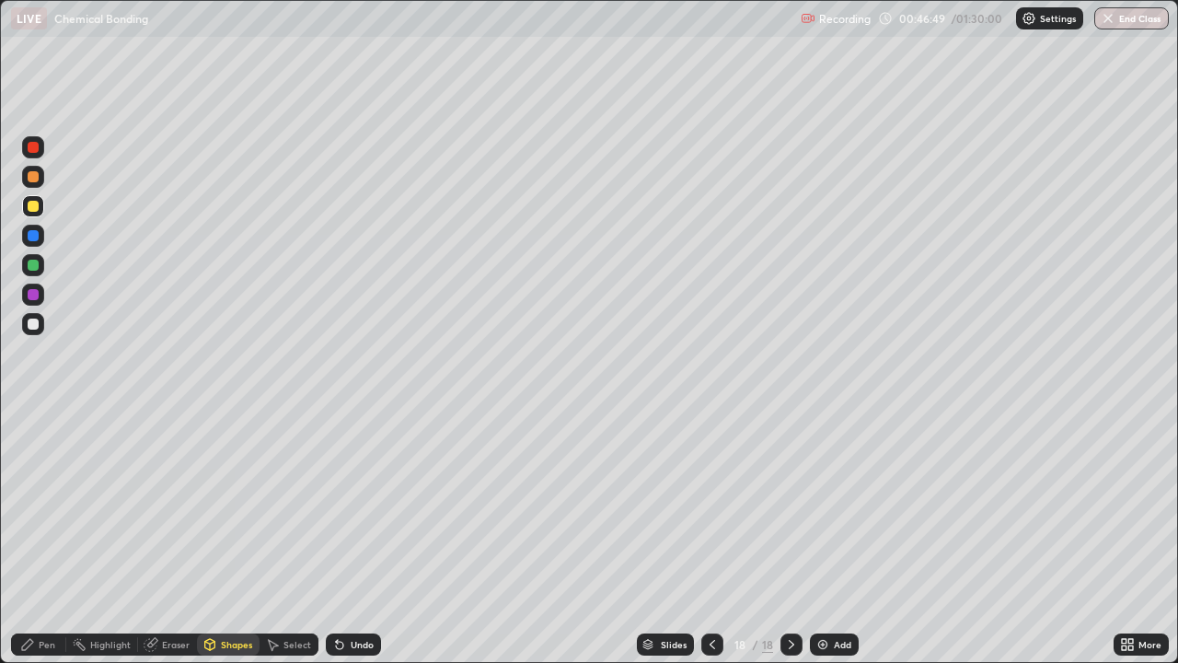
click at [173, 537] on div "Eraser" at bounding box center [176, 644] width 28 height 9
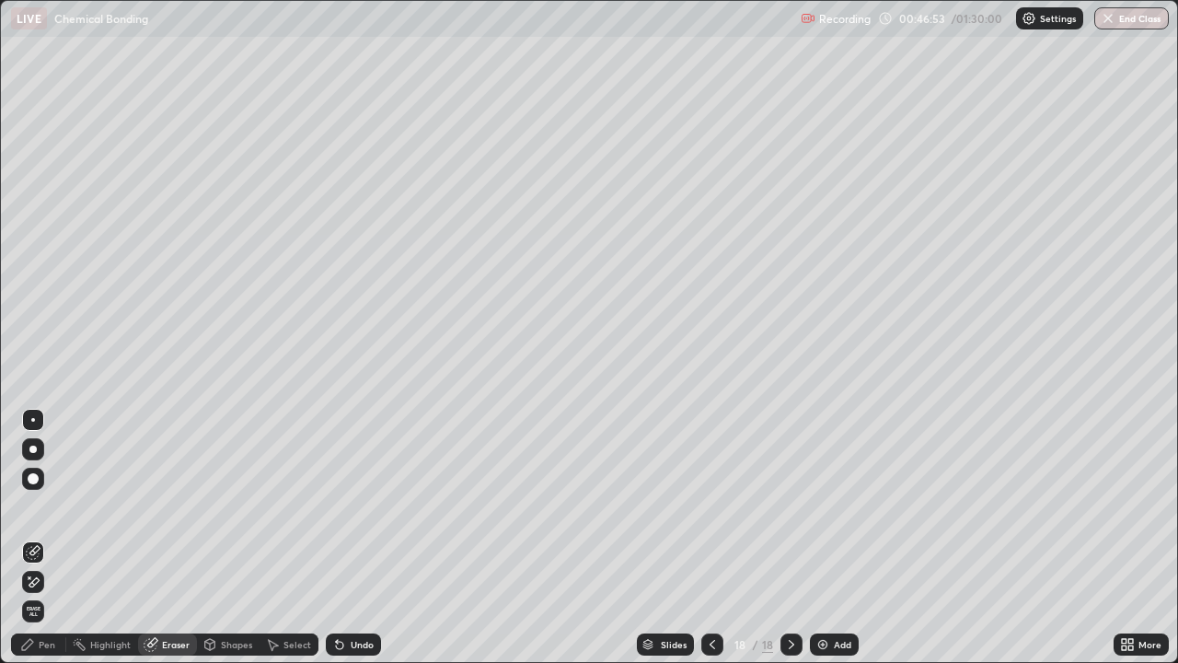
click at [41, 537] on div "Pen" at bounding box center [47, 644] width 17 height 9
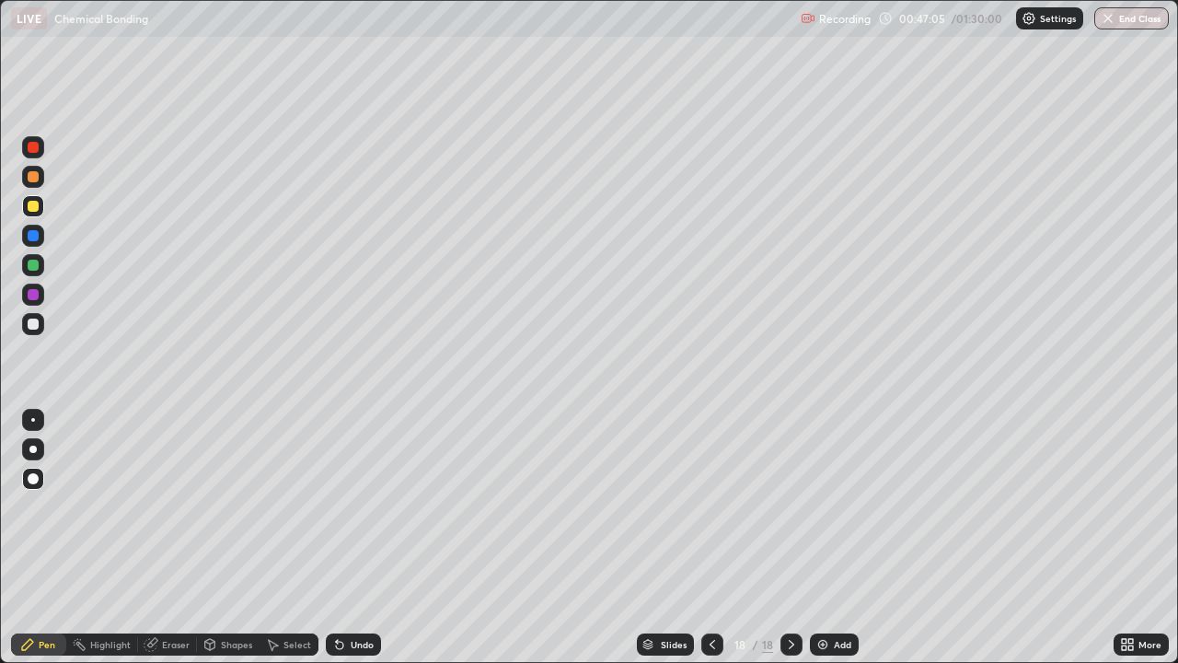
click at [709, 537] on icon at bounding box center [712, 644] width 15 height 15
click at [787, 537] on icon at bounding box center [791, 644] width 15 height 15
click at [37, 296] on div at bounding box center [33, 294] width 11 height 11
click at [842, 537] on div "Add" at bounding box center [842, 644] width 17 height 9
click at [46, 537] on div "Pen" at bounding box center [47, 644] width 17 height 9
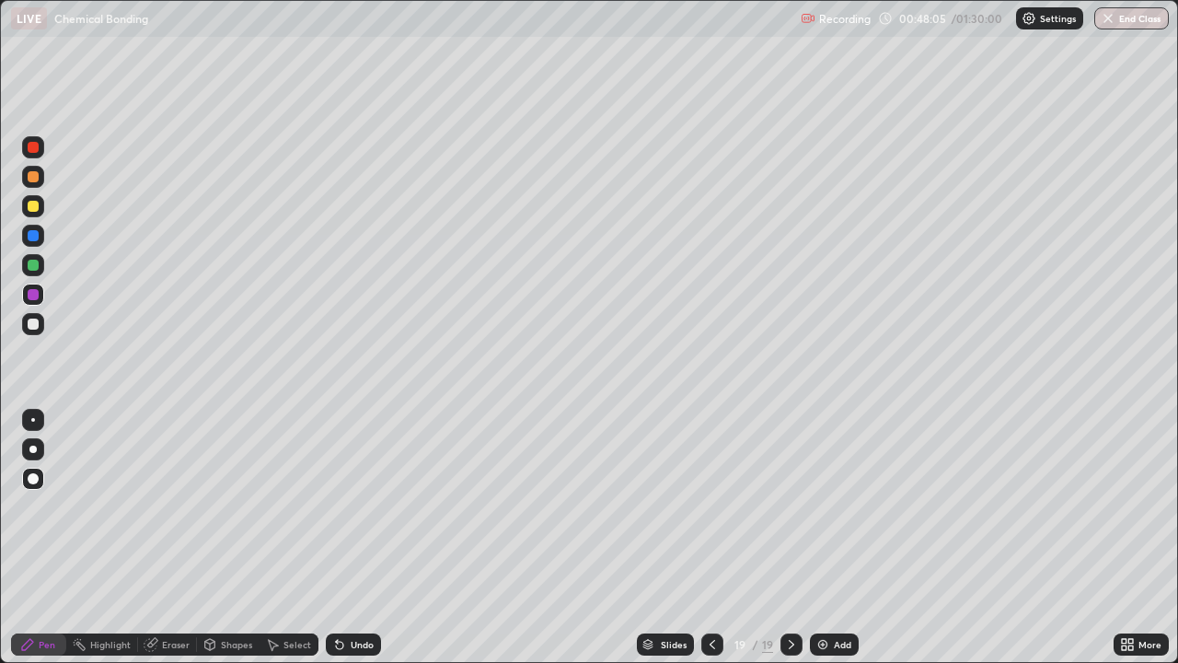
click at [359, 537] on div "Undo" at bounding box center [353, 644] width 55 height 22
click at [221, 537] on div "Shapes" at bounding box center [236, 644] width 31 height 9
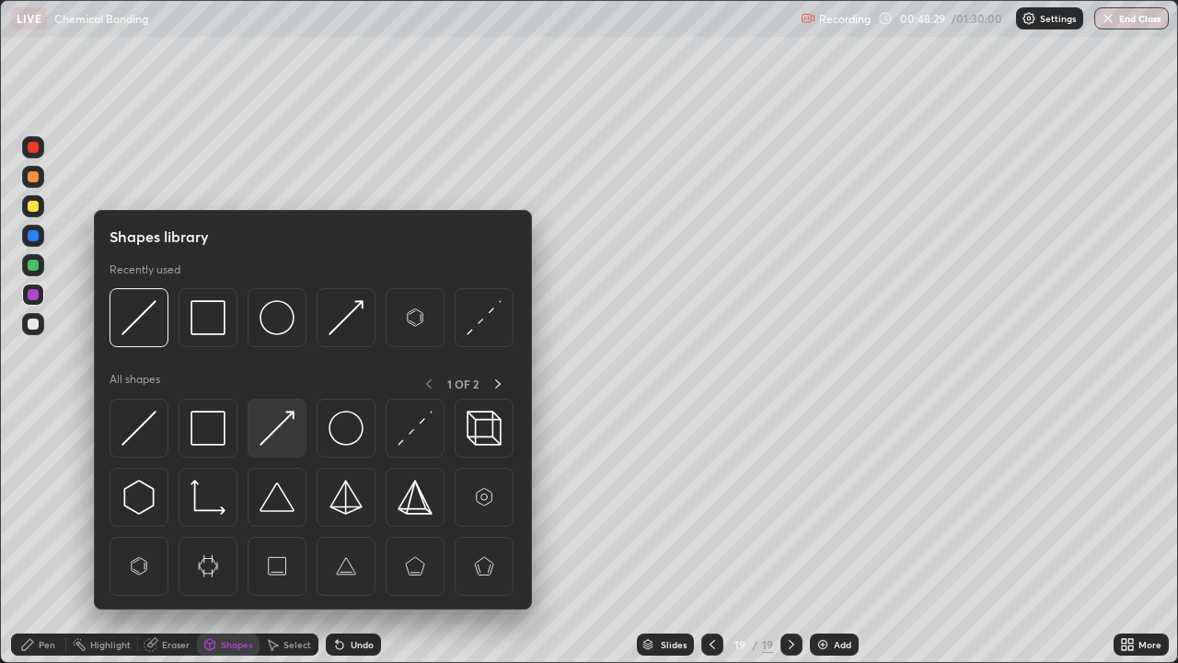
click at [277, 433] on img at bounding box center [277, 427] width 35 height 35
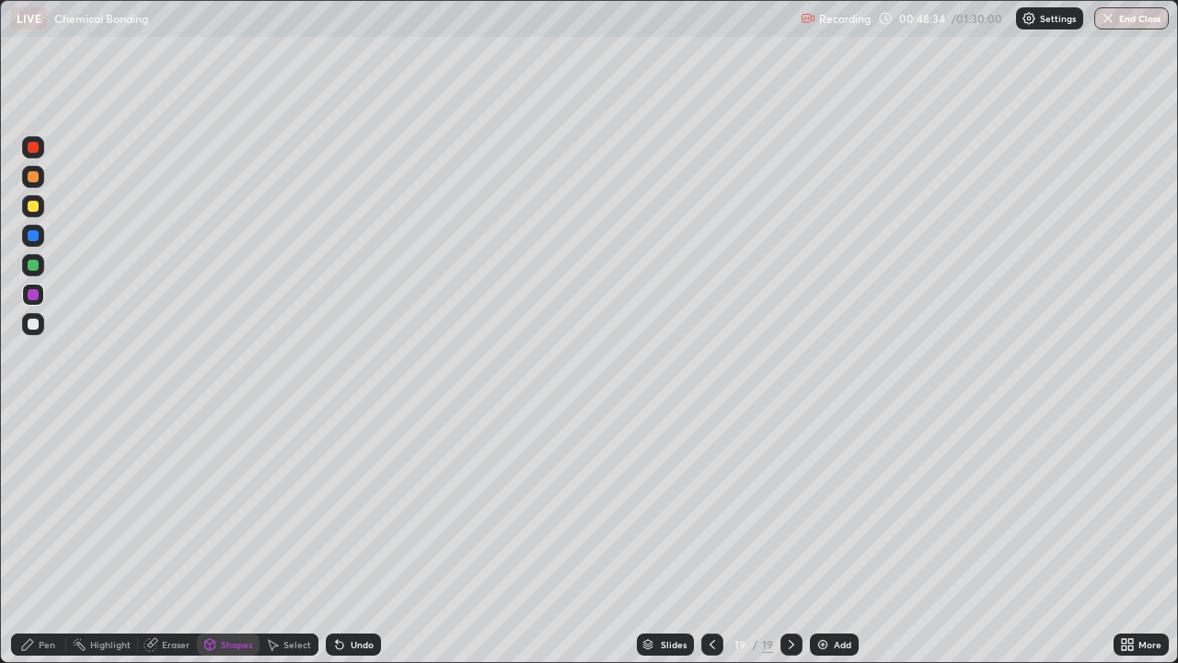
click at [50, 537] on div "Pen" at bounding box center [38, 644] width 55 height 22
click at [708, 537] on icon at bounding box center [712, 644] width 15 height 15
click at [790, 537] on icon at bounding box center [791, 644] width 15 height 15
click at [710, 537] on icon at bounding box center [712, 644] width 15 height 15
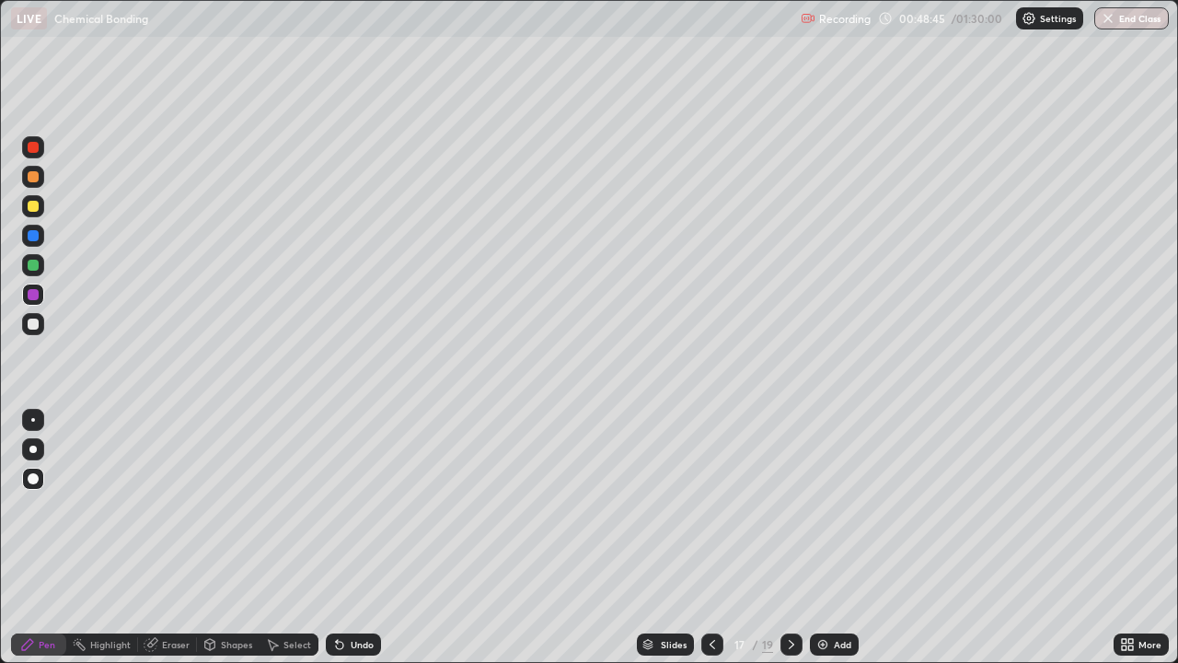
click at [790, 537] on icon at bounding box center [791, 644] width 15 height 15
click at [788, 537] on icon at bounding box center [791, 644] width 15 height 15
click at [37, 203] on div at bounding box center [33, 206] width 11 height 11
click at [346, 537] on div "Undo" at bounding box center [353, 644] width 55 height 22
click at [701, 537] on div at bounding box center [712, 644] width 22 height 22
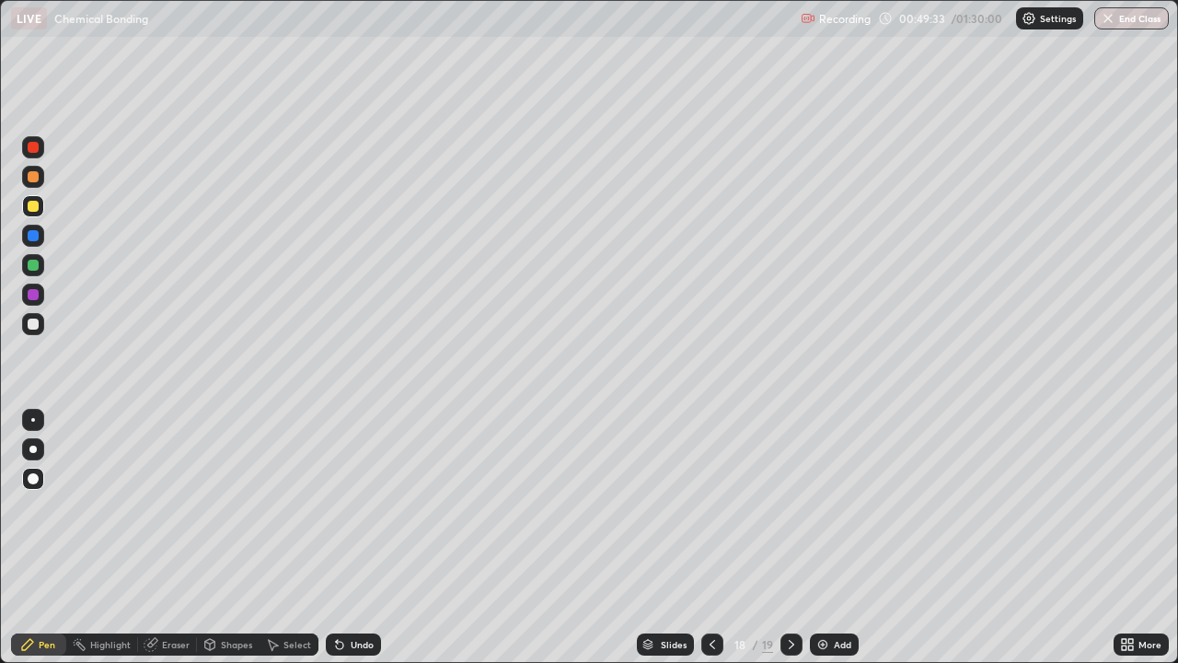
click at [708, 537] on icon at bounding box center [712, 644] width 15 height 15
click at [787, 537] on icon at bounding box center [791, 644] width 15 height 15
click at [790, 537] on icon at bounding box center [791, 644] width 15 height 15
click at [709, 537] on icon at bounding box center [712, 644] width 15 height 15
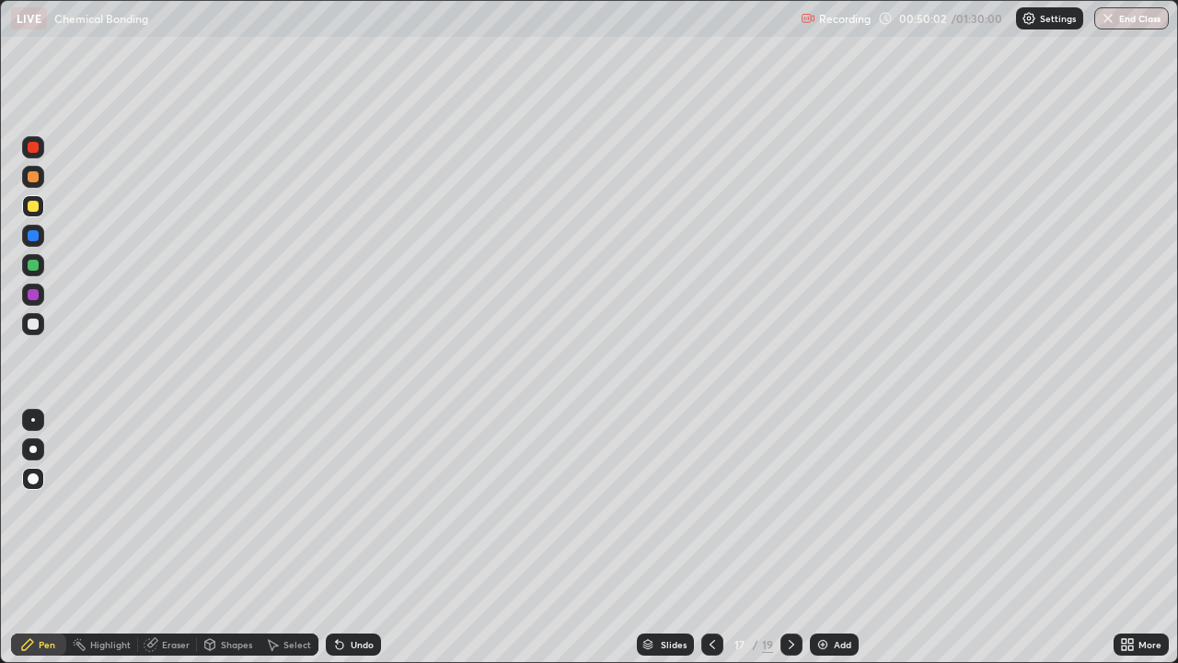
click at [787, 537] on icon at bounding box center [791, 644] width 15 height 15
click at [347, 537] on div "Undo" at bounding box center [353, 644] width 55 height 22
click at [709, 537] on icon at bounding box center [712, 644] width 6 height 9
click at [707, 537] on icon at bounding box center [712, 644] width 15 height 15
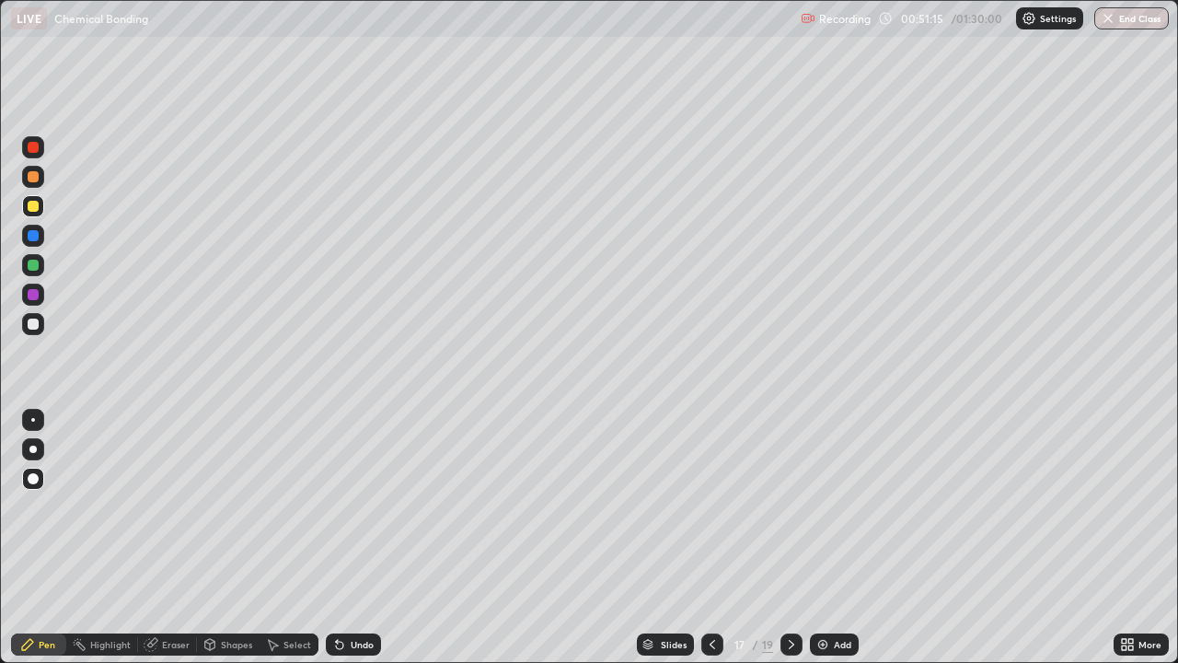
click at [790, 537] on icon at bounding box center [791, 644] width 15 height 15
click at [708, 537] on icon at bounding box center [712, 644] width 15 height 15
click at [710, 537] on icon at bounding box center [712, 644] width 15 height 15
click at [791, 537] on icon at bounding box center [791, 644] width 15 height 15
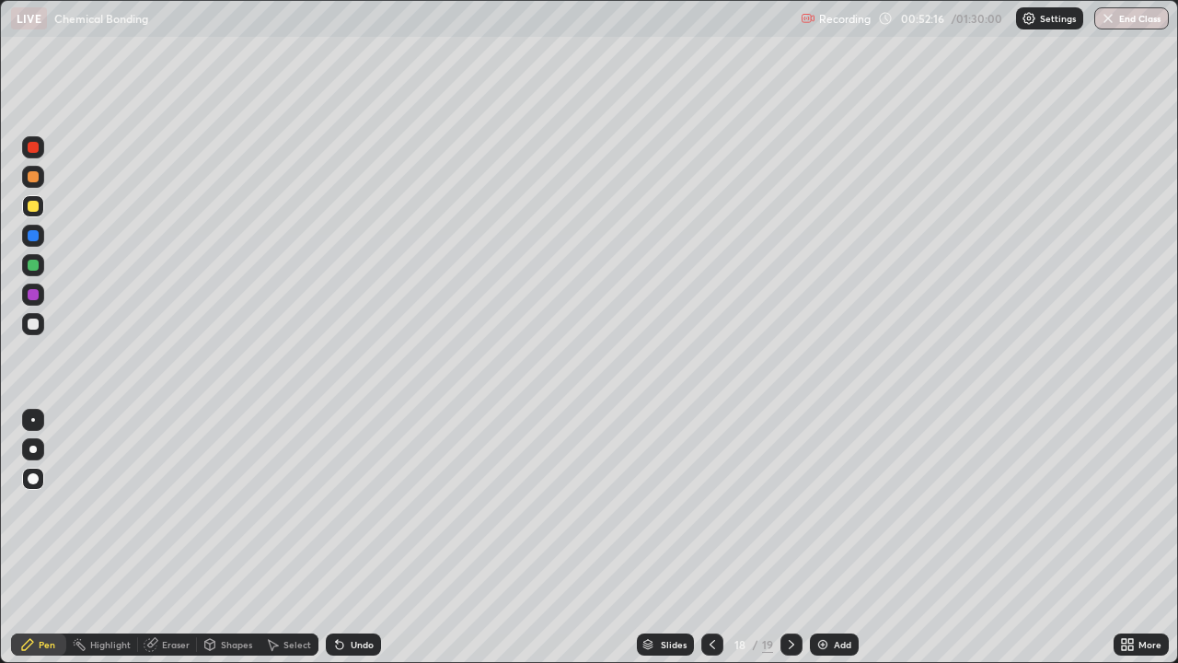
click at [792, 537] on icon at bounding box center [791, 644] width 15 height 15
click at [709, 537] on icon at bounding box center [712, 644] width 15 height 15
click at [791, 537] on icon at bounding box center [791, 644] width 15 height 15
click at [713, 537] on icon at bounding box center [712, 644] width 15 height 15
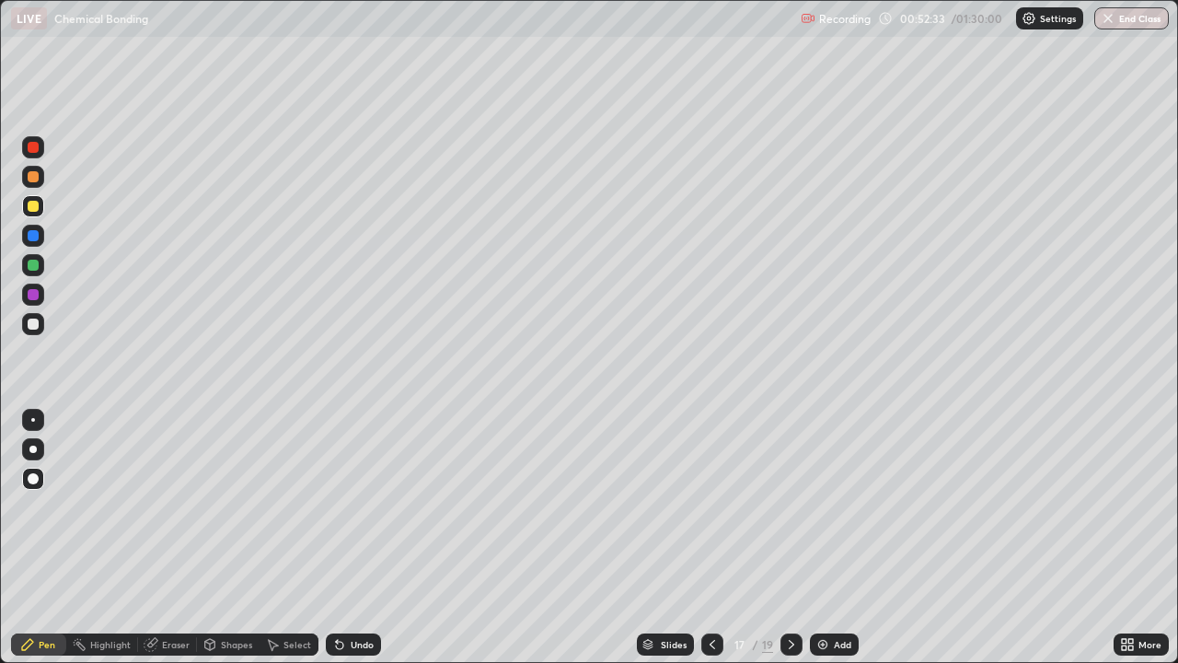
click at [790, 537] on icon at bounding box center [791, 644] width 15 height 15
click at [713, 537] on div at bounding box center [712, 644] width 22 height 22
click at [786, 537] on icon at bounding box center [791, 644] width 15 height 15
click at [712, 537] on icon at bounding box center [712, 644] width 15 height 15
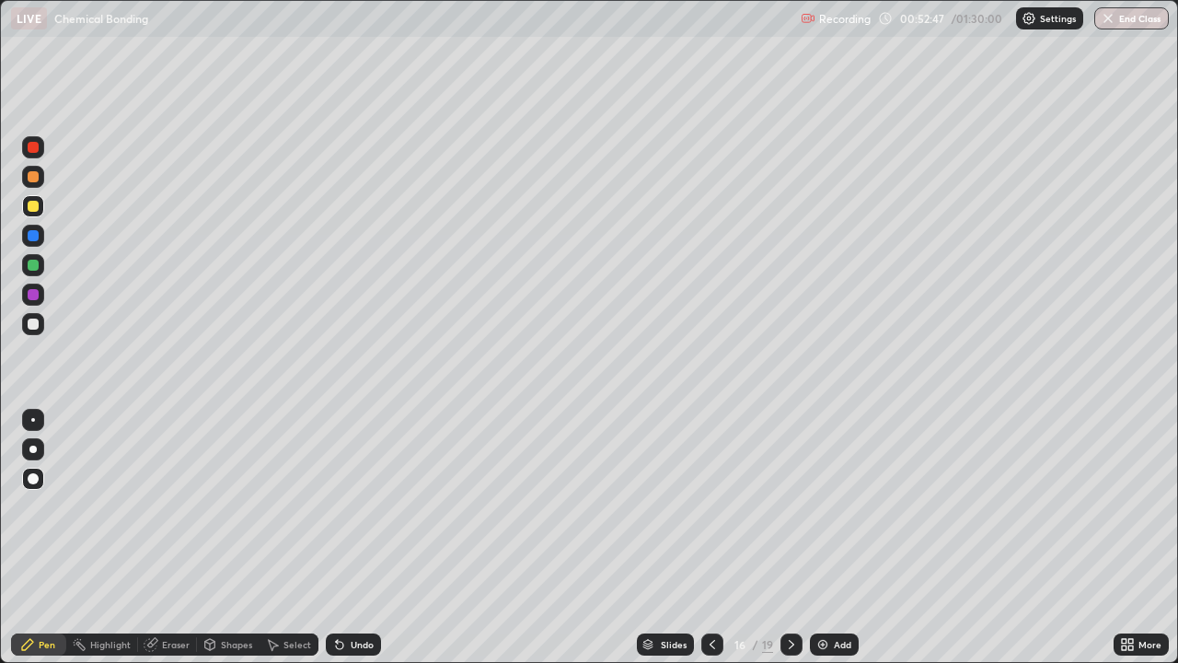
click at [798, 537] on div at bounding box center [791, 644] width 22 height 22
click at [790, 537] on icon at bounding box center [791, 644] width 15 height 15
click at [710, 537] on icon at bounding box center [712, 644] width 15 height 15
click at [787, 537] on icon at bounding box center [791, 644] width 15 height 15
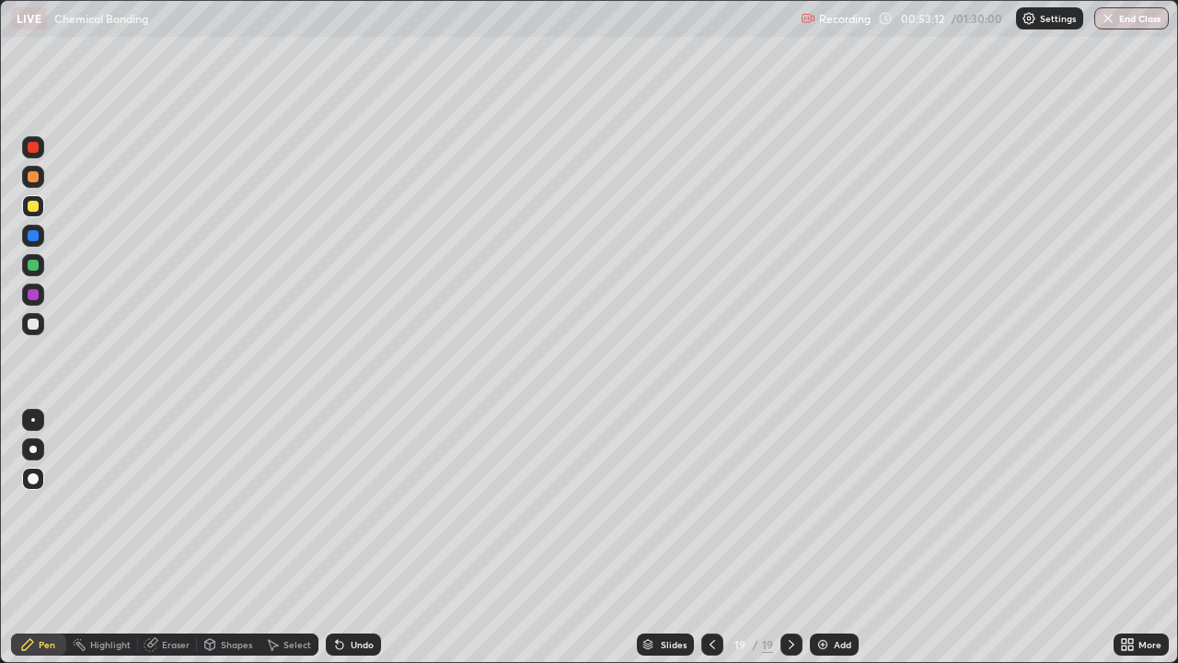
click at [702, 537] on div at bounding box center [712, 644] width 22 height 22
click at [701, 537] on div at bounding box center [712, 644] width 22 height 37
click at [790, 537] on icon at bounding box center [791, 644] width 15 height 15
click at [711, 537] on icon at bounding box center [712, 644] width 15 height 15
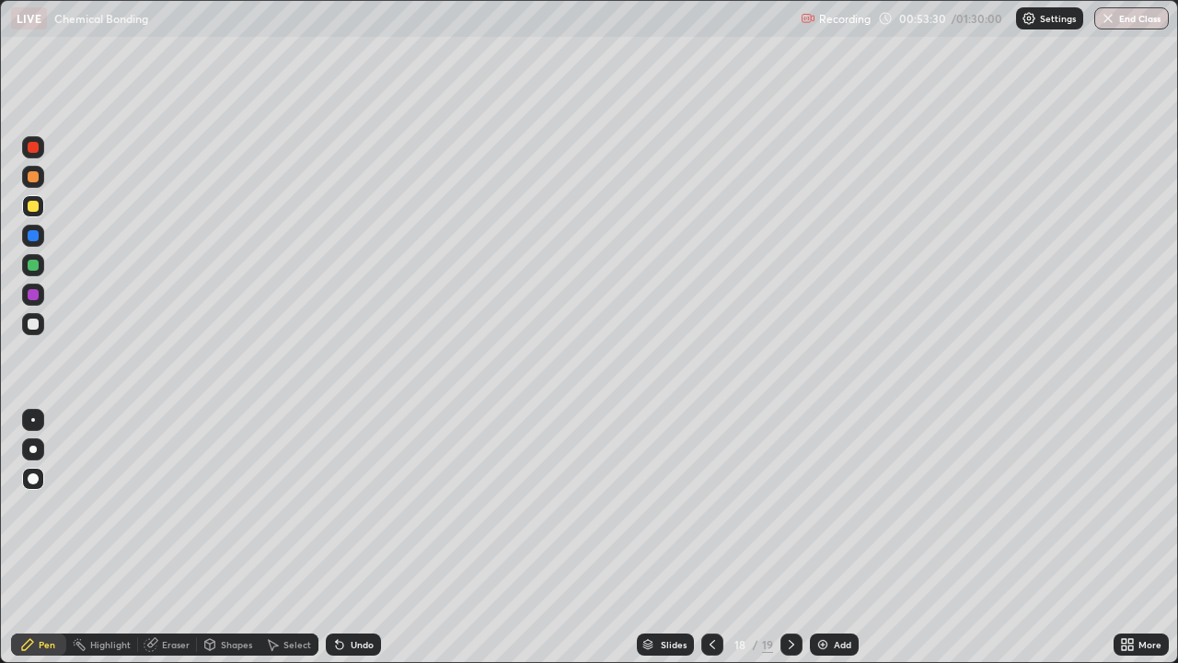
click at [709, 537] on icon at bounding box center [712, 644] width 15 height 15
click at [790, 537] on icon at bounding box center [791, 644] width 15 height 15
click at [707, 537] on div at bounding box center [712, 644] width 22 height 22
click at [709, 537] on div at bounding box center [712, 644] width 22 height 22
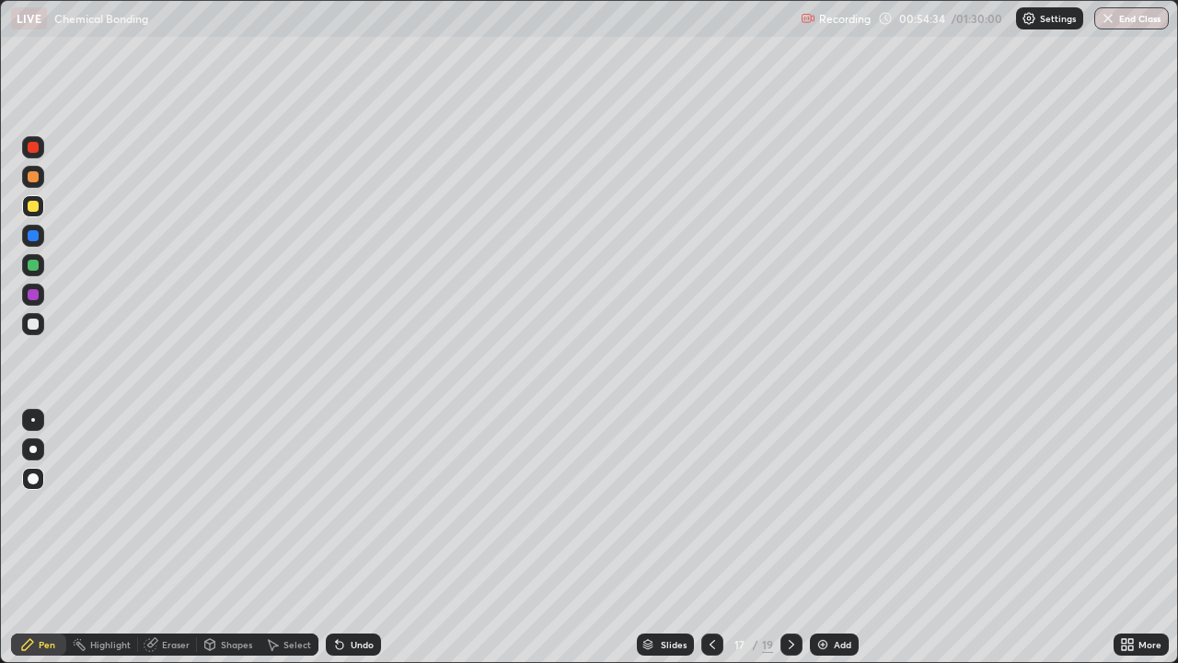
click at [791, 537] on icon at bounding box center [791, 644] width 15 height 15
click at [798, 537] on div at bounding box center [791, 644] width 22 height 22
click at [842, 537] on div "Add" at bounding box center [834, 644] width 49 height 22
click at [30, 537] on icon at bounding box center [27, 644] width 15 height 15
click at [341, 537] on icon at bounding box center [339, 644] width 15 height 15
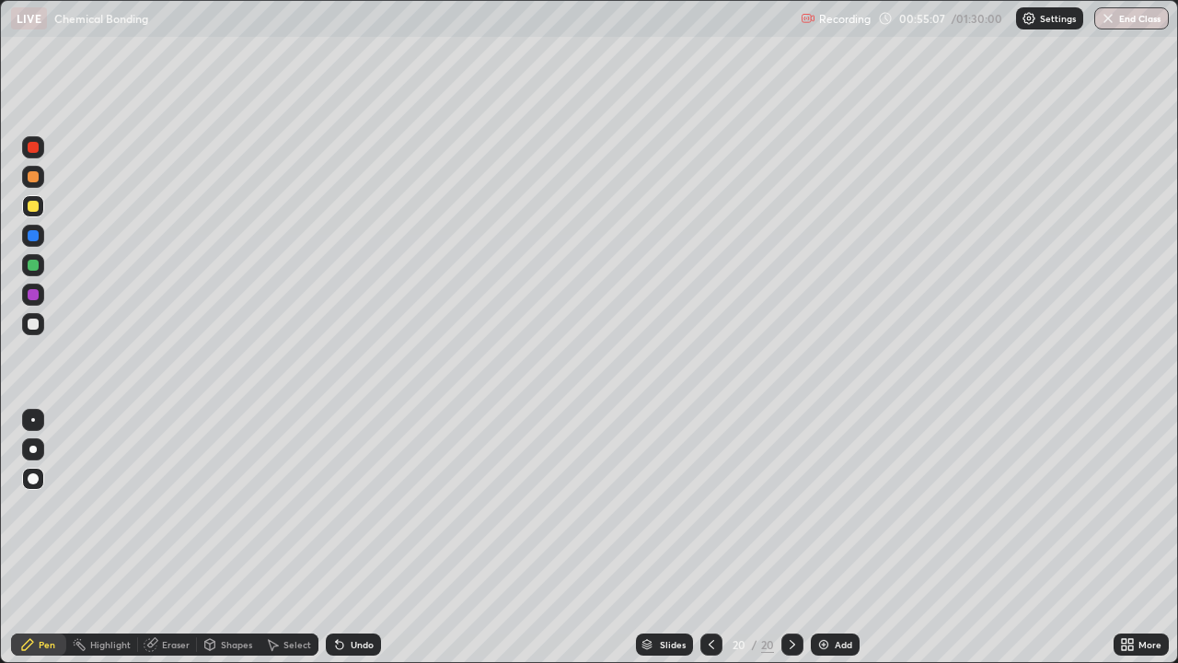
click at [354, 537] on div "Undo" at bounding box center [353, 644] width 55 height 22
click at [356, 537] on div "Undo" at bounding box center [353, 644] width 55 height 22
click at [33, 293] on div at bounding box center [33, 294] width 11 height 11
click at [34, 206] on div at bounding box center [33, 206] width 11 height 11
click at [709, 537] on icon at bounding box center [711, 644] width 15 height 15
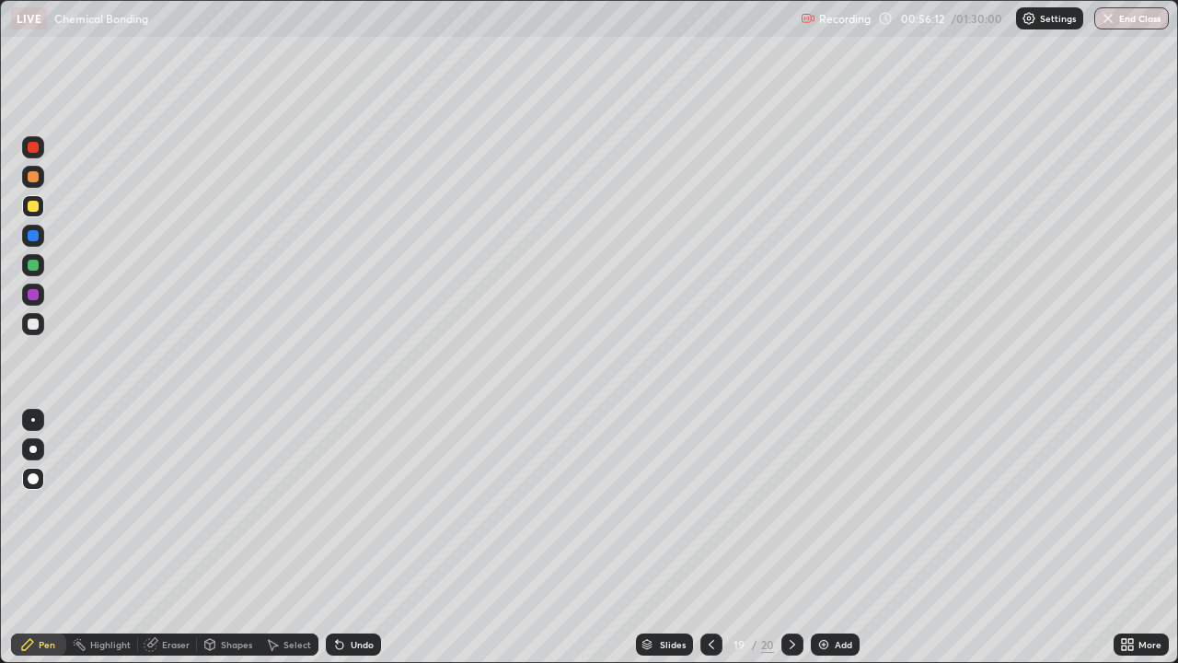
click at [790, 537] on icon at bounding box center [792, 644] width 15 height 15
click at [33, 265] on div at bounding box center [33, 265] width 11 height 11
click at [846, 537] on div "Add" at bounding box center [843, 644] width 17 height 9
click at [351, 537] on div "Undo" at bounding box center [362, 644] width 23 height 9
click at [363, 537] on div "Undo" at bounding box center [362, 644] width 23 height 9
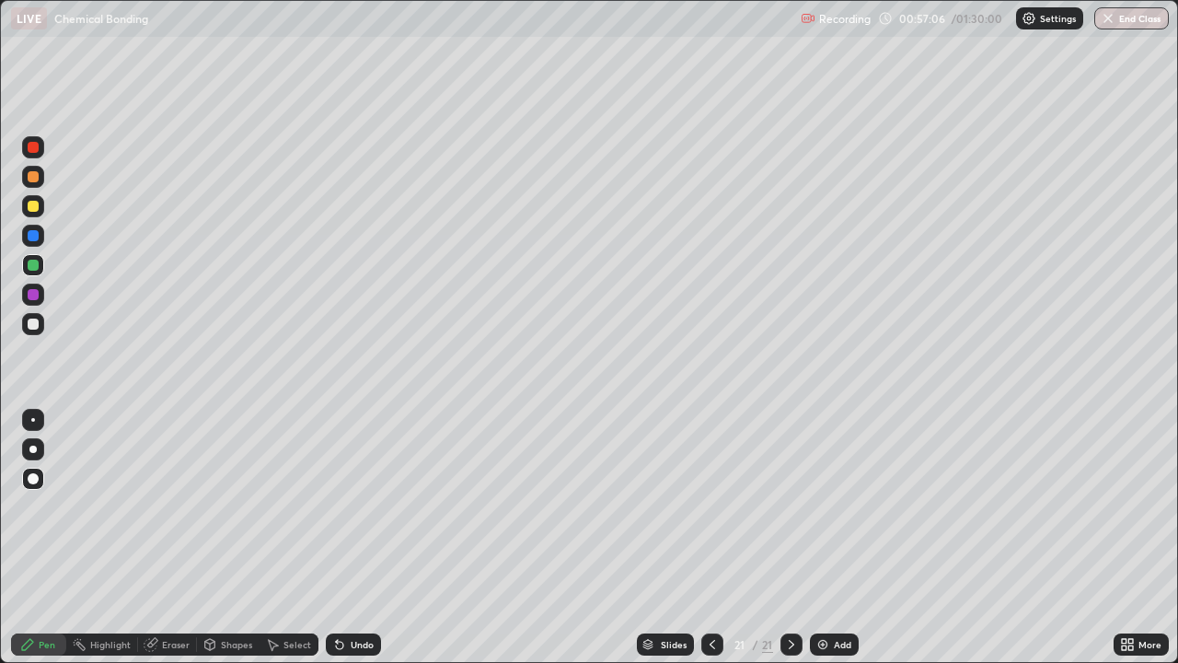
click at [360, 537] on div "Undo" at bounding box center [362, 644] width 23 height 9
click at [365, 537] on div "Undo" at bounding box center [362, 644] width 23 height 9
click at [353, 537] on div "Undo" at bounding box center [362, 644] width 23 height 9
click at [34, 204] on div at bounding box center [33, 206] width 11 height 11
click at [32, 260] on div at bounding box center [33, 265] width 11 height 11
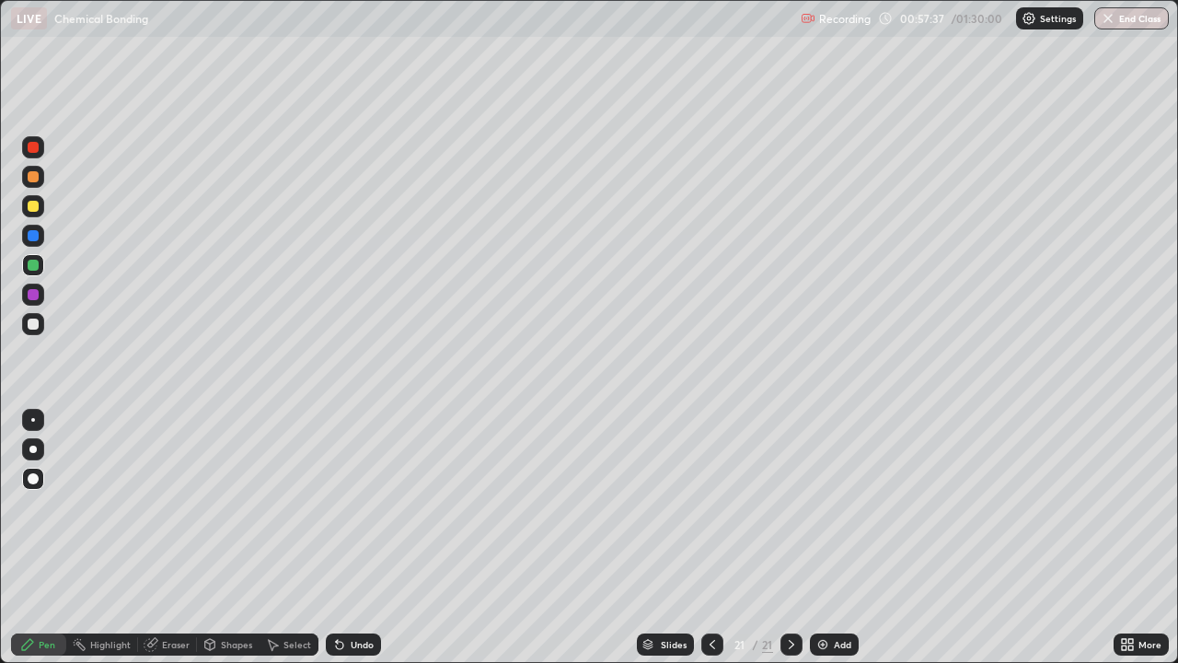
click at [29, 303] on div at bounding box center [33, 294] width 22 height 22
click at [708, 537] on icon at bounding box center [712, 644] width 15 height 15
click at [710, 537] on icon at bounding box center [712, 644] width 15 height 15
click at [790, 537] on icon at bounding box center [791, 644] width 15 height 15
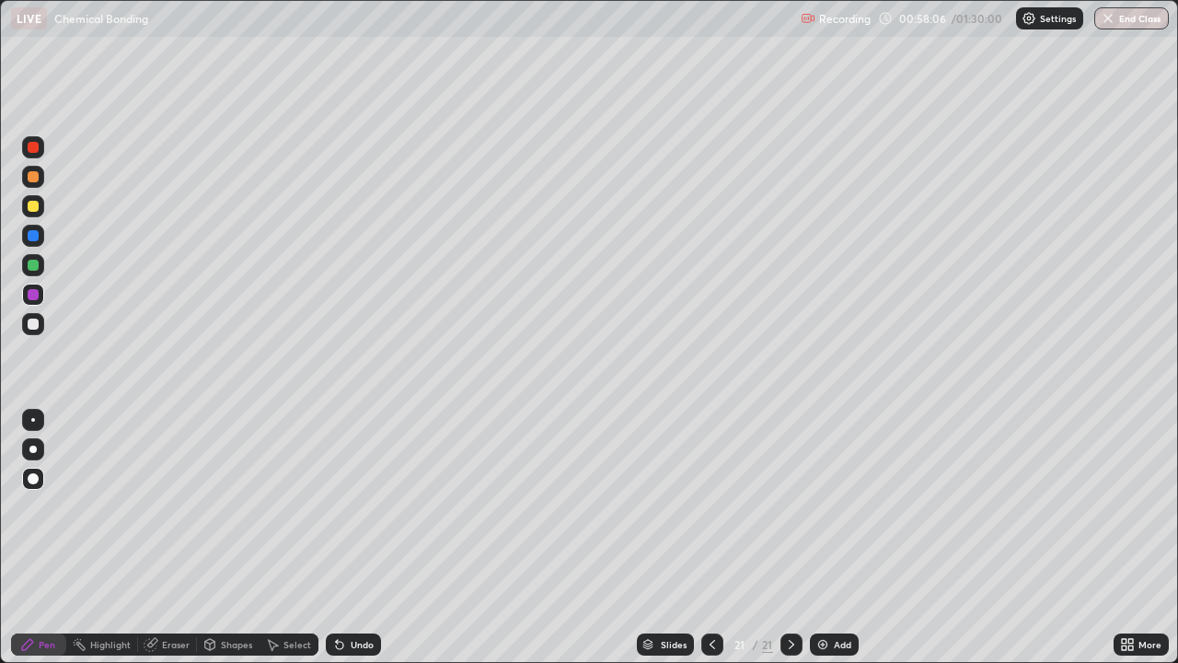
click at [790, 537] on icon at bounding box center [791, 644] width 15 height 15
click at [835, 537] on div "Add" at bounding box center [842, 644] width 17 height 9
click at [222, 537] on div "Shapes" at bounding box center [236, 644] width 31 height 9
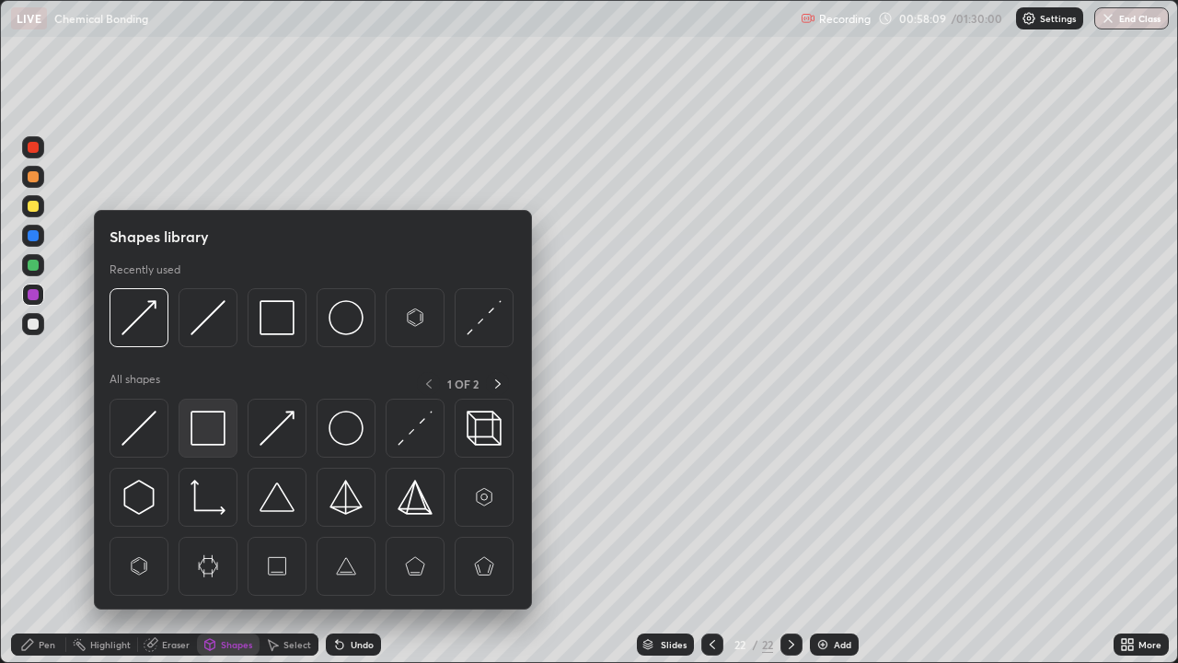
click at [208, 428] on img at bounding box center [207, 427] width 35 height 35
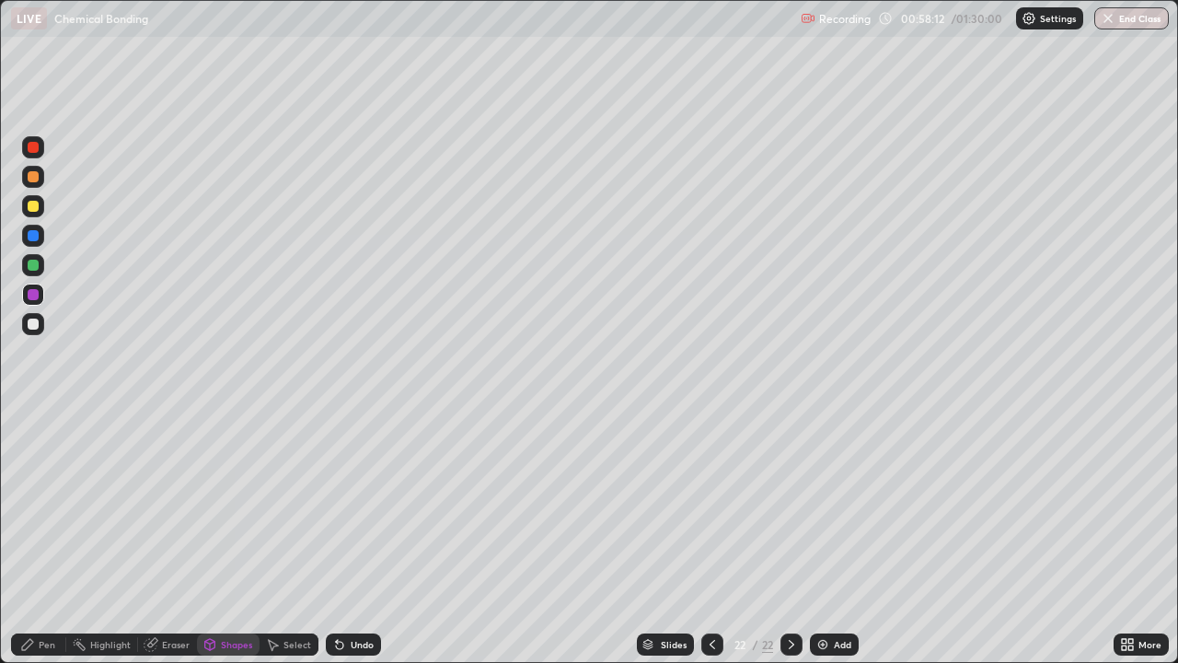
click at [40, 537] on div "Pen" at bounding box center [47, 644] width 17 height 9
click at [364, 537] on div "Undo" at bounding box center [362, 644] width 23 height 9
click at [844, 537] on div "Add" at bounding box center [842, 644] width 17 height 9
click at [37, 265] on div at bounding box center [33, 265] width 11 height 11
click at [837, 537] on div "Add" at bounding box center [834, 644] width 49 height 22
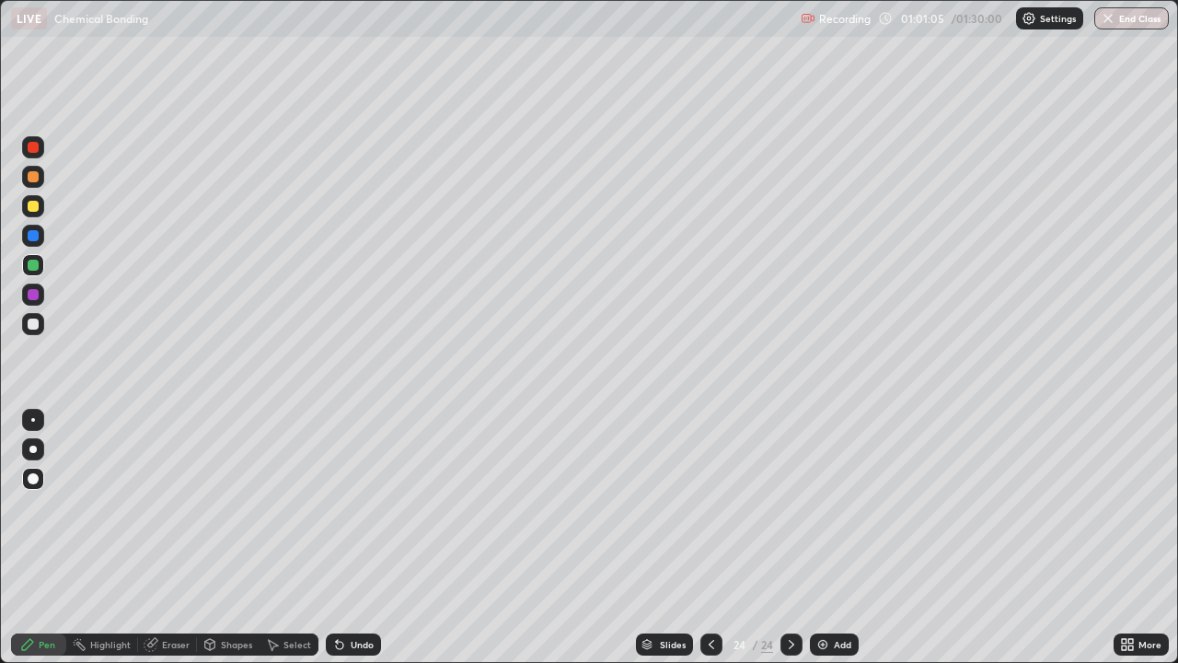
click at [356, 537] on div "Undo" at bounding box center [362, 644] width 23 height 9
click at [352, 537] on div "Undo" at bounding box center [353, 644] width 55 height 22
click at [709, 537] on icon at bounding box center [711, 644] width 15 height 15
click at [790, 537] on icon at bounding box center [791, 644] width 15 height 15
click at [829, 537] on div "Add" at bounding box center [834, 644] width 49 height 22
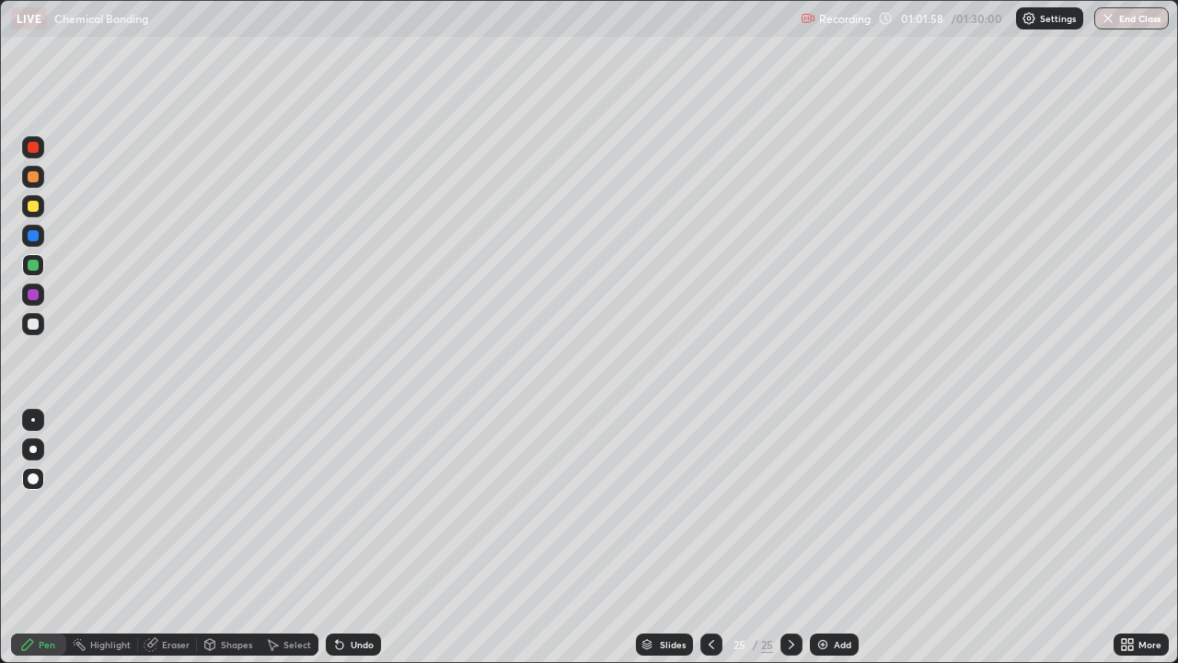
click at [710, 537] on icon at bounding box center [711, 644] width 15 height 15
click at [790, 537] on icon at bounding box center [791, 644] width 15 height 15
click at [701, 537] on div at bounding box center [711, 644] width 22 height 22
click at [790, 537] on icon at bounding box center [791, 644] width 15 height 15
click at [709, 537] on icon at bounding box center [711, 644] width 15 height 15
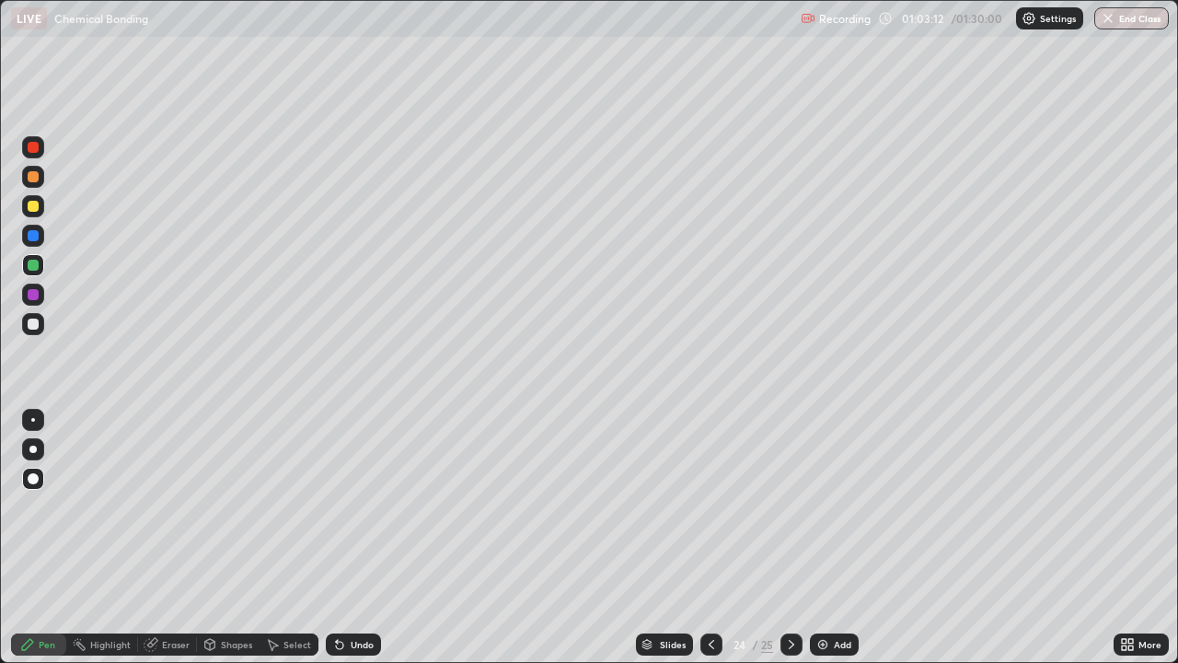
click at [222, 537] on div "Shapes" at bounding box center [236, 644] width 31 height 9
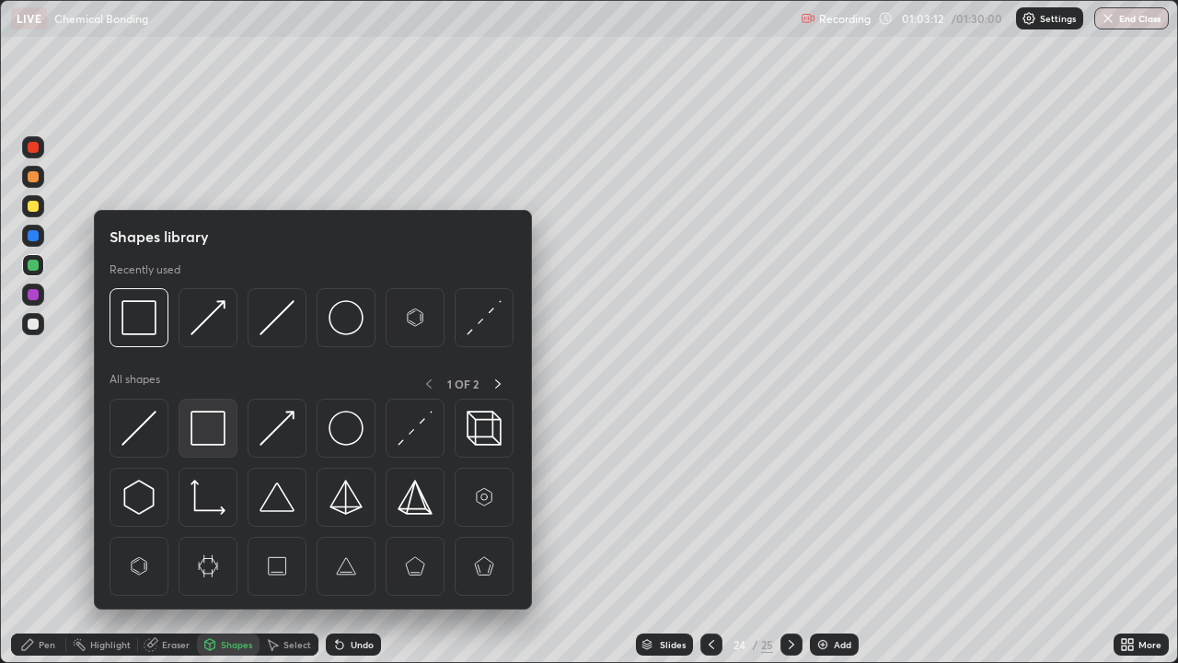
click at [205, 435] on img at bounding box center [207, 427] width 35 height 35
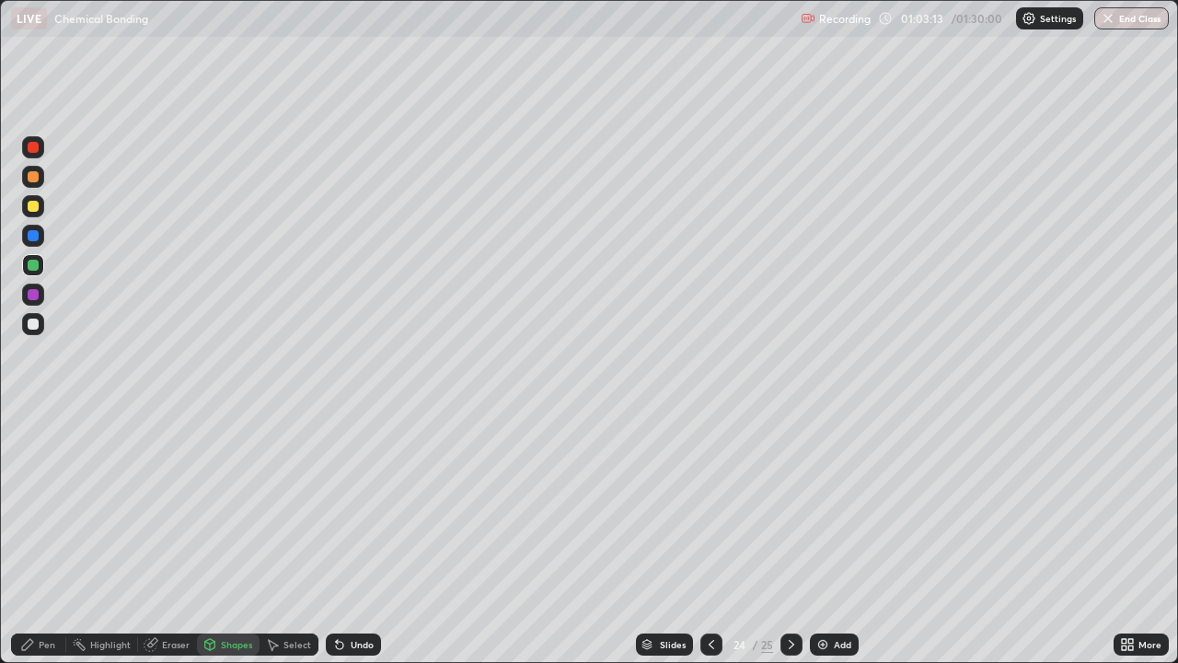
click at [40, 327] on div at bounding box center [33, 324] width 22 height 22
click at [789, 537] on icon at bounding box center [792, 644] width 6 height 9
click at [700, 537] on div at bounding box center [711, 644] width 22 height 22
click at [709, 537] on icon at bounding box center [711, 644] width 15 height 15
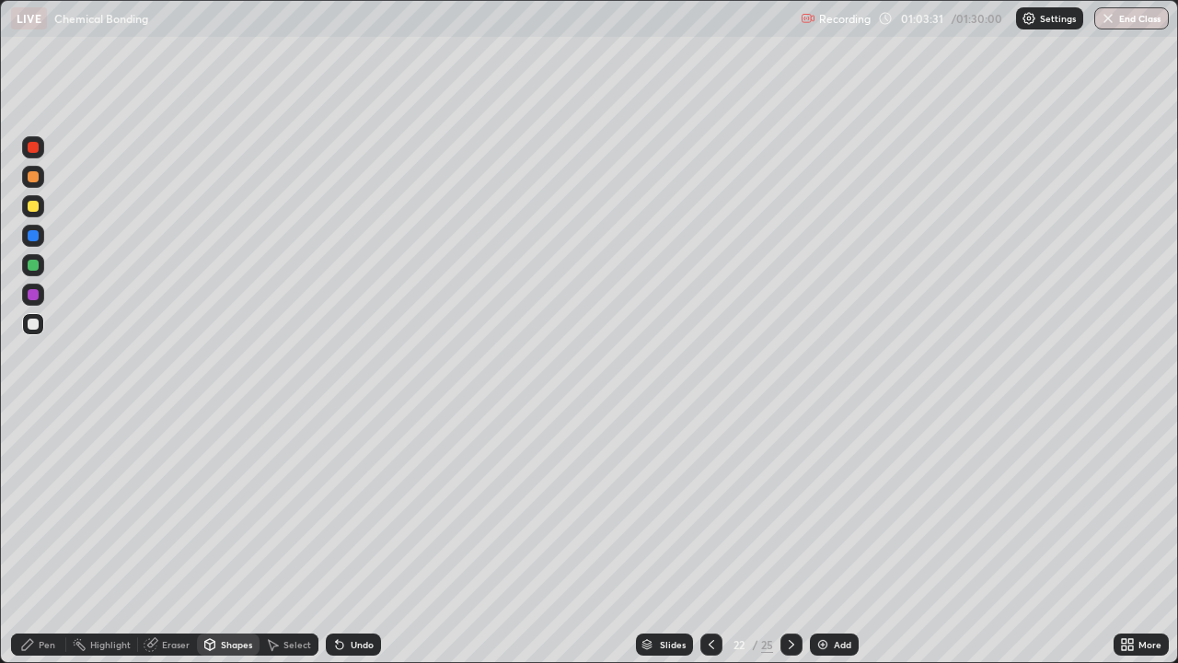
click at [700, 537] on div at bounding box center [711, 644] width 22 height 22
click at [790, 537] on icon at bounding box center [791, 644] width 15 height 15
click at [788, 537] on icon at bounding box center [791, 644] width 15 height 15
click at [792, 537] on icon at bounding box center [791, 644] width 15 height 15
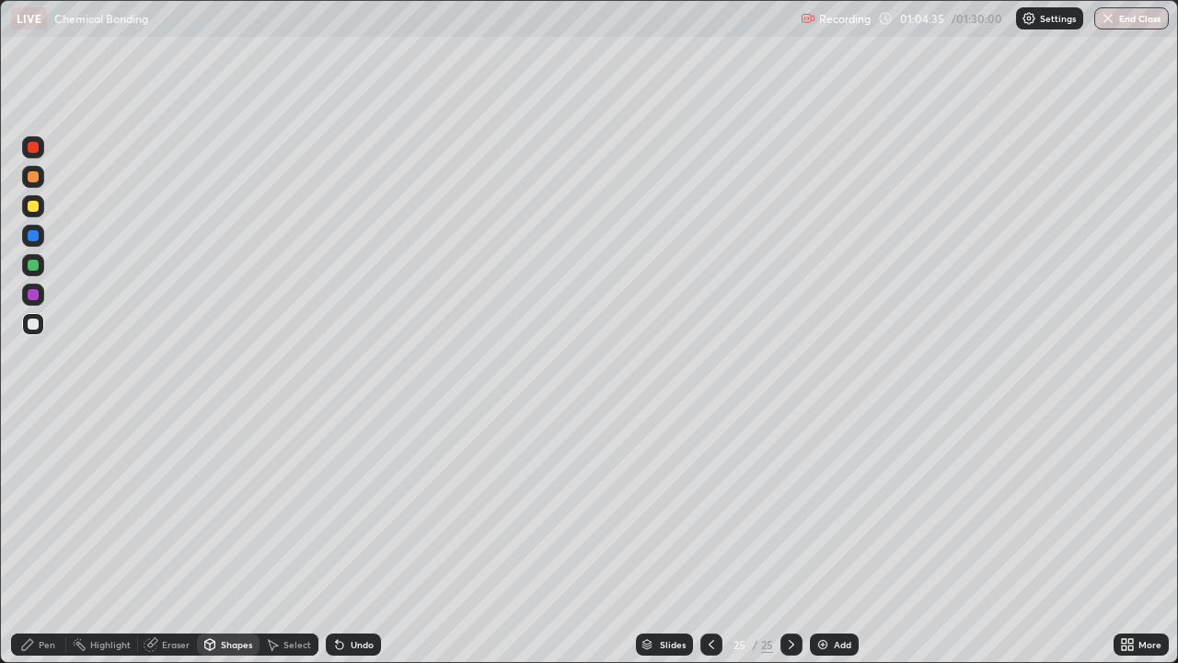
click at [836, 537] on div "Add" at bounding box center [842, 644] width 17 height 9
click at [353, 537] on div "Undo" at bounding box center [362, 644] width 23 height 9
click at [49, 537] on div "Pen" at bounding box center [38, 644] width 55 height 22
click at [363, 537] on div "Undo" at bounding box center [362, 644] width 23 height 9
click at [33, 297] on div at bounding box center [33, 294] width 11 height 11
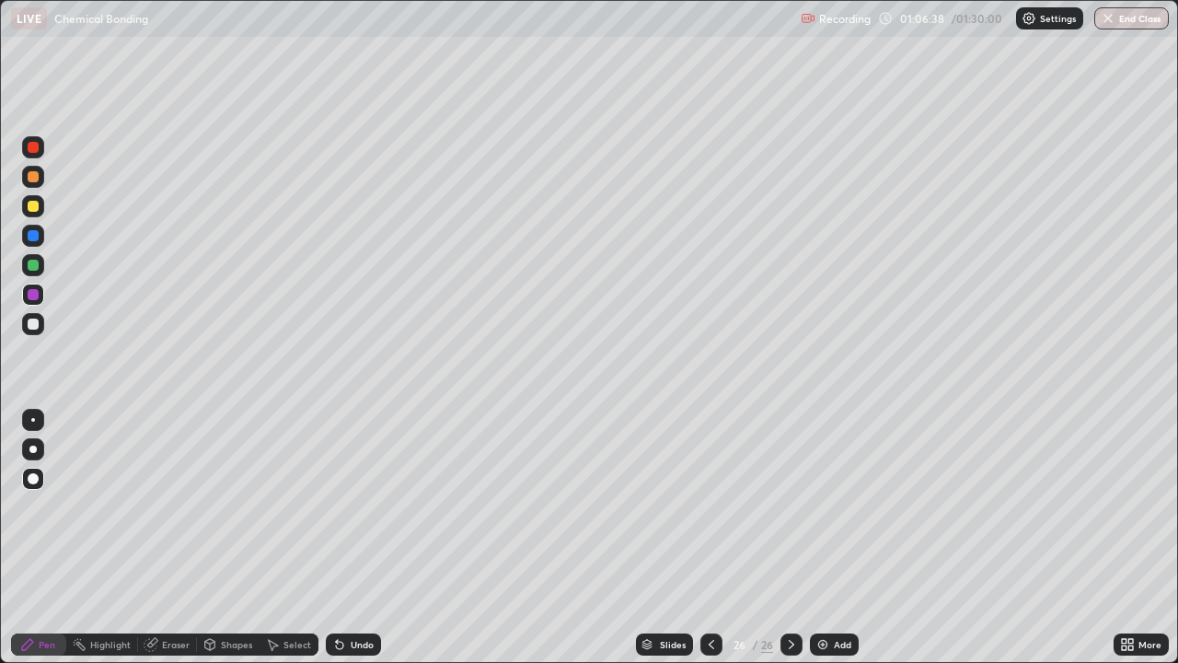
click at [836, 537] on div "Add" at bounding box center [842, 644] width 17 height 9
click at [711, 537] on icon at bounding box center [712, 644] width 15 height 15
click at [709, 537] on icon at bounding box center [712, 644] width 15 height 15
click at [702, 537] on div at bounding box center [712, 644] width 22 height 22
click at [709, 537] on icon at bounding box center [712, 644] width 15 height 15
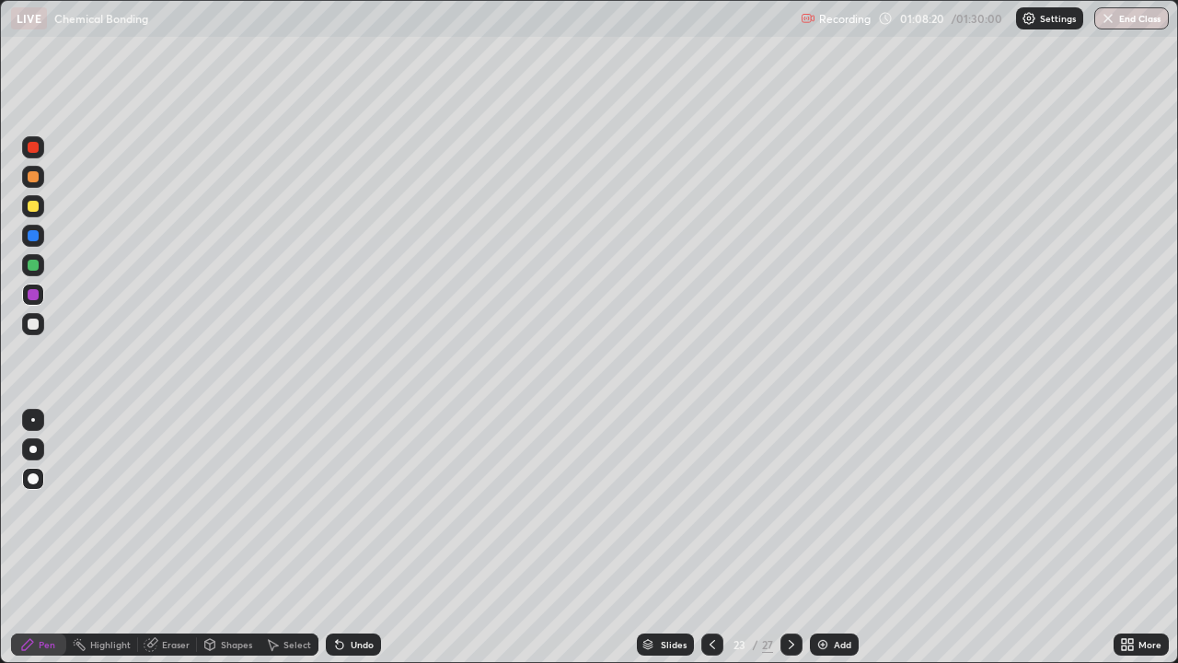
click at [709, 537] on icon at bounding box center [712, 644] width 15 height 15
click at [709, 537] on icon at bounding box center [712, 644] width 6 height 9
click at [709, 537] on icon at bounding box center [712, 644] width 15 height 15
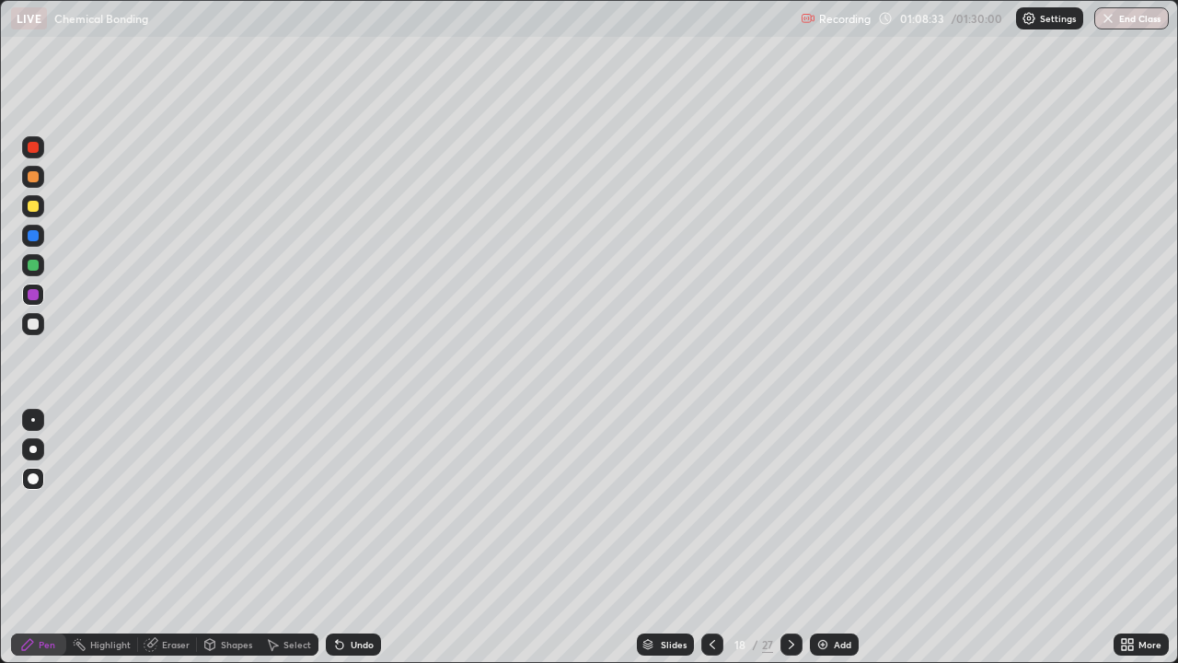
click at [709, 537] on icon at bounding box center [712, 644] width 15 height 15
click at [790, 537] on icon at bounding box center [791, 644] width 15 height 15
click at [791, 537] on icon at bounding box center [791, 644] width 15 height 15
click at [790, 537] on icon at bounding box center [791, 644] width 15 height 15
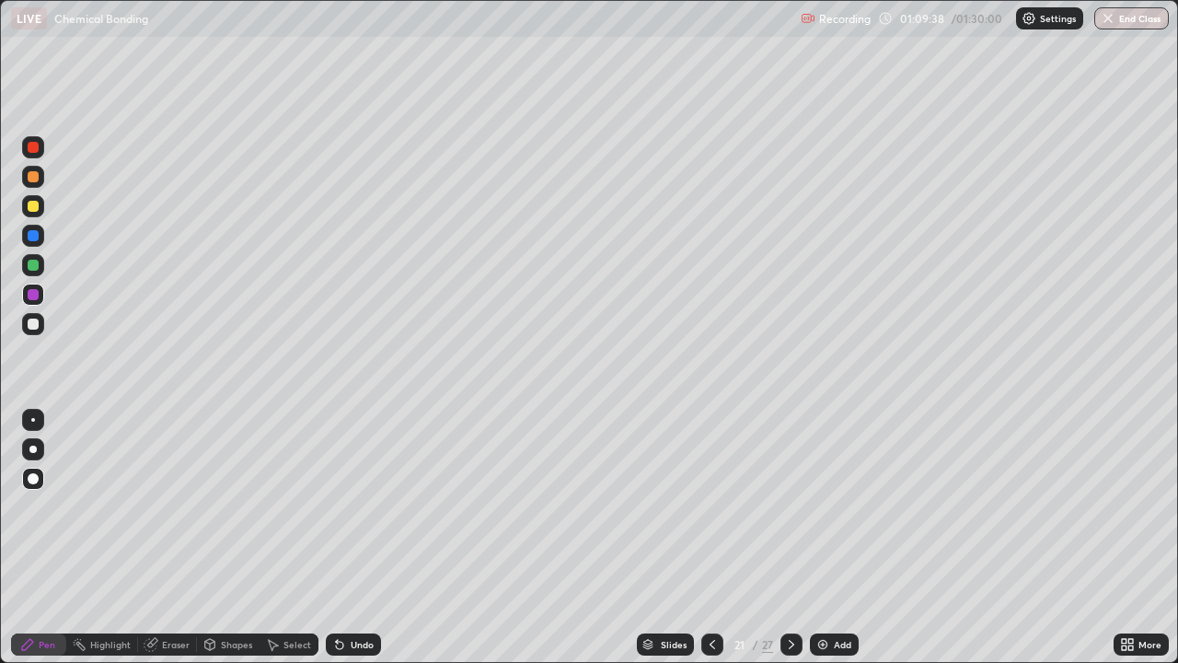
click at [787, 537] on icon at bounding box center [791, 644] width 15 height 15
click at [790, 537] on icon at bounding box center [791, 644] width 15 height 15
click at [787, 537] on icon at bounding box center [791, 644] width 15 height 15
click at [788, 537] on icon at bounding box center [791, 644] width 15 height 15
click at [790, 537] on icon at bounding box center [791, 644] width 15 height 15
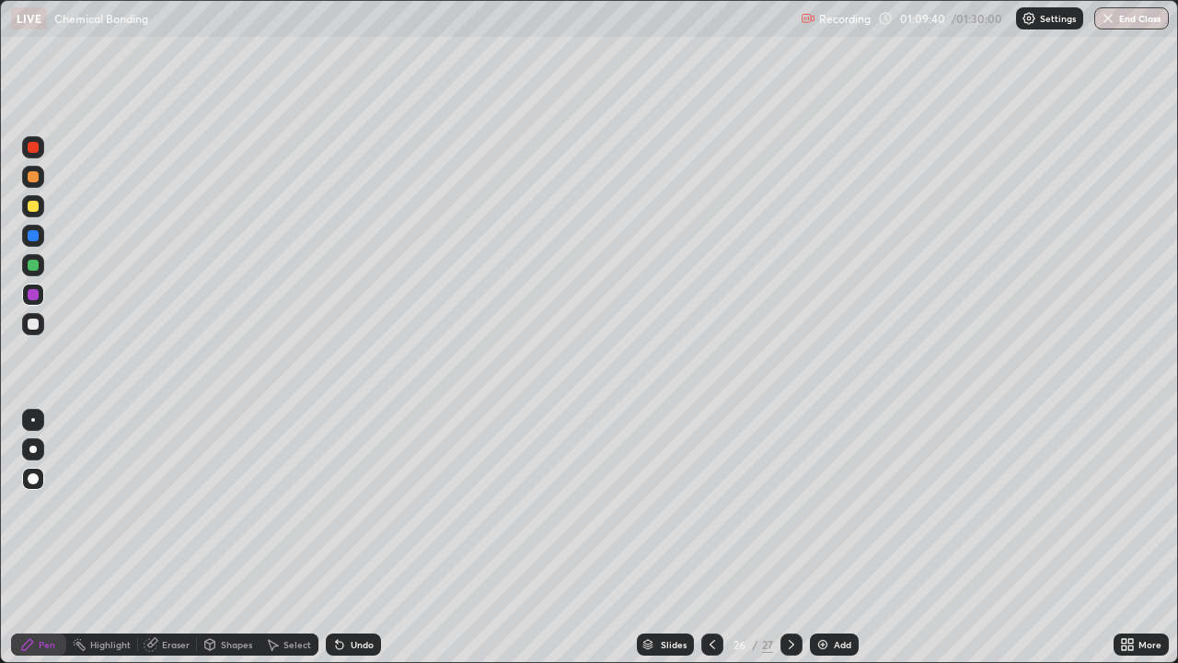
click at [790, 537] on icon at bounding box center [791, 644] width 15 height 15
click at [829, 537] on div "Add" at bounding box center [834, 644] width 49 height 22
click at [363, 537] on div "Undo" at bounding box center [362, 644] width 23 height 9
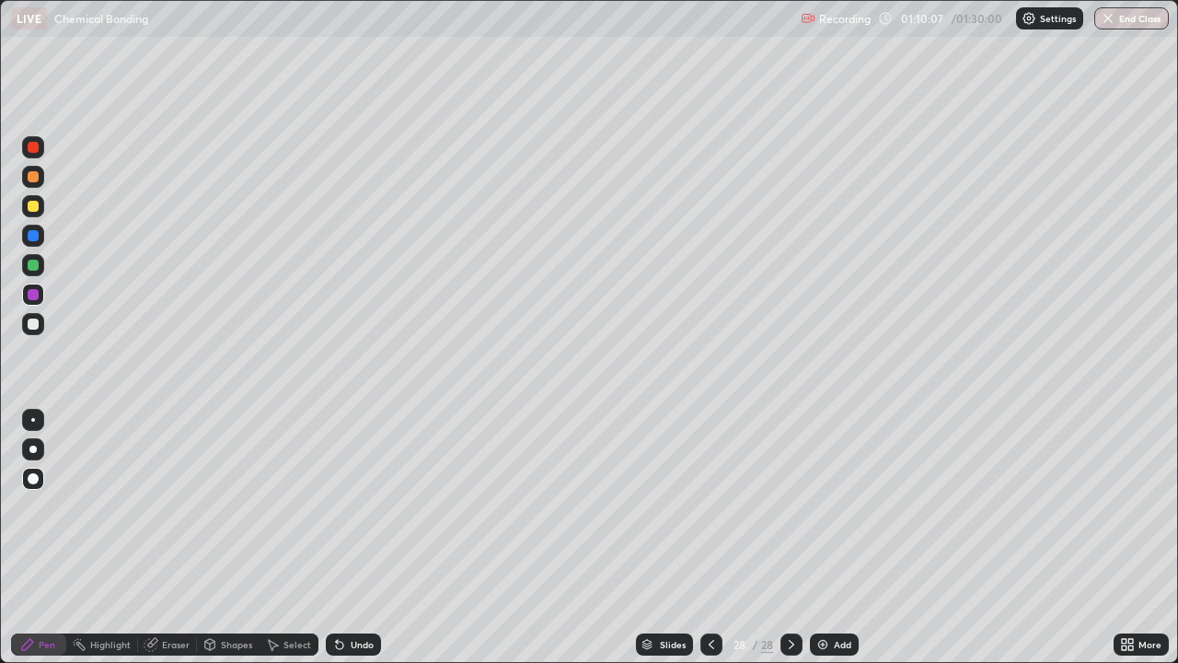
click at [366, 537] on div "Undo" at bounding box center [353, 644] width 55 height 22
click at [837, 537] on div "Add" at bounding box center [842, 644] width 17 height 9
click at [37, 266] on div at bounding box center [33, 265] width 11 height 11
click at [823, 537] on img at bounding box center [822, 644] width 15 height 15
click at [42, 294] on div at bounding box center [33, 294] width 22 height 22
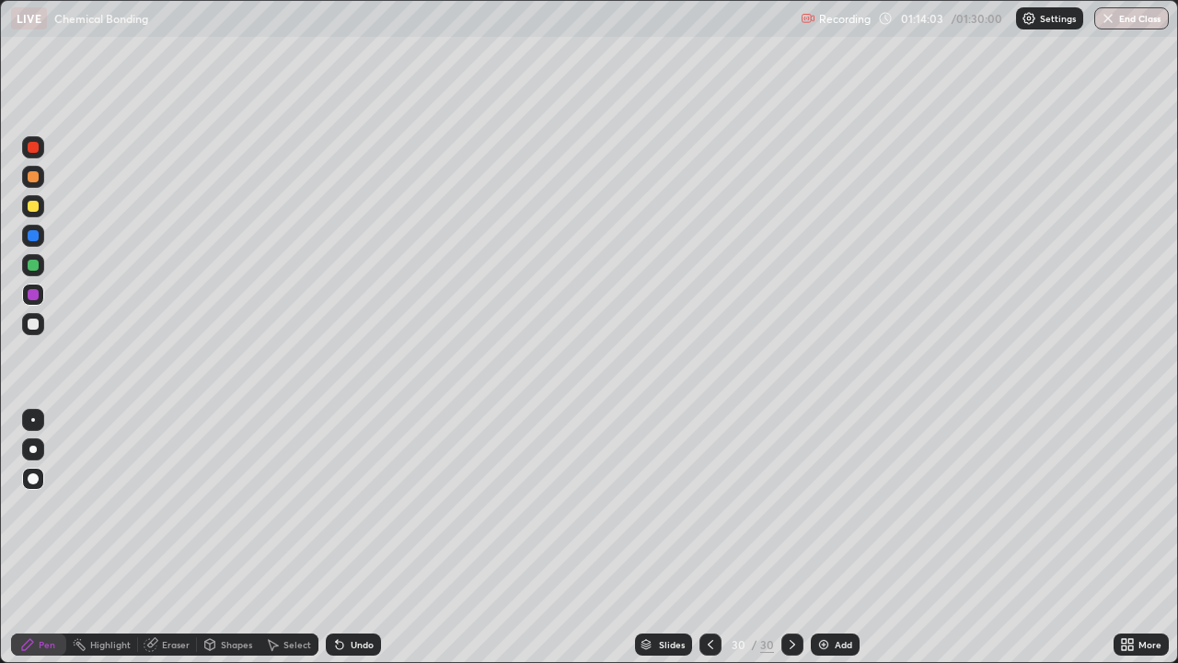
click at [42, 262] on div at bounding box center [33, 265] width 22 height 22
click at [35, 236] on div at bounding box center [33, 235] width 11 height 11
click at [835, 537] on div "Add" at bounding box center [843, 644] width 17 height 9
click at [225, 537] on div "Shapes" at bounding box center [236, 644] width 31 height 9
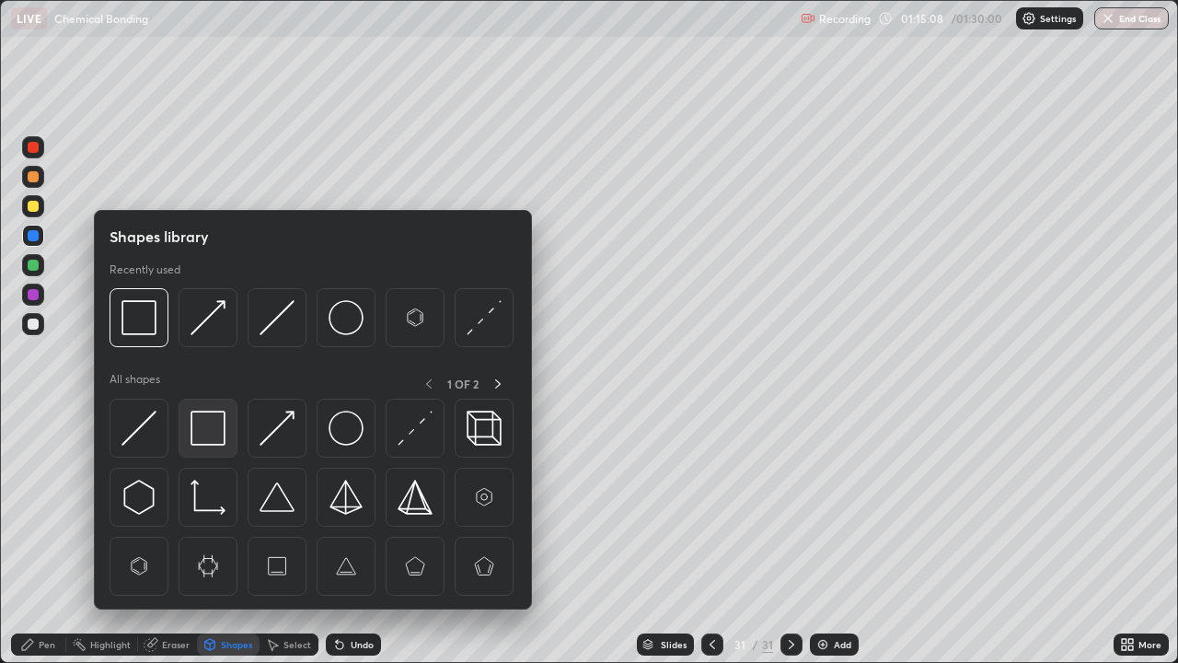
click at [209, 435] on img at bounding box center [207, 427] width 35 height 35
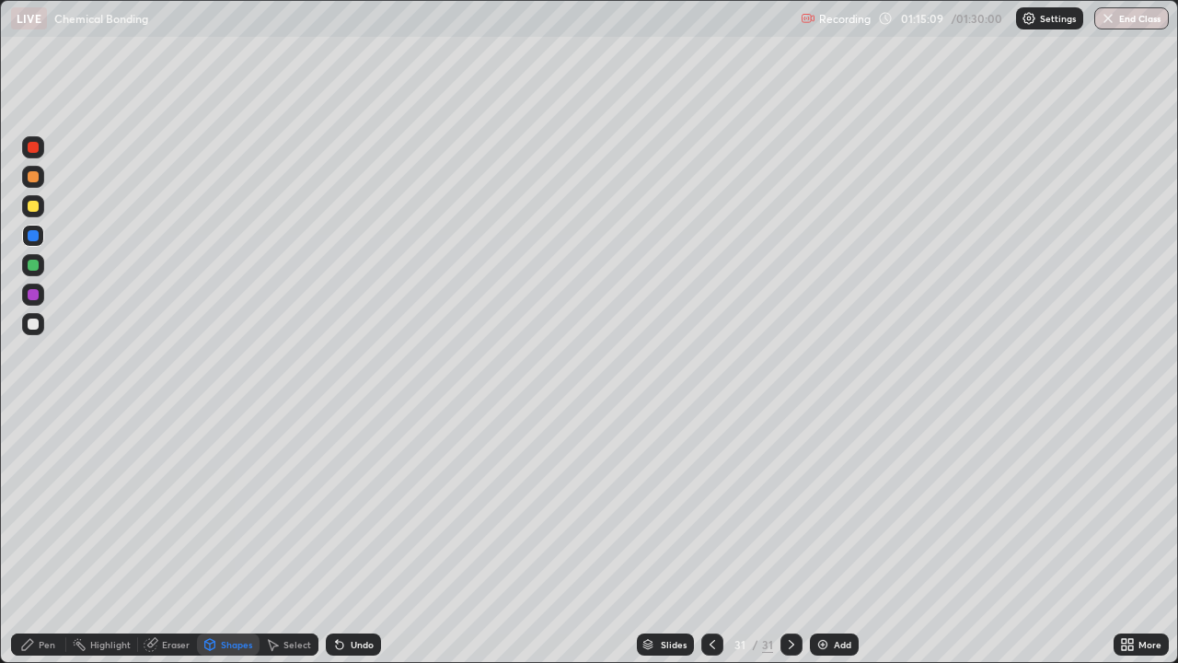
click at [28, 537] on icon at bounding box center [27, 644] width 15 height 15
click at [36, 263] on div at bounding box center [33, 265] width 11 height 11
click at [835, 537] on div "Add" at bounding box center [842, 644] width 17 height 9
click at [227, 537] on div "Shapes" at bounding box center [236, 644] width 31 height 9
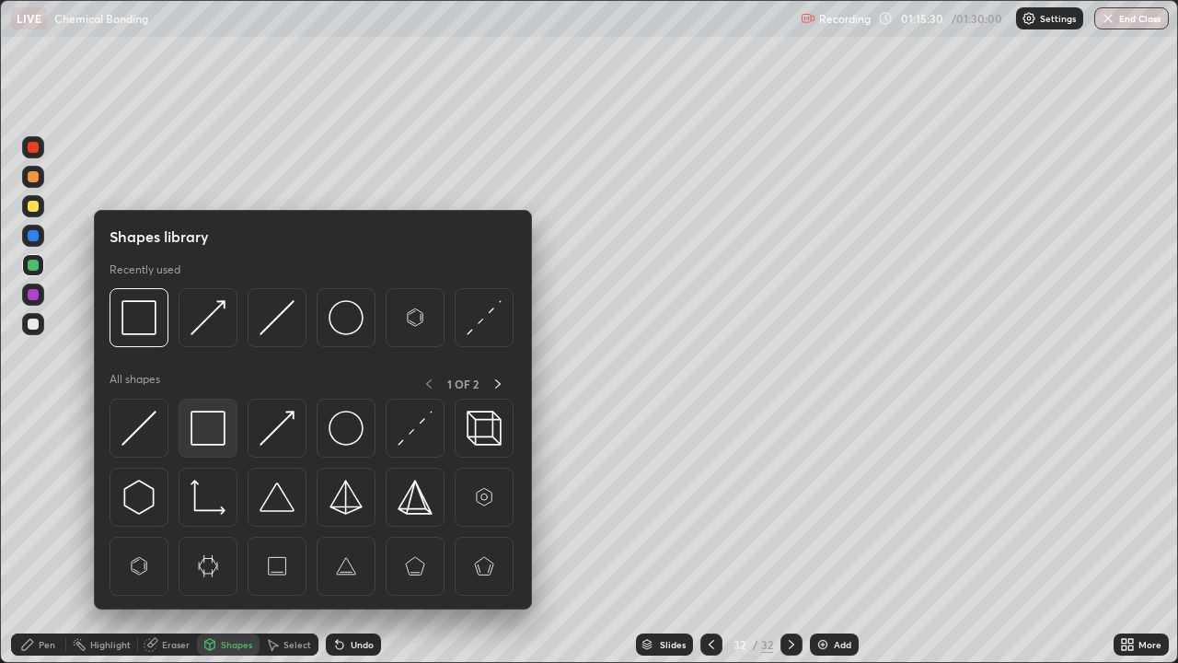
click at [212, 432] on img at bounding box center [207, 427] width 35 height 35
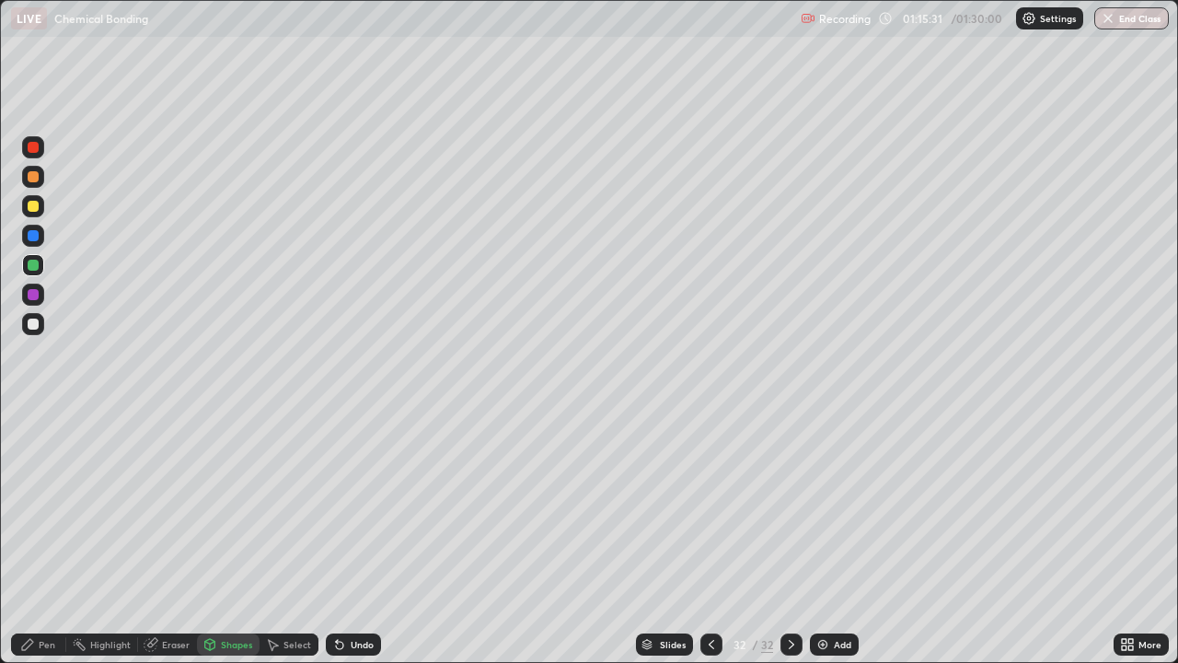
click at [44, 537] on div "Pen" at bounding box center [47, 644] width 17 height 9
click at [31, 236] on div at bounding box center [33, 235] width 11 height 11
click at [702, 537] on div at bounding box center [711, 644] width 22 height 22
click at [709, 537] on icon at bounding box center [711, 644] width 15 height 15
click at [790, 537] on icon at bounding box center [792, 644] width 6 height 9
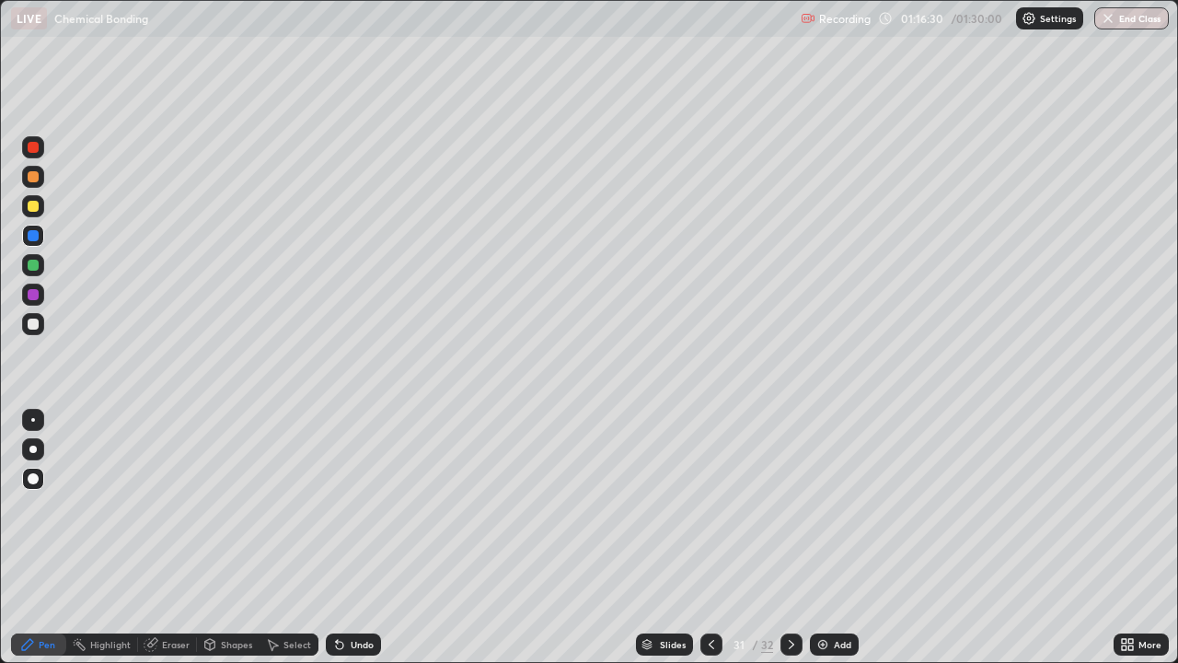
click at [790, 537] on icon at bounding box center [791, 644] width 15 height 15
click at [35, 295] on div at bounding box center [33, 294] width 11 height 11
click at [33, 264] on div at bounding box center [33, 265] width 11 height 11
click at [830, 537] on div "Add" at bounding box center [834, 644] width 49 height 22
click at [30, 235] on div at bounding box center [33, 235] width 11 height 11
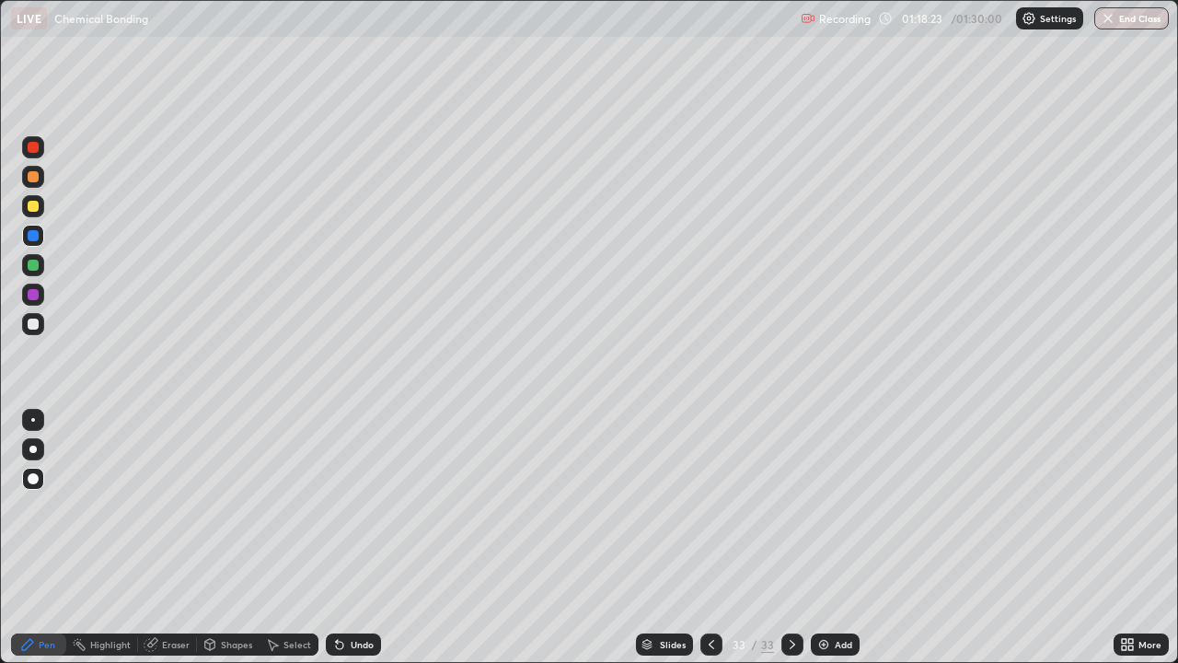
click at [33, 295] on div at bounding box center [33, 294] width 11 height 11
click at [709, 537] on icon at bounding box center [711, 644] width 15 height 15
click at [790, 537] on icon at bounding box center [793, 644] width 6 height 9
click at [814, 537] on div "Add" at bounding box center [835, 644] width 49 height 22
click at [226, 537] on div "Shapes" at bounding box center [236, 644] width 31 height 9
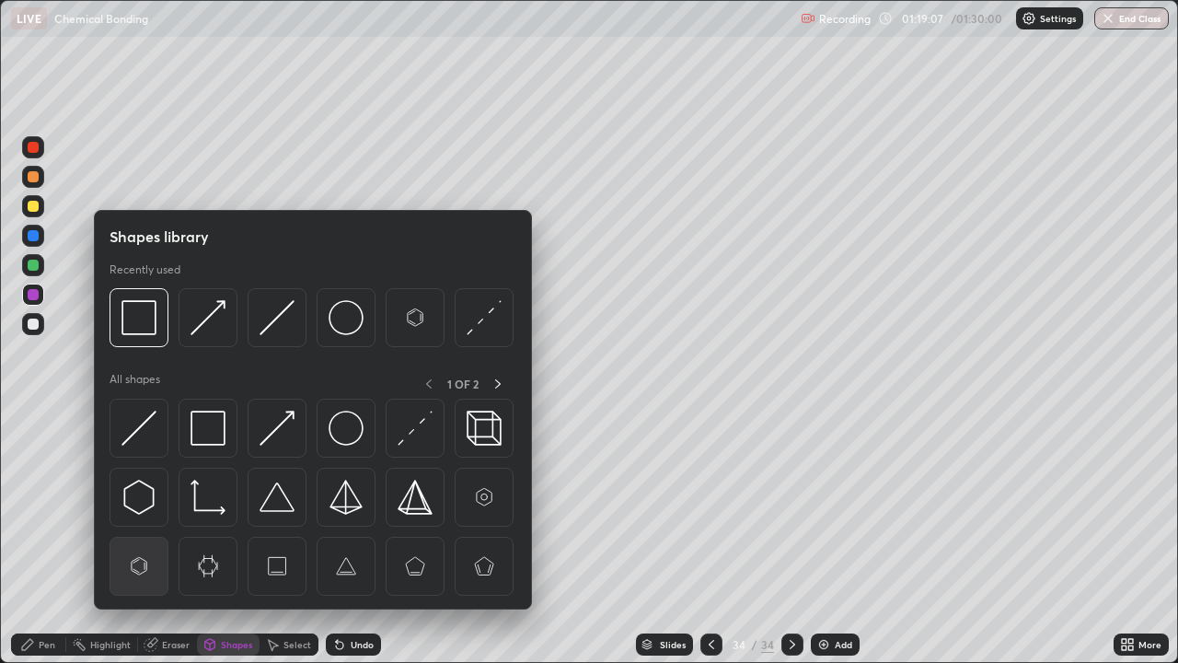
click at [141, 537] on img at bounding box center [138, 565] width 35 height 35
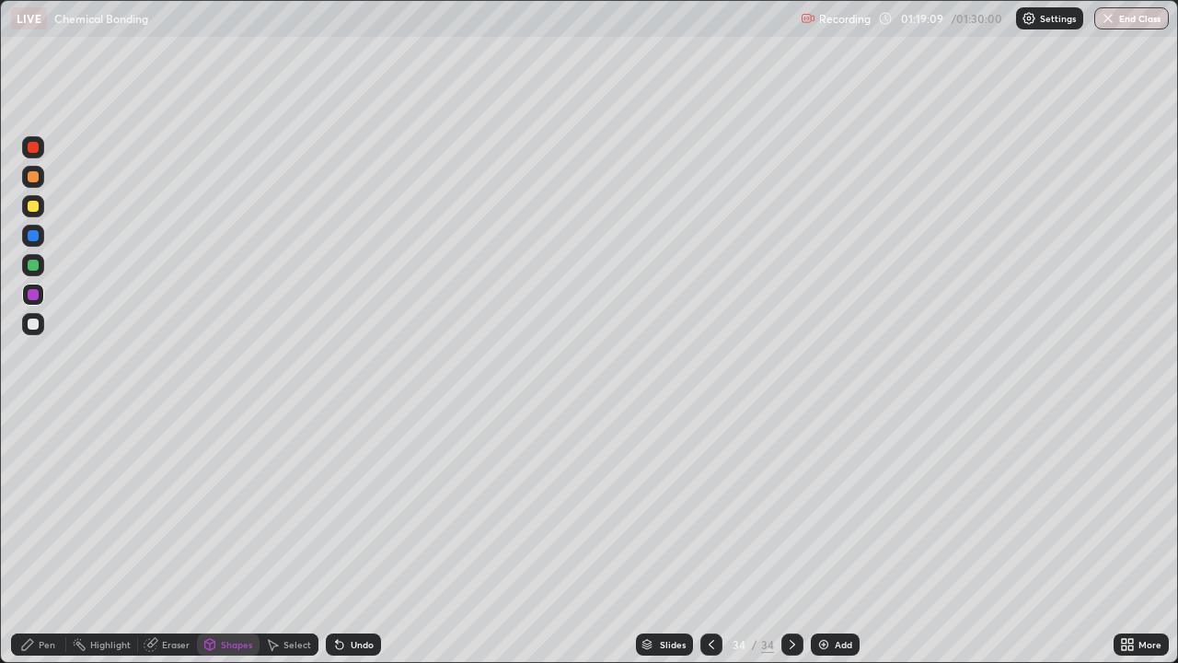
click at [361, 537] on div "Undo" at bounding box center [362, 644] width 23 height 9
click at [224, 537] on div "Shapes" at bounding box center [236, 644] width 31 height 9
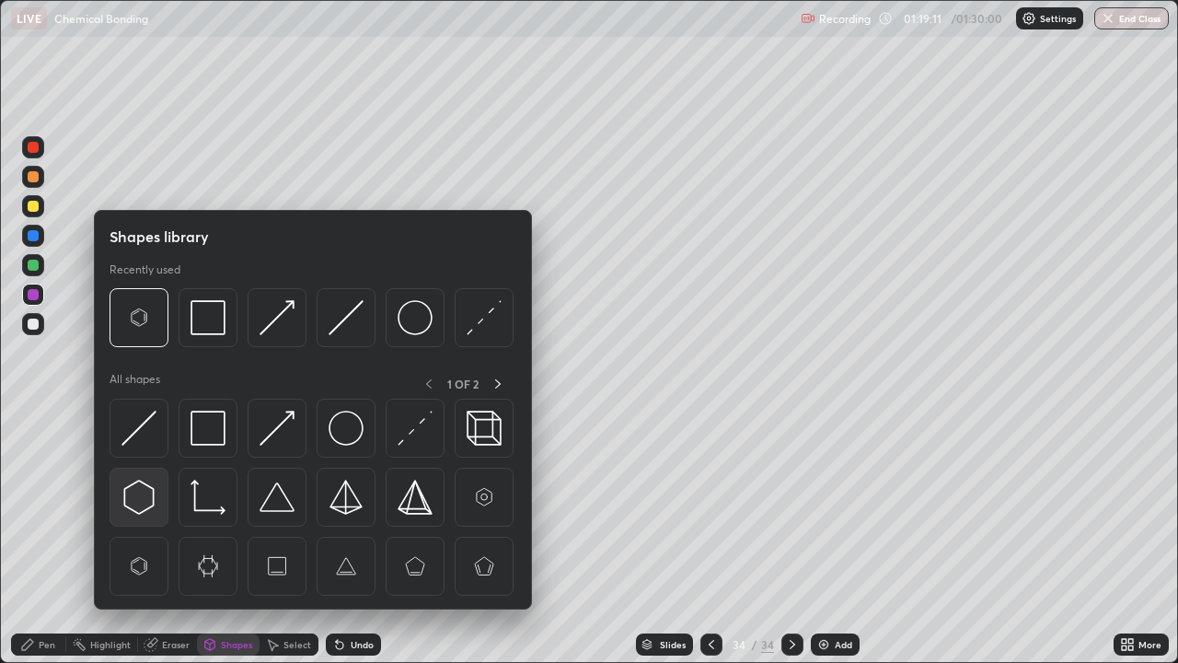
click at [139, 497] on img at bounding box center [138, 496] width 35 height 35
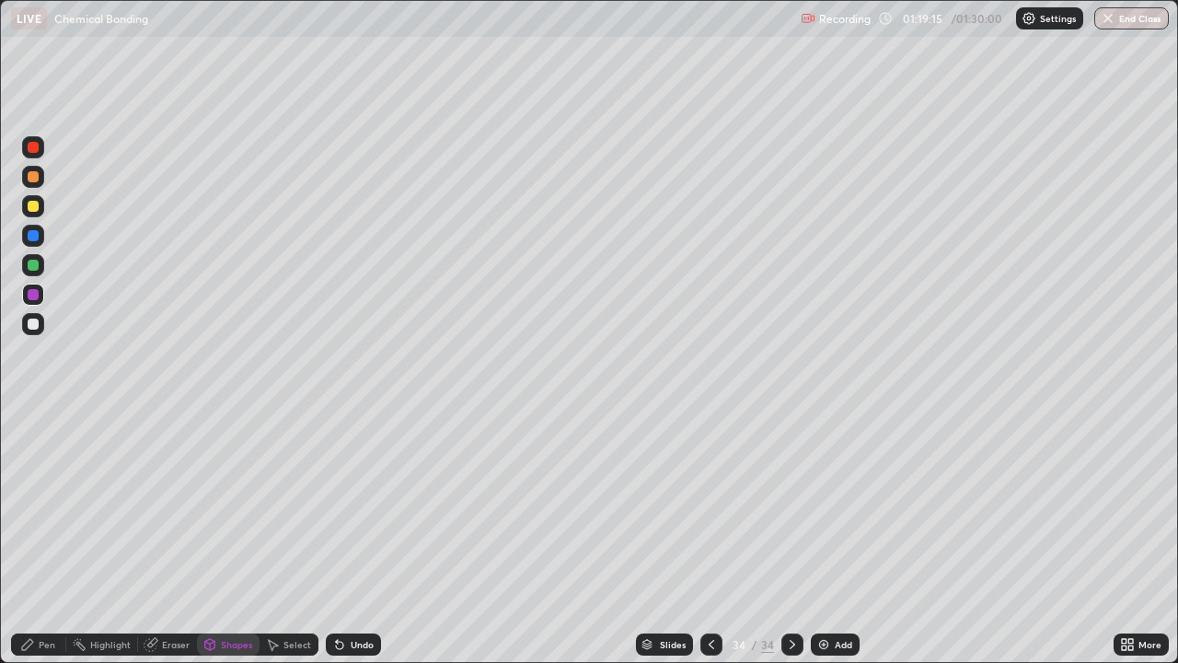
click at [54, 537] on div "Pen" at bounding box center [47, 644] width 17 height 9
click at [33, 202] on div at bounding box center [33, 206] width 11 height 11
click at [222, 537] on div "Shapes" at bounding box center [236, 644] width 31 height 9
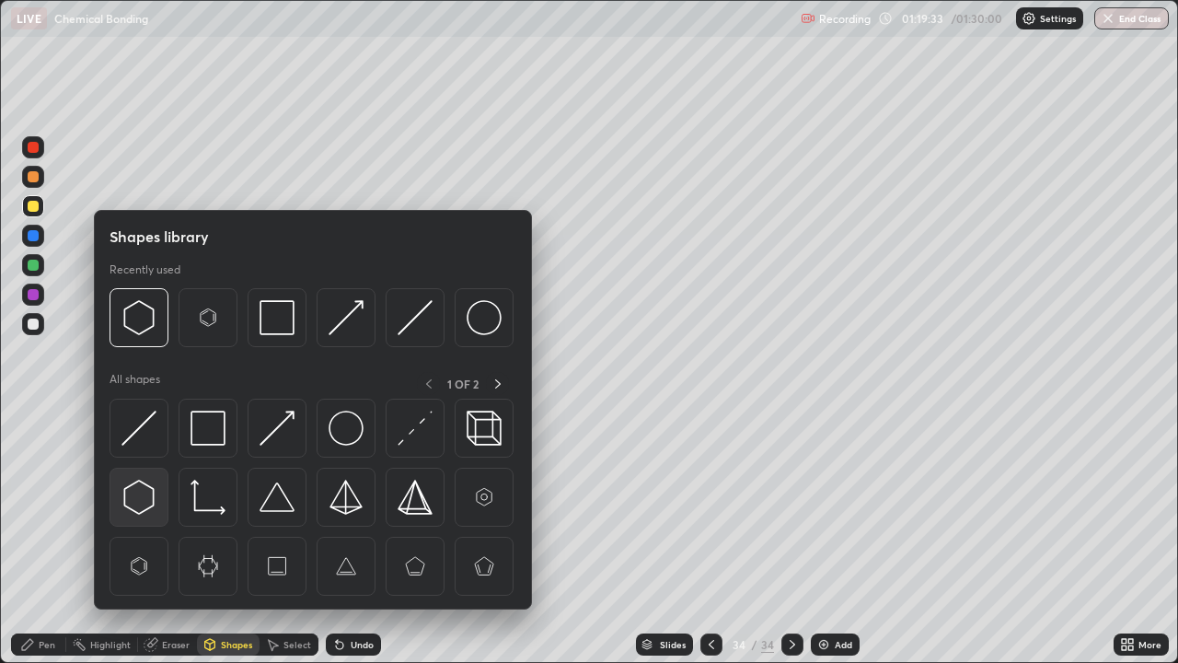
click at [140, 493] on img at bounding box center [138, 496] width 35 height 35
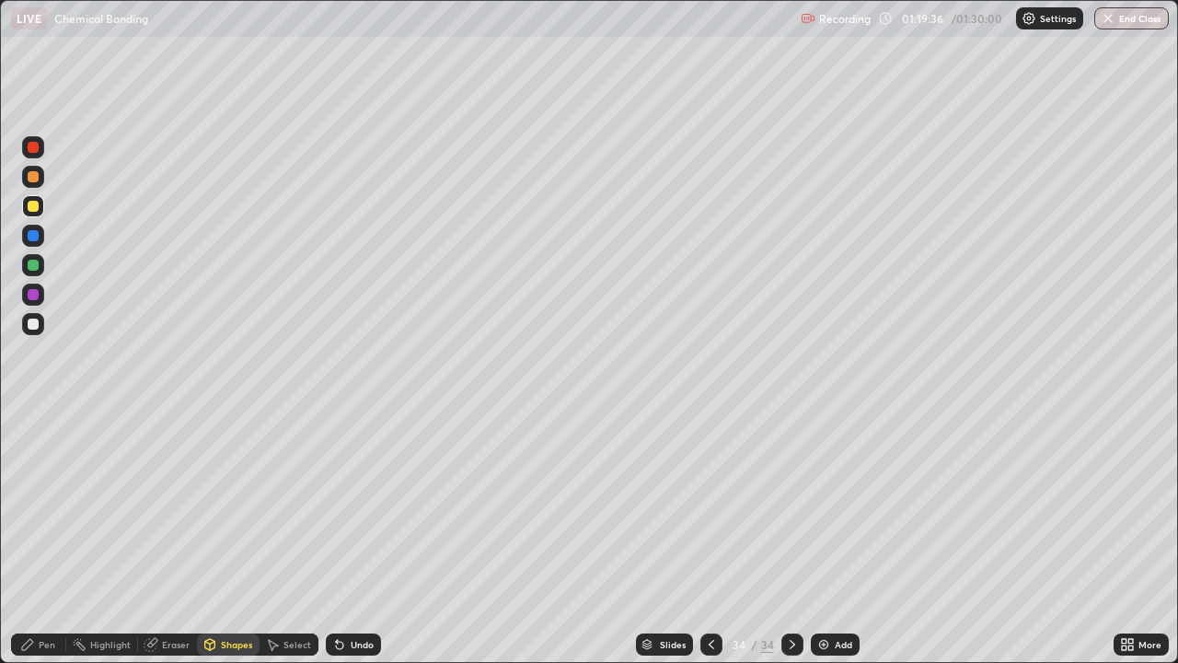
click at [50, 537] on div "Pen" at bounding box center [47, 644] width 17 height 9
click at [33, 298] on div at bounding box center [33, 294] width 11 height 11
click at [711, 537] on icon at bounding box center [711, 644] width 15 height 15
click at [709, 537] on icon at bounding box center [711, 644] width 15 height 15
click at [790, 537] on icon at bounding box center [792, 644] width 15 height 15
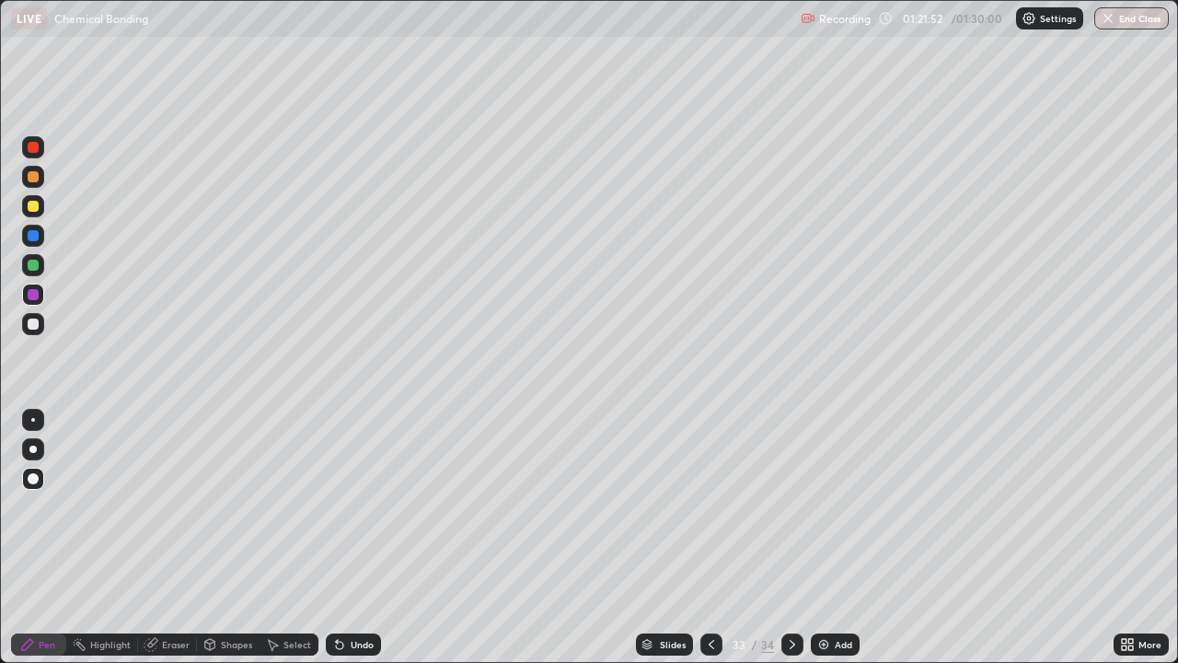
click at [790, 537] on icon at bounding box center [792, 644] width 15 height 15
click at [835, 537] on div "Add" at bounding box center [843, 644] width 17 height 9
click at [42, 537] on div "Pen" at bounding box center [38, 644] width 55 height 22
click at [360, 537] on div "Undo" at bounding box center [362, 644] width 23 height 9
click at [362, 537] on div "Undo" at bounding box center [353, 644] width 55 height 22
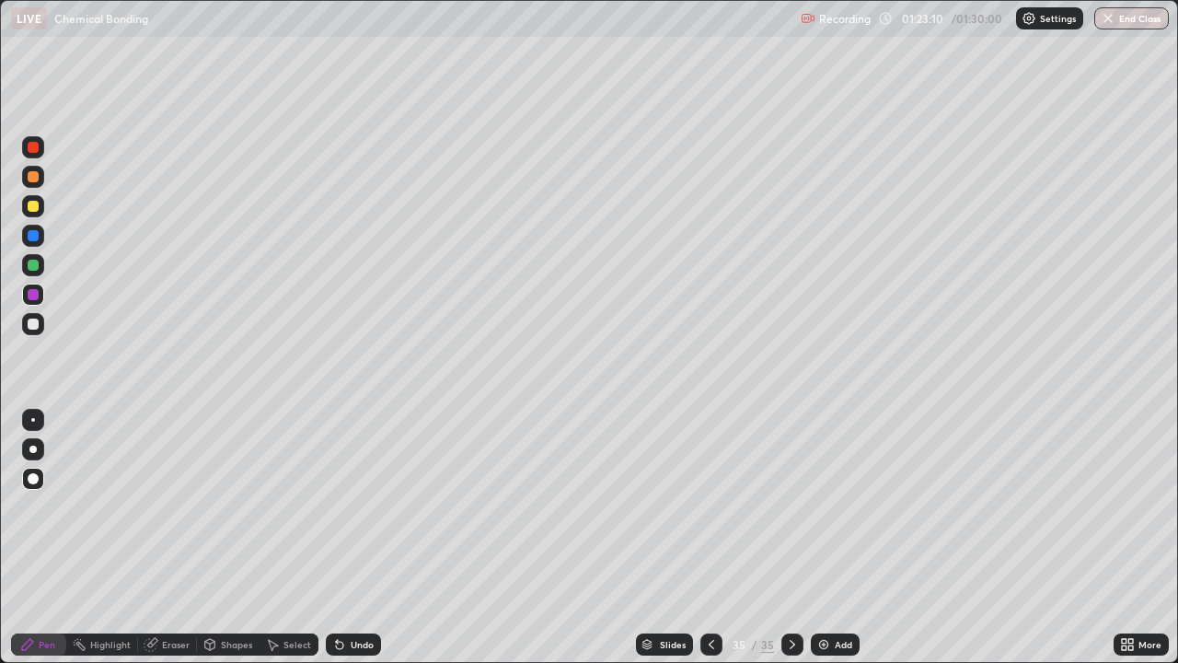
click at [355, 537] on div "Undo" at bounding box center [362, 644] width 23 height 9
click at [36, 261] on div at bounding box center [33, 265] width 11 height 11
click at [828, 537] on img at bounding box center [823, 644] width 15 height 15
click at [23, 537] on icon at bounding box center [27, 644] width 11 height 11
click at [353, 537] on div "Undo" at bounding box center [362, 644] width 23 height 9
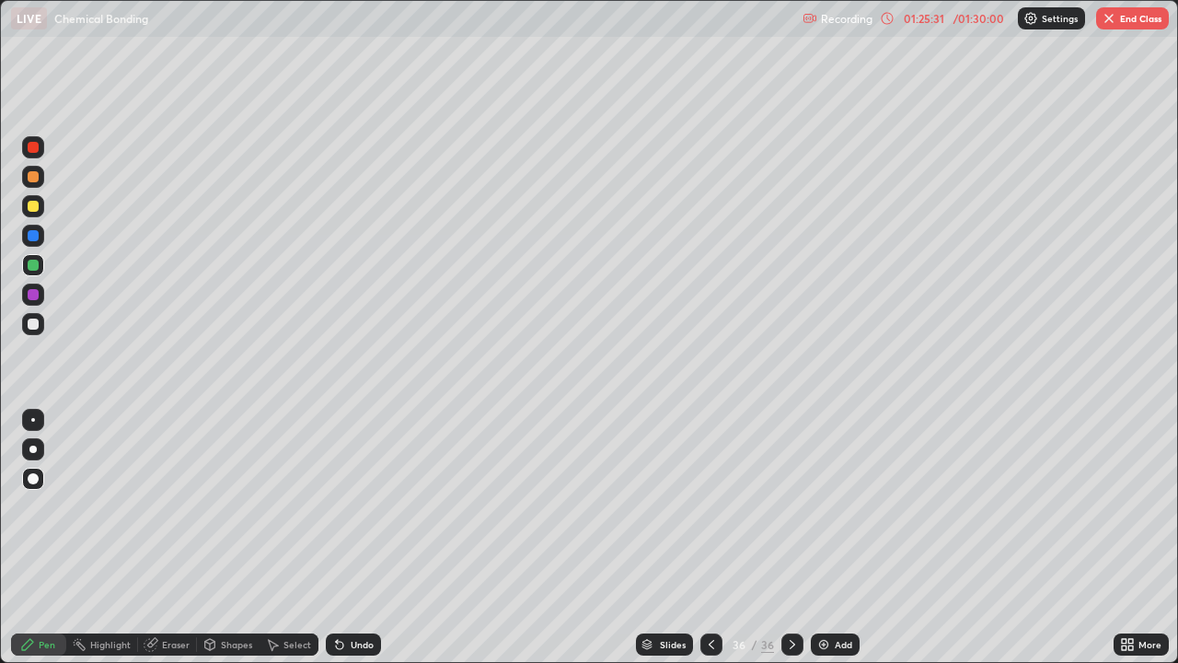
click at [31, 321] on div at bounding box center [33, 323] width 11 height 11
click at [31, 294] on div at bounding box center [33, 294] width 11 height 11
click at [704, 537] on div at bounding box center [711, 644] width 22 height 22
click at [790, 537] on icon at bounding box center [793, 644] width 6 height 9
click at [1115, 26] on button "End Class" at bounding box center [1132, 18] width 73 height 22
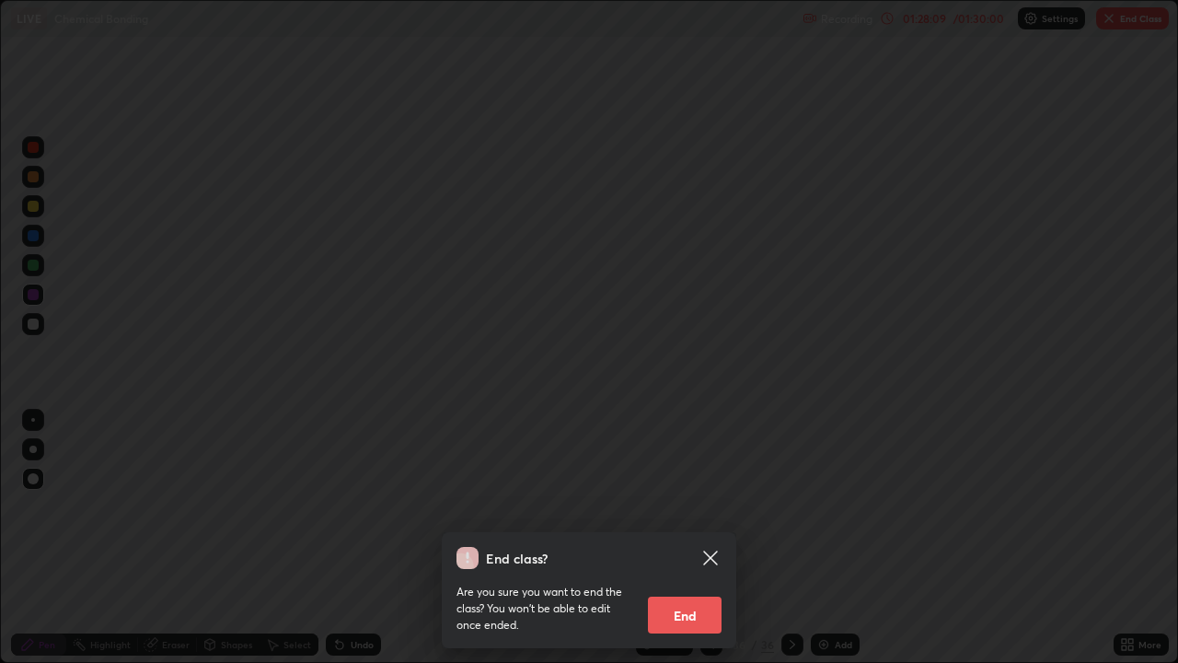
click at [680, 537] on button "End" at bounding box center [685, 614] width 74 height 37
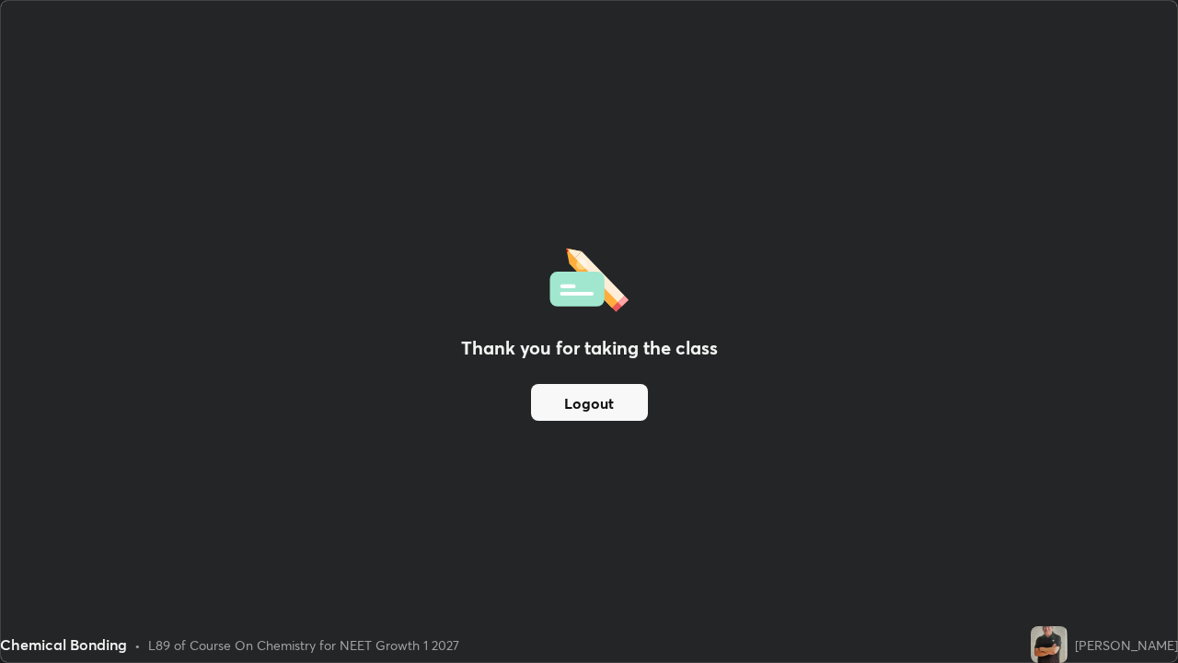
click at [585, 406] on button "Logout" at bounding box center [589, 402] width 117 height 37
